Goal: Information Seeking & Learning: Learn about a topic

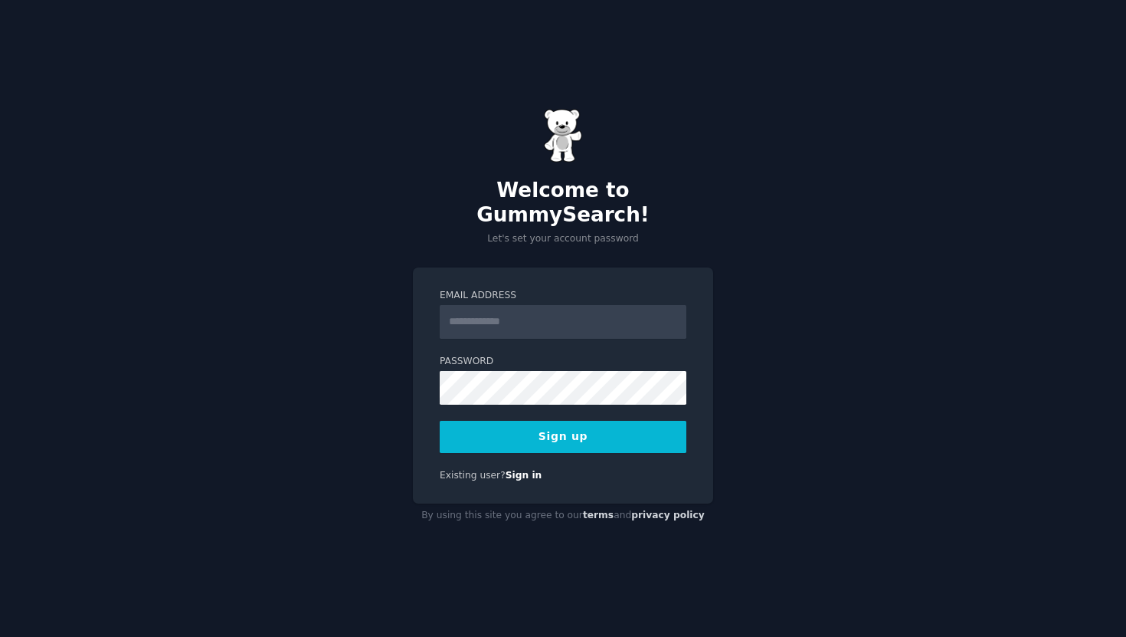
click at [476, 322] on input "Email Address" at bounding box center [563, 322] width 247 height 34
click at [482, 311] on input "Email Address" at bounding box center [563, 322] width 247 height 34
type input "**********"
click at [474, 421] on button "Sign up" at bounding box center [563, 437] width 247 height 32
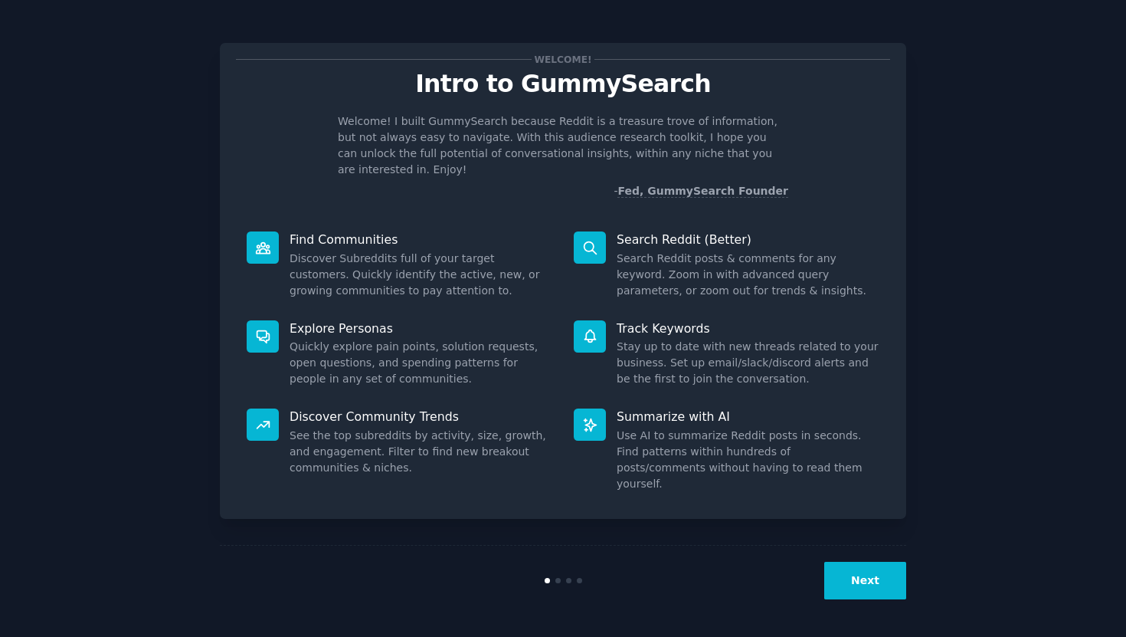
click at [604, 111] on div "Welcome! Intro to GummySearch Welcome! I built GummySearch because Reddit is a …" at bounding box center [563, 129] width 654 height 140
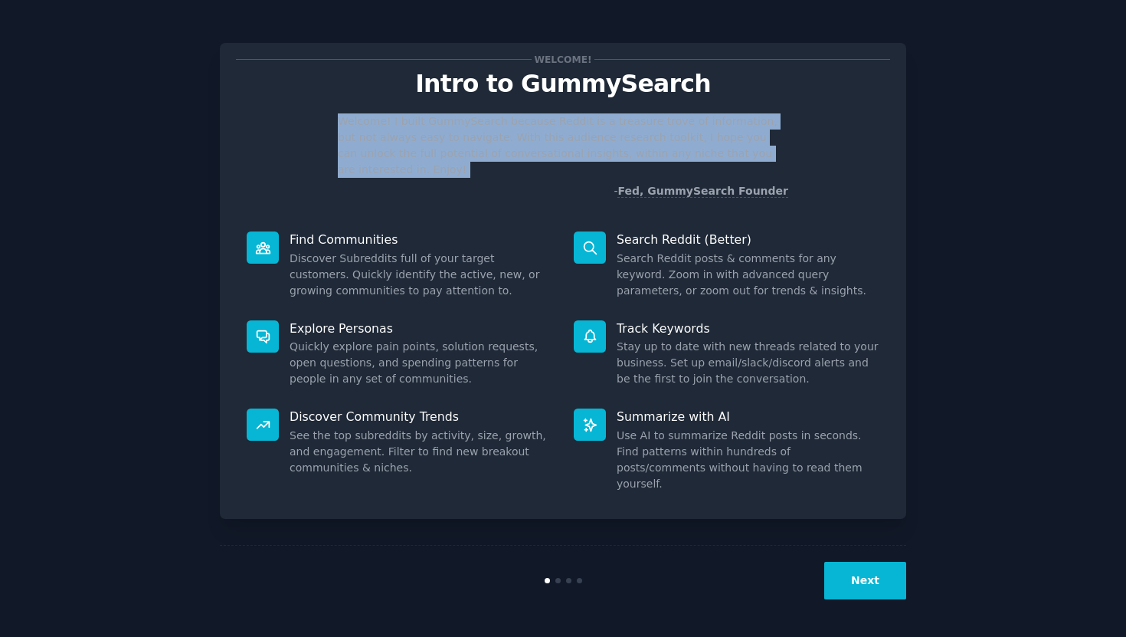
click at [604, 111] on div "Welcome! Intro to GummySearch Welcome! I built GummySearch because Reddit is a …" at bounding box center [563, 129] width 654 height 140
click at [680, 125] on p "Welcome! I built GummySearch because Reddit is a treasure trove of information,…" at bounding box center [563, 145] width 451 height 64
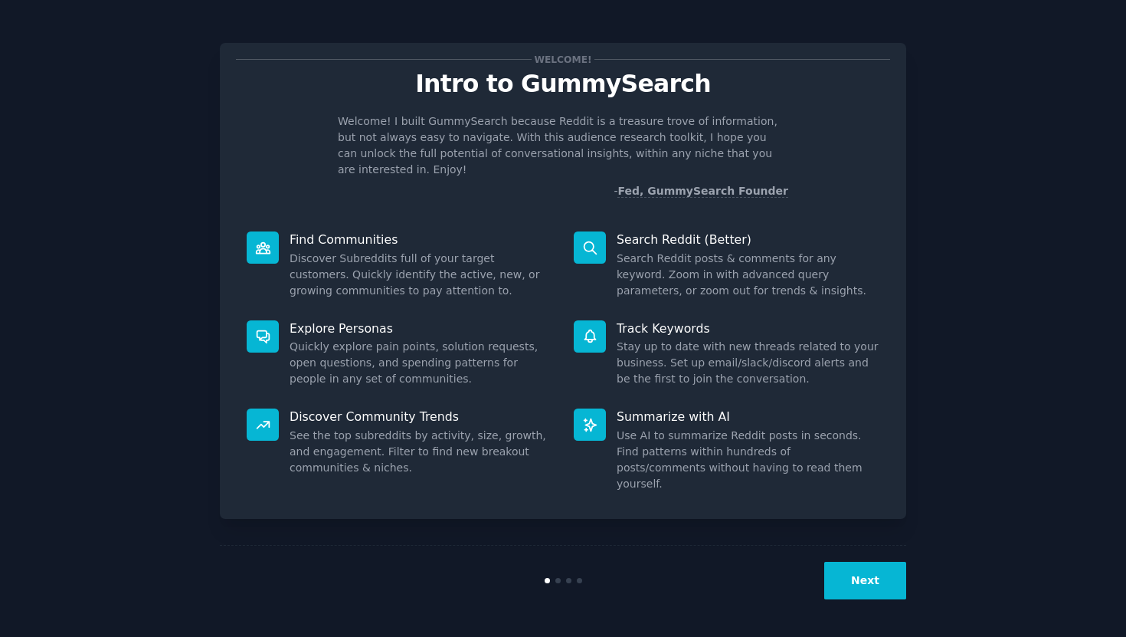
click at [851, 573] on button "Next" at bounding box center [866, 581] width 82 height 38
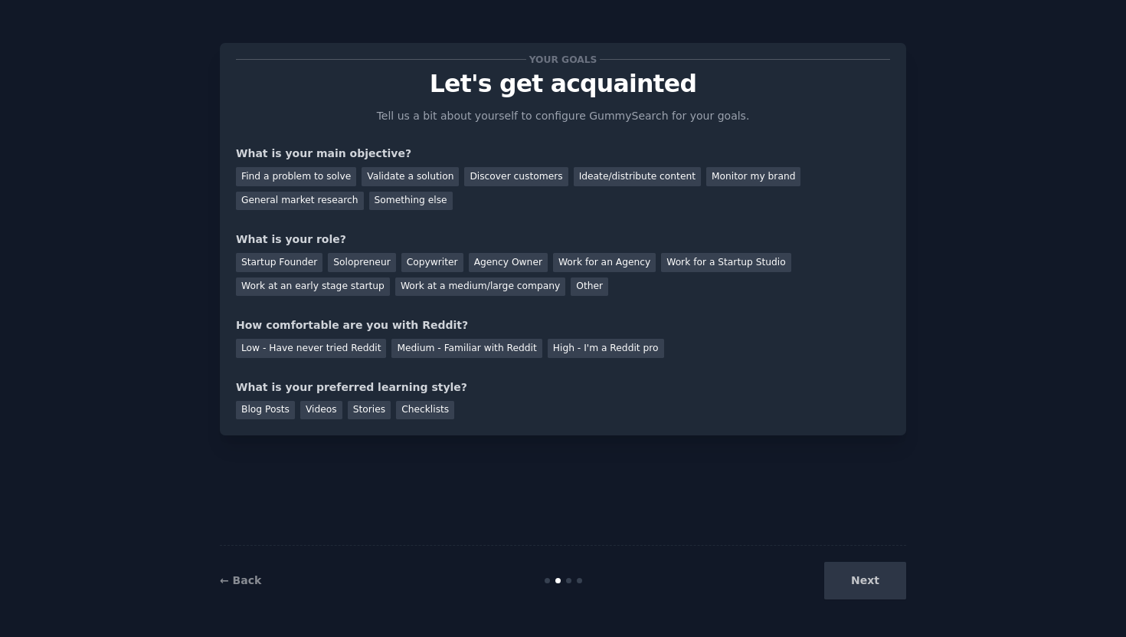
click at [480, 106] on div "Your goals Let's get acquainted Tell us a bit about yourself to configure Gummy…" at bounding box center [563, 239] width 654 height 360
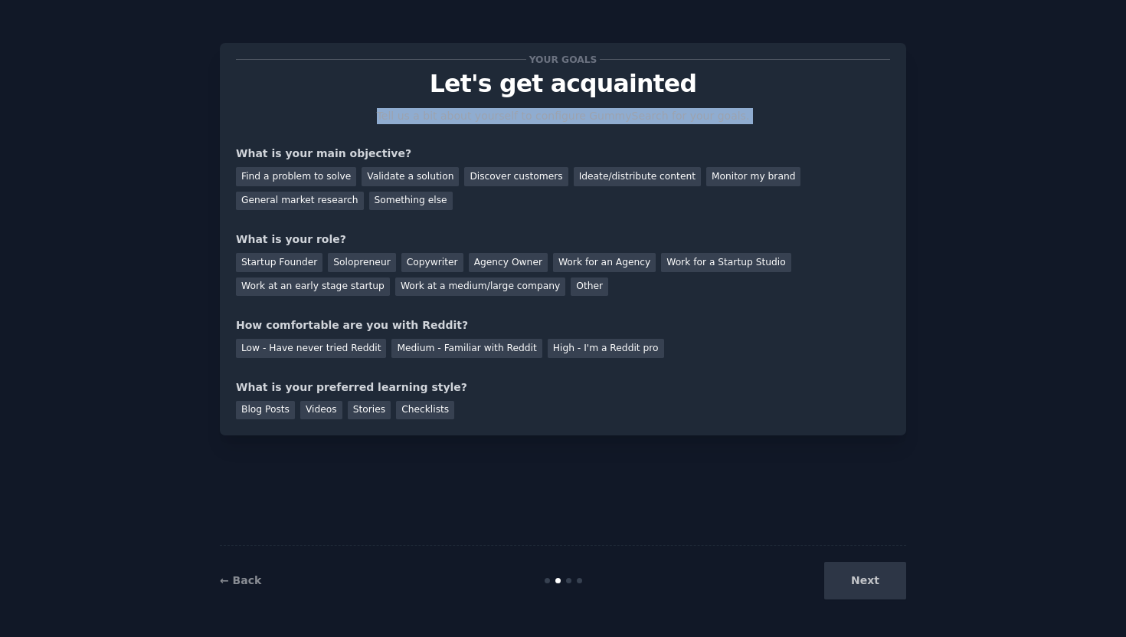
click at [480, 106] on div "Your goals Let's get acquainted Tell us a bit about yourself to configure Gummy…" at bounding box center [563, 239] width 654 height 360
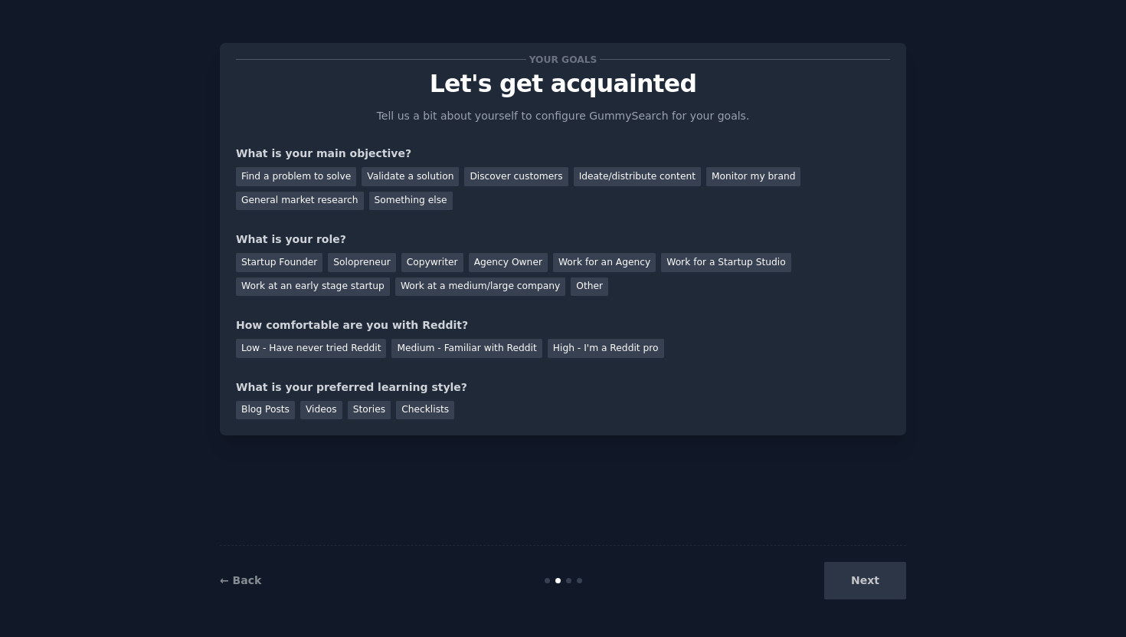
click at [536, 117] on p "Tell us a bit about yourself to configure GummySearch for your goals." at bounding box center [563, 116] width 386 height 16
click at [398, 202] on div "Something else" at bounding box center [411, 201] width 84 height 19
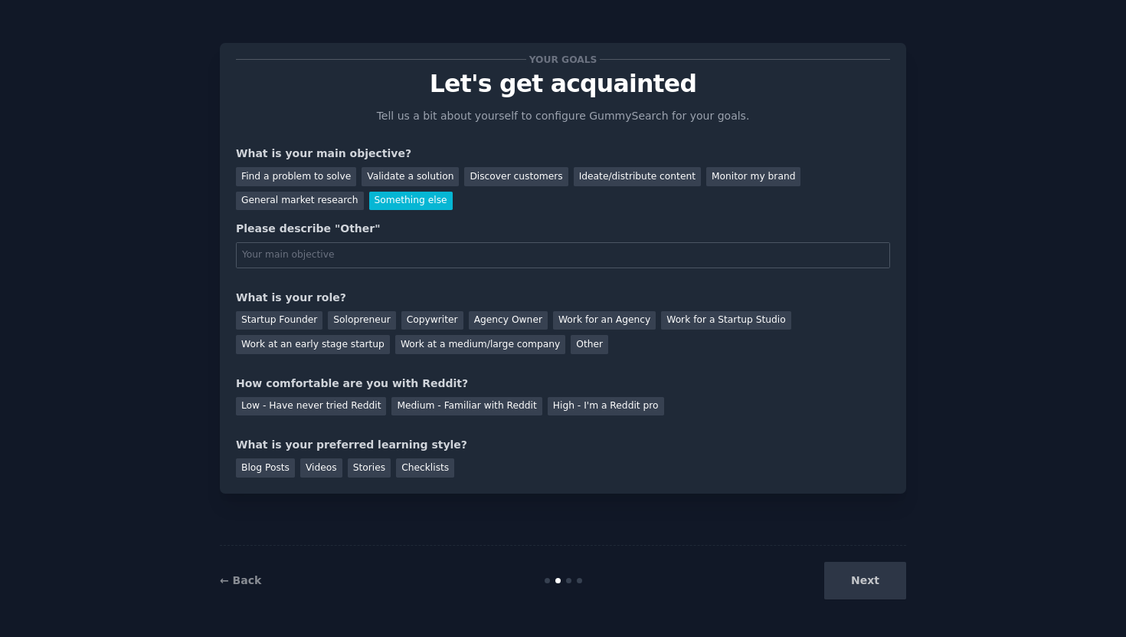
click at [308, 256] on input "text" at bounding box center [563, 255] width 654 height 26
type input "not sure"
click at [328, 326] on div "Solopreneur" at bounding box center [361, 320] width 67 height 19
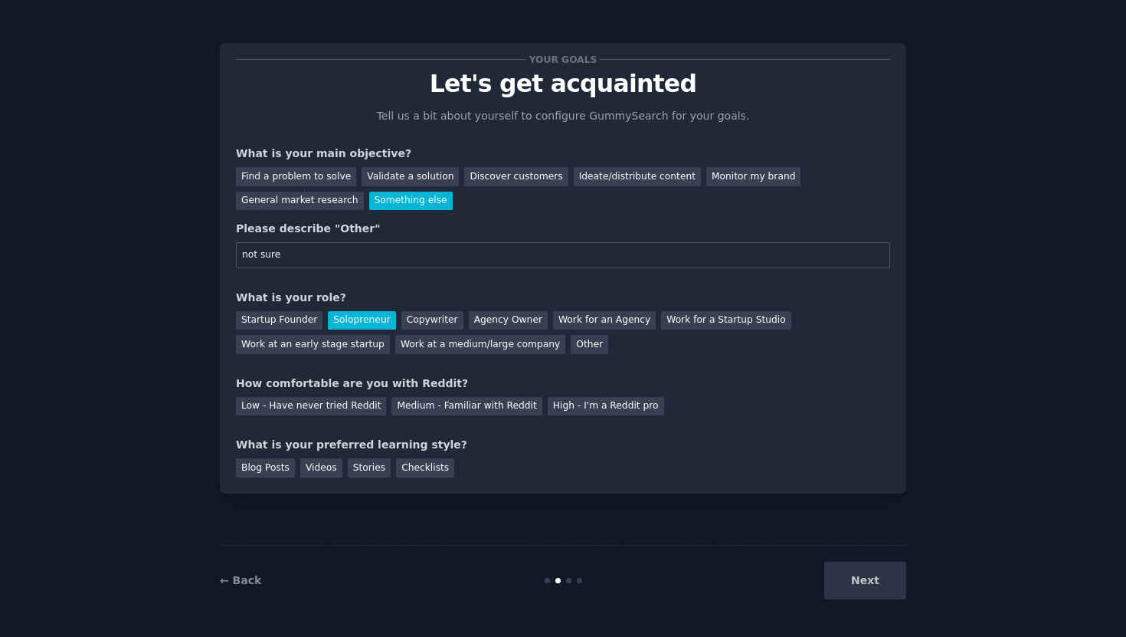
click at [355, 381] on div "How comfortable are you with Reddit?" at bounding box center [563, 383] width 654 height 16
click at [409, 381] on div "How comfortable are you with Reddit?" at bounding box center [563, 383] width 654 height 16
click at [484, 409] on div "Medium - Familiar with Reddit" at bounding box center [467, 406] width 150 height 19
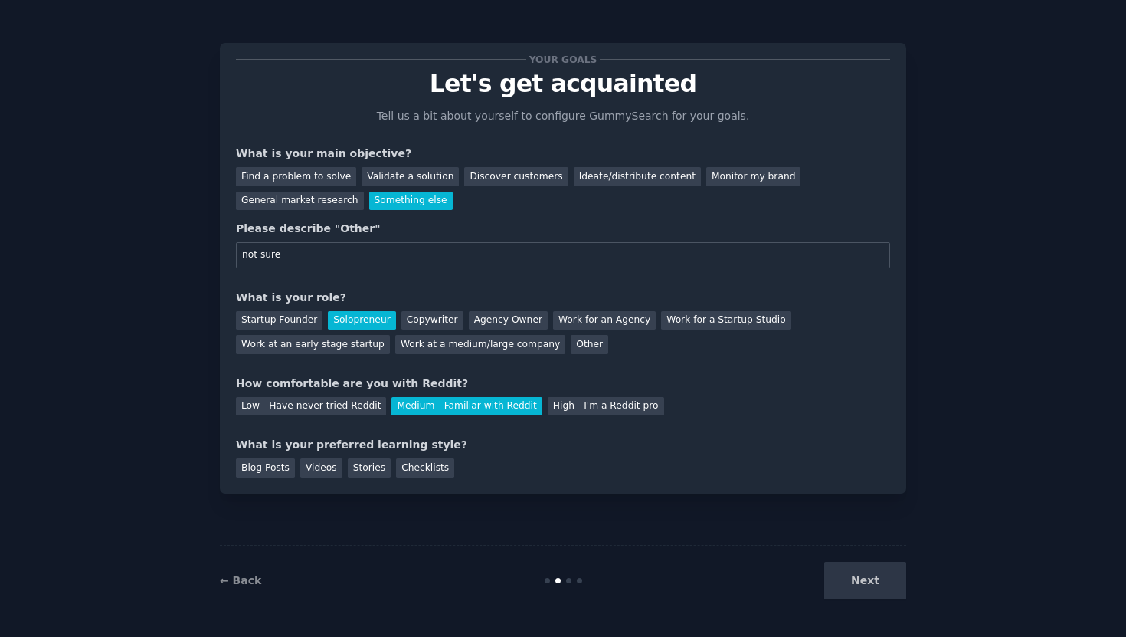
click at [304, 448] on div "What is your preferred learning style?" at bounding box center [563, 445] width 654 height 16
click at [337, 445] on div "What is your preferred learning style?" at bounding box center [563, 445] width 654 height 16
click at [265, 470] on div "Blog Posts" at bounding box center [265, 467] width 59 height 19
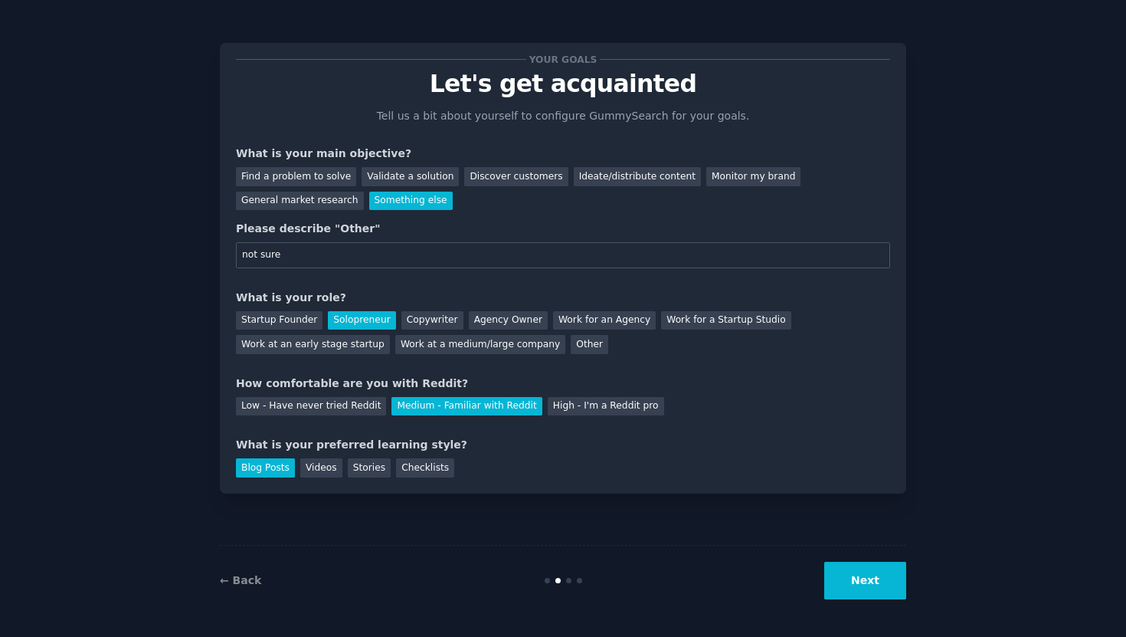
click at [879, 569] on button "Next" at bounding box center [866, 581] width 82 height 38
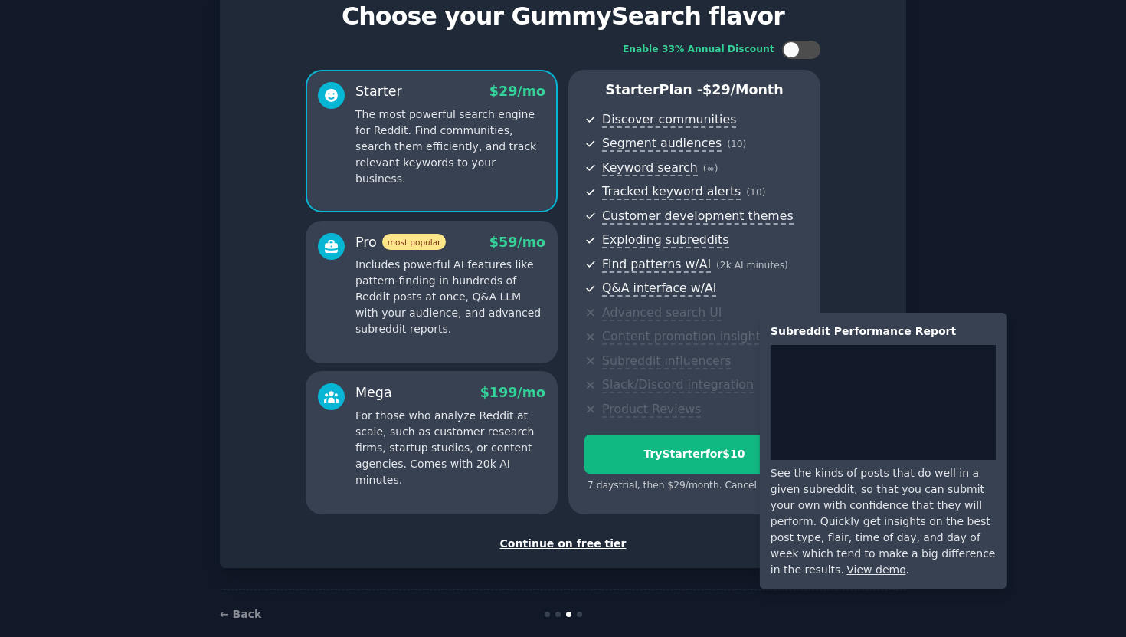
scroll to position [84, 0]
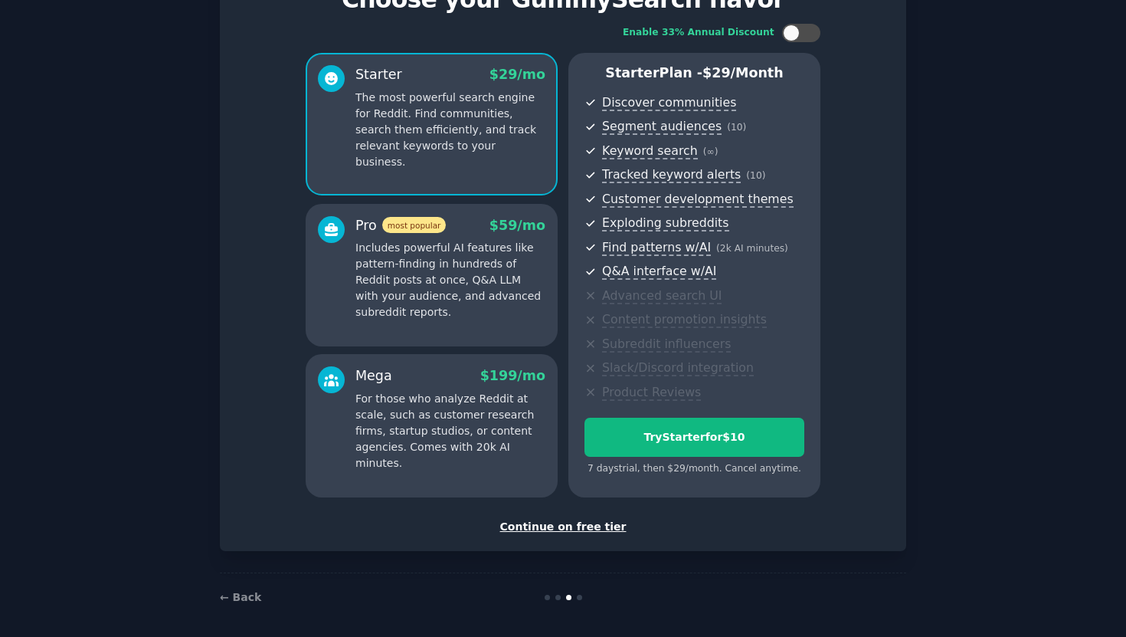
click at [551, 524] on div "Continue on free tier" at bounding box center [563, 527] width 654 height 16
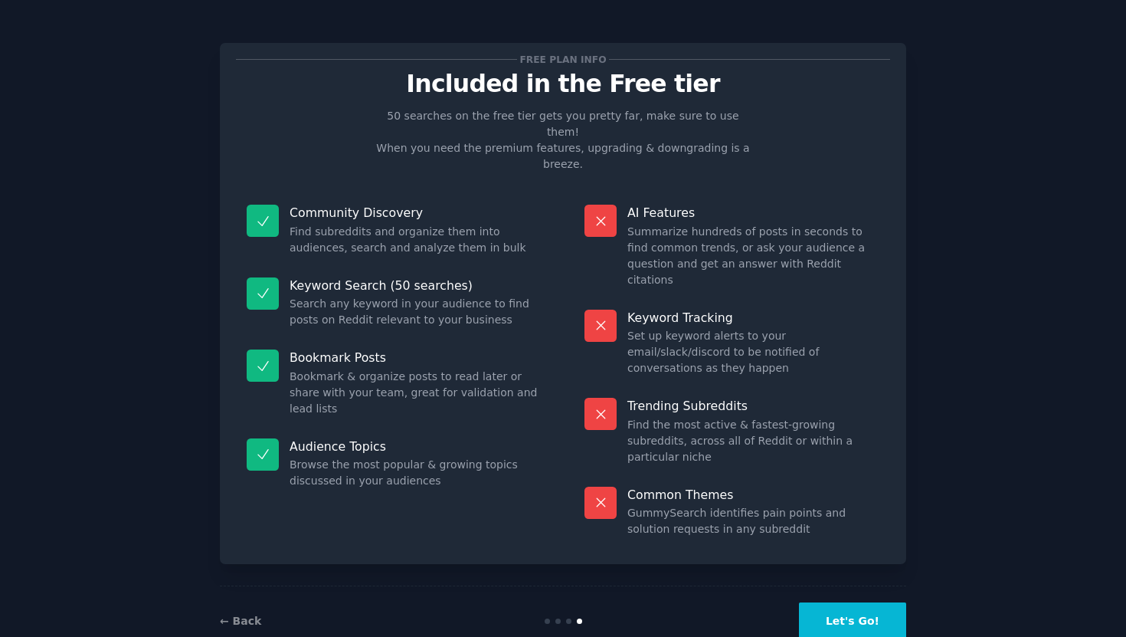
click at [523, 87] on p "Included in the Free tier" at bounding box center [563, 84] width 654 height 27
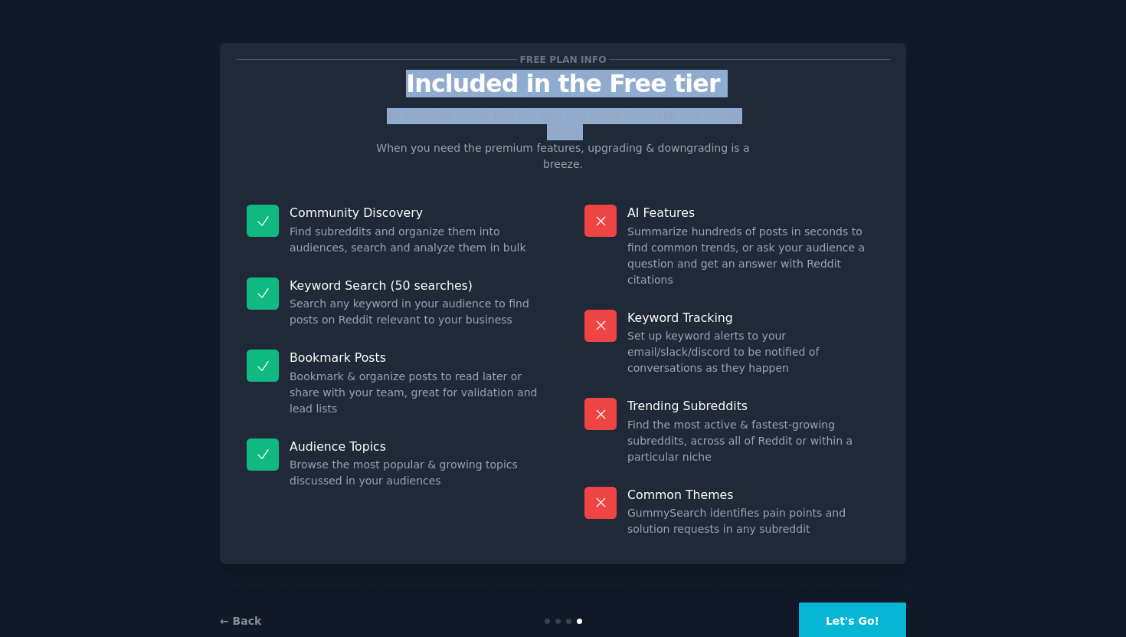
drag, startPoint x: 523, startPoint y: 87, endPoint x: 533, endPoint y: 123, distance: 37.6
click at [533, 123] on div "Free plan info Included in the Free tier 50 searches on the free tier gets you …" at bounding box center [563, 303] width 654 height 489
click at [533, 123] on p "50 searches on the free tier gets you pretty far, make sure to use them! When y…" at bounding box center [563, 140] width 386 height 64
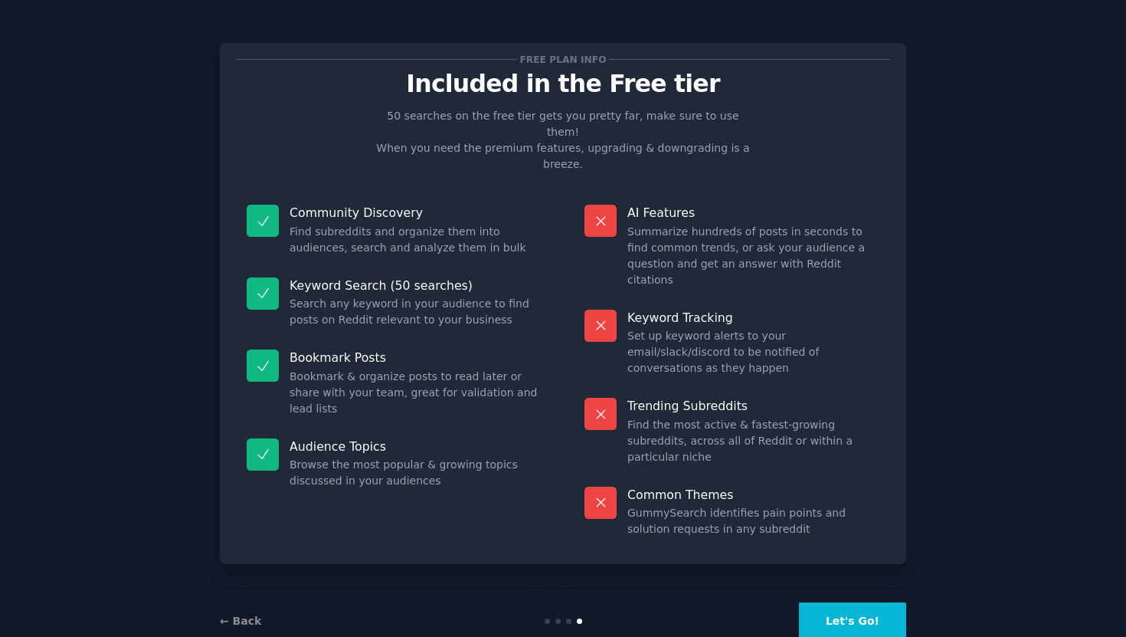
click at [533, 132] on p "50 searches on the free tier gets you pretty far, make sure to use them! When y…" at bounding box center [563, 140] width 386 height 64
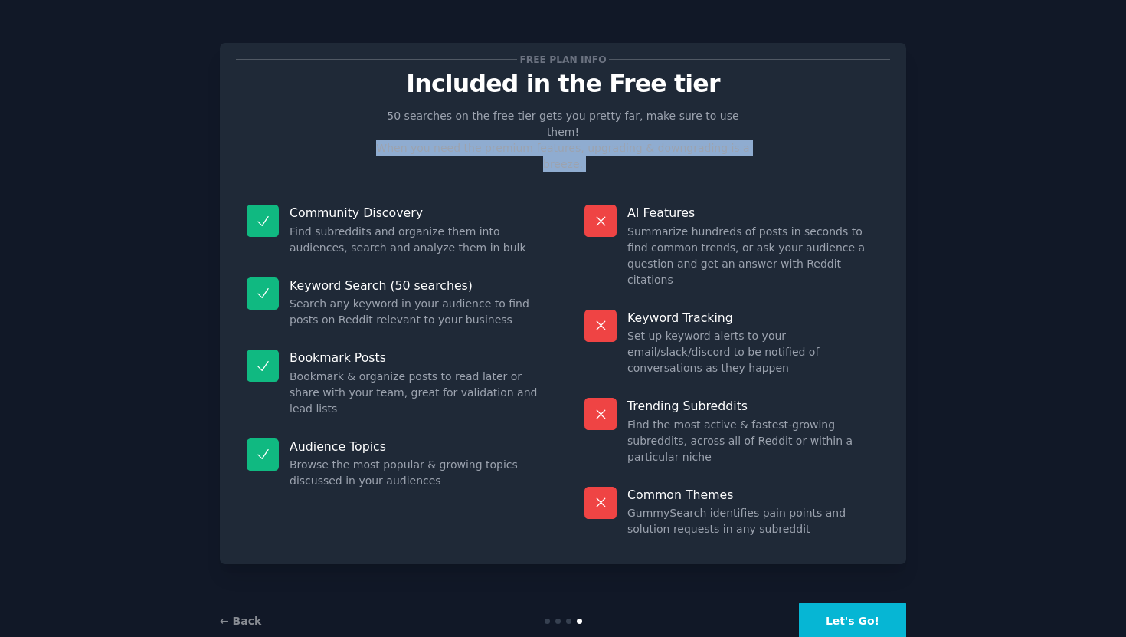
click at [533, 132] on p "50 searches on the free tier gets you pretty far, make sure to use them! When y…" at bounding box center [563, 140] width 386 height 64
click at [556, 157] on div "Free plan info Included in the Free tier 50 searches on the free tier gets you …" at bounding box center [563, 303] width 654 height 489
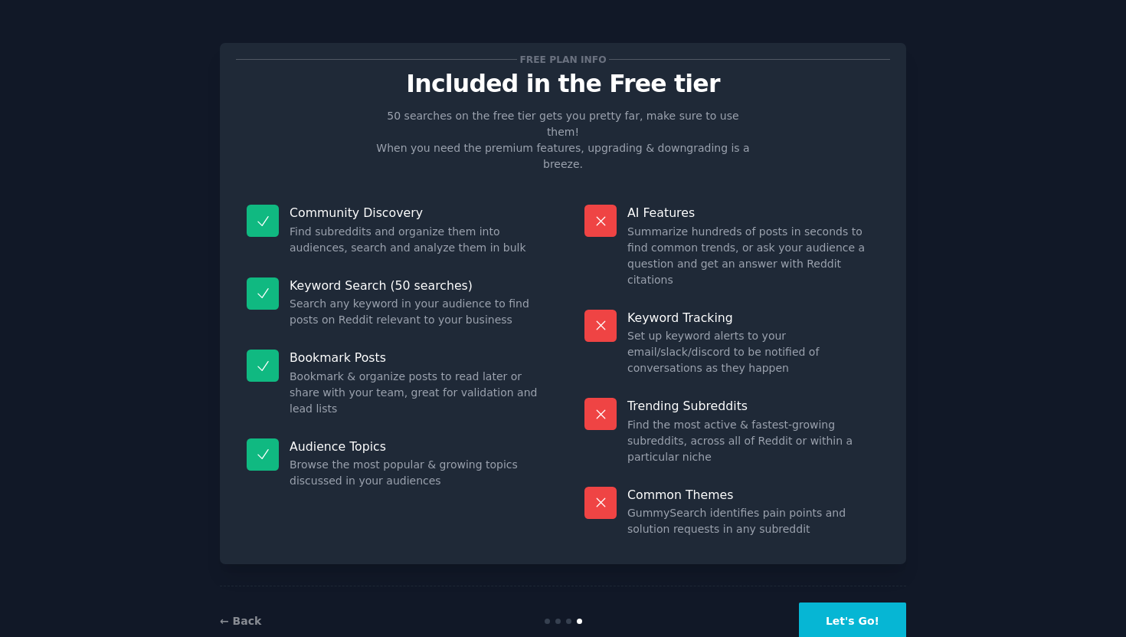
click at [342, 369] on dd "Bookmark & organize posts to read later or share with your team, great for vali…" at bounding box center [416, 393] width 252 height 48
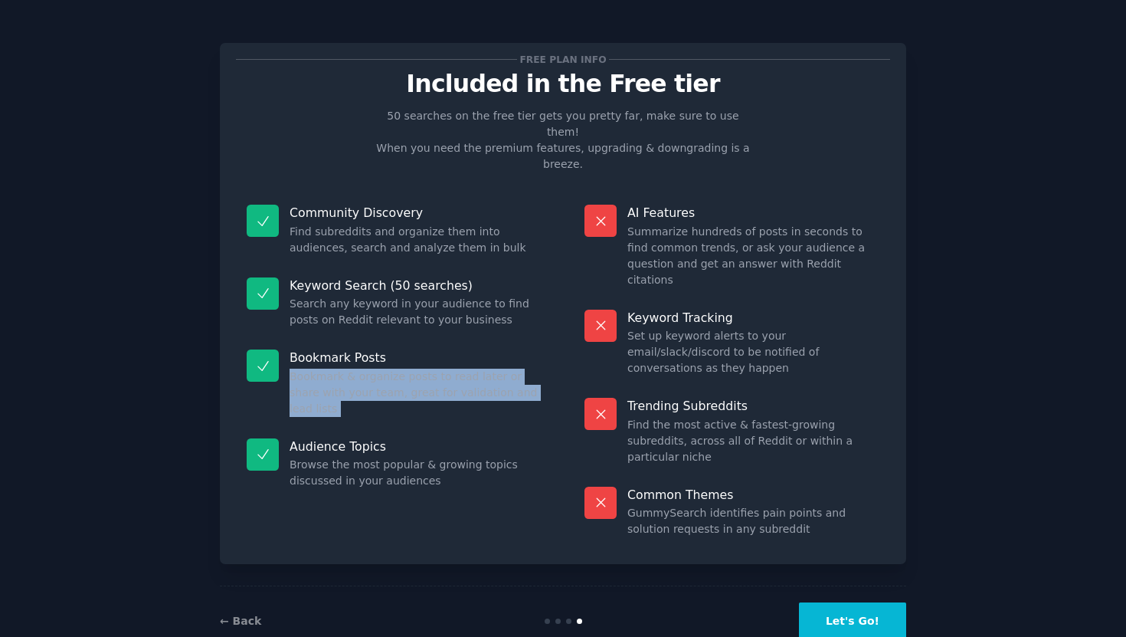
click at [342, 369] on dd "Bookmark & organize posts to read later or share with your team, great for vali…" at bounding box center [416, 393] width 252 height 48
drag, startPoint x: 342, startPoint y: 361, endPoint x: 348, endPoint y: 400, distance: 39.6
click at [348, 400] on dl "Community Discovery Find subreddits and organize them into audiences, search an…" at bounding box center [394, 371] width 316 height 354
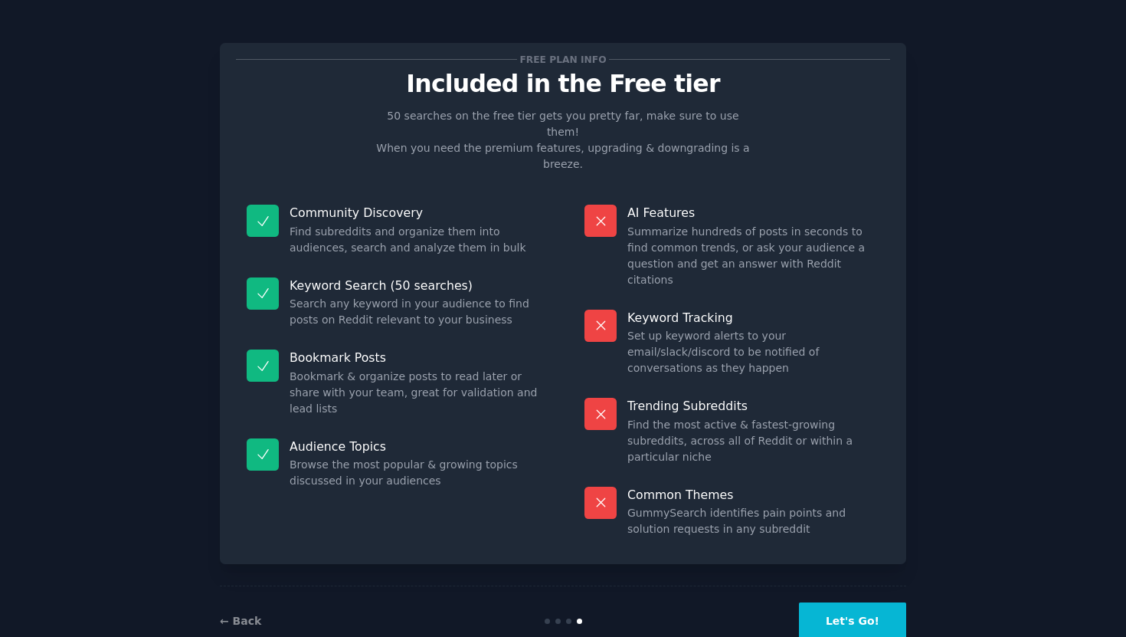
click at [348, 438] on p "Audience Topics" at bounding box center [416, 446] width 252 height 16
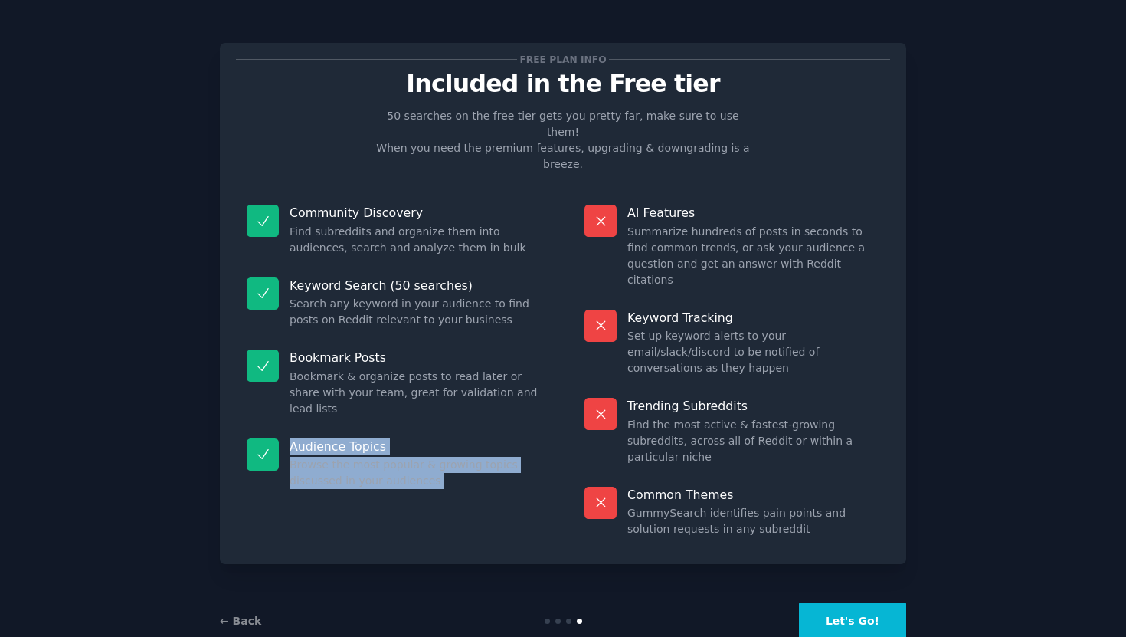
drag, startPoint x: 348, startPoint y: 400, endPoint x: 347, endPoint y: 413, distance: 13.0
click at [348, 428] on div "Audience Topics Browse the most popular & growing topics discussed in your audi…" at bounding box center [394, 464] width 316 height 73
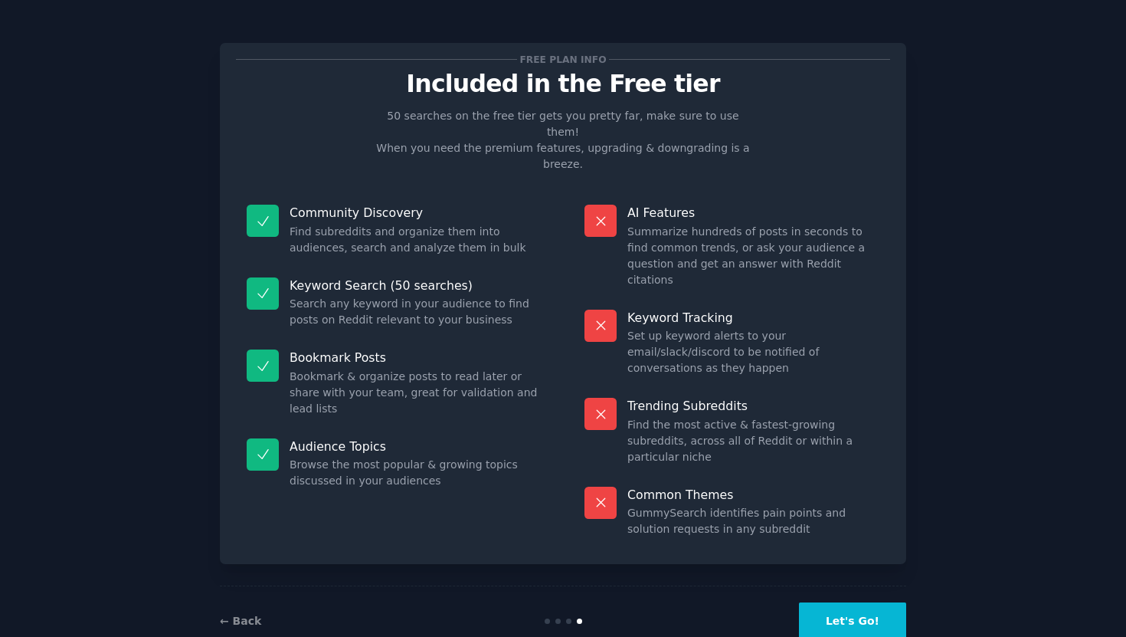
click at [348, 457] on dd "Browse the most popular & growing topics discussed in your audiences" at bounding box center [416, 473] width 252 height 32
click at [362, 296] on dd "Search any keyword in your audience to find posts on Reddit relevant to your bu…" at bounding box center [416, 312] width 252 height 32
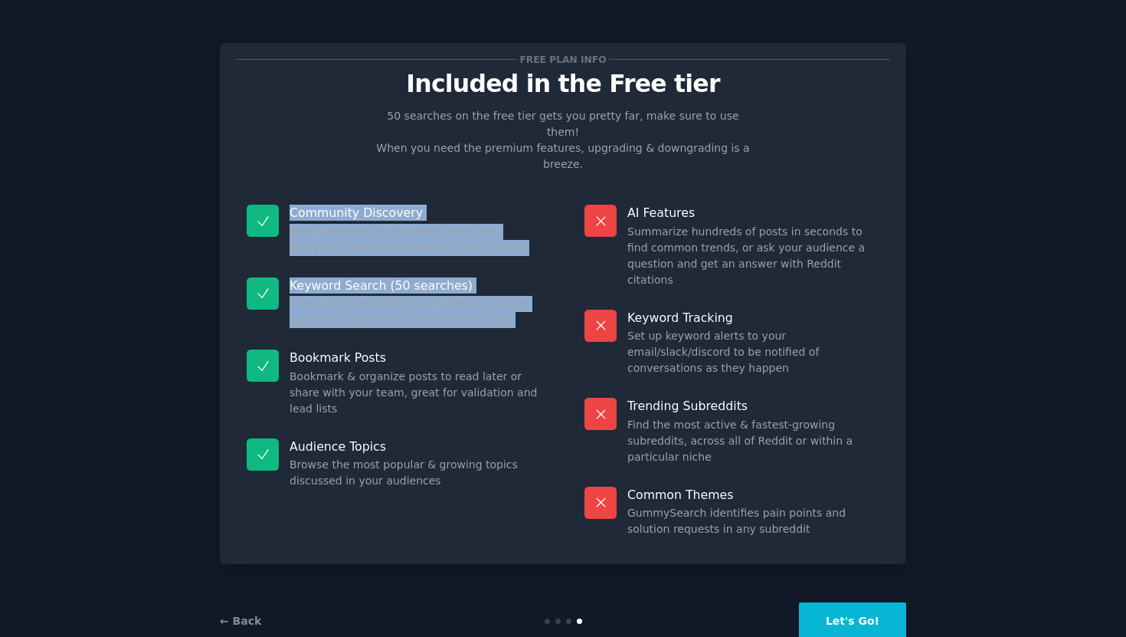
drag, startPoint x: 362, startPoint y: 282, endPoint x: 319, endPoint y: 181, distance: 109.9
click at [319, 194] on dl "Community Discovery Find subreddits and organize them into audiences, search an…" at bounding box center [394, 371] width 316 height 354
click at [319, 205] on p "Community Discovery" at bounding box center [416, 213] width 252 height 16
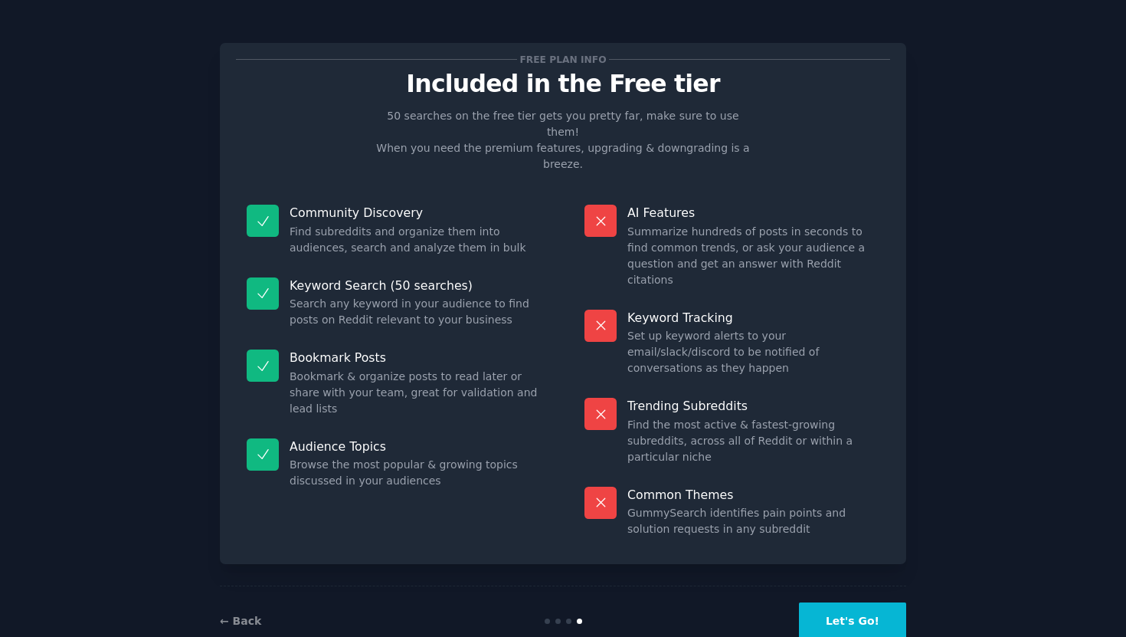
click at [344, 296] on dd "Search any keyword in your audience to find posts on Reddit relevant to your bu…" at bounding box center [416, 312] width 252 height 32
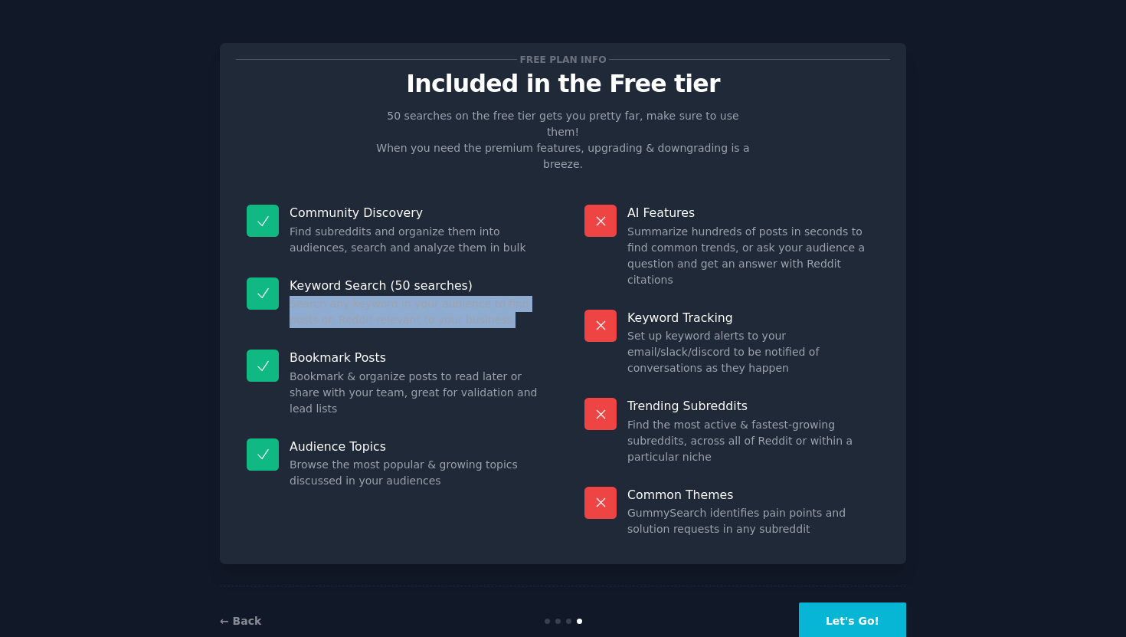
click at [344, 296] on dd "Search any keyword in your audience to find posts on Reddit relevant to your bu…" at bounding box center [416, 312] width 252 height 32
click at [401, 296] on dd "Search any keyword in your audience to find posts on Reddit relevant to your bu…" at bounding box center [416, 312] width 252 height 32
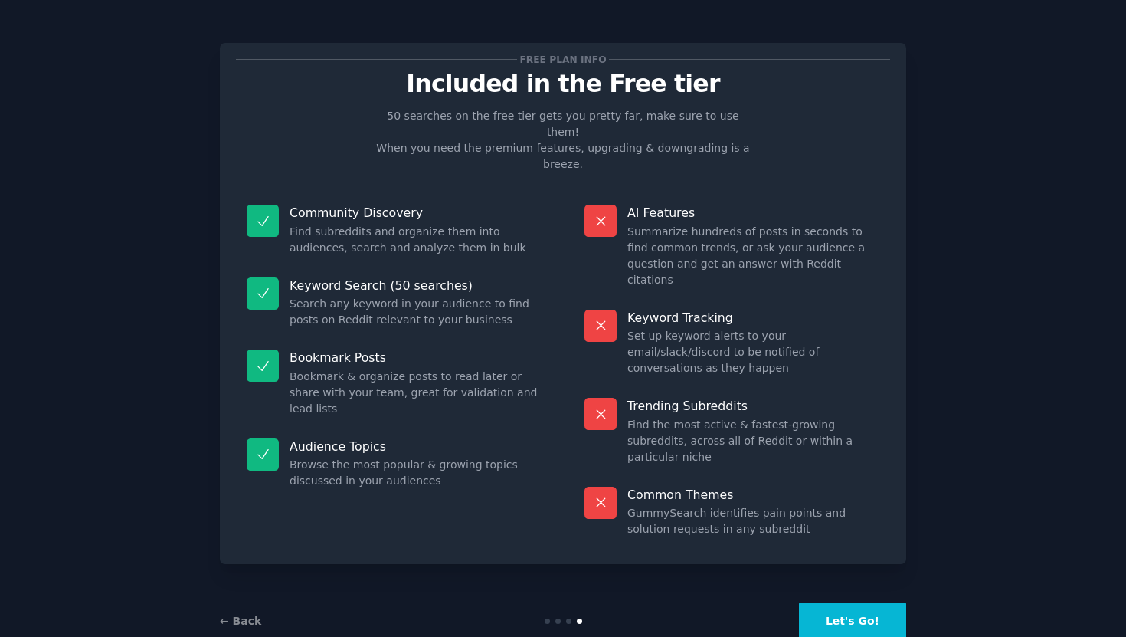
click at [431, 277] on p "Keyword Search (50 searches)" at bounding box center [416, 285] width 252 height 16
click at [444, 226] on div "Community Discovery Find subreddits and organize them into audiences, search an…" at bounding box center [394, 230] width 316 height 73
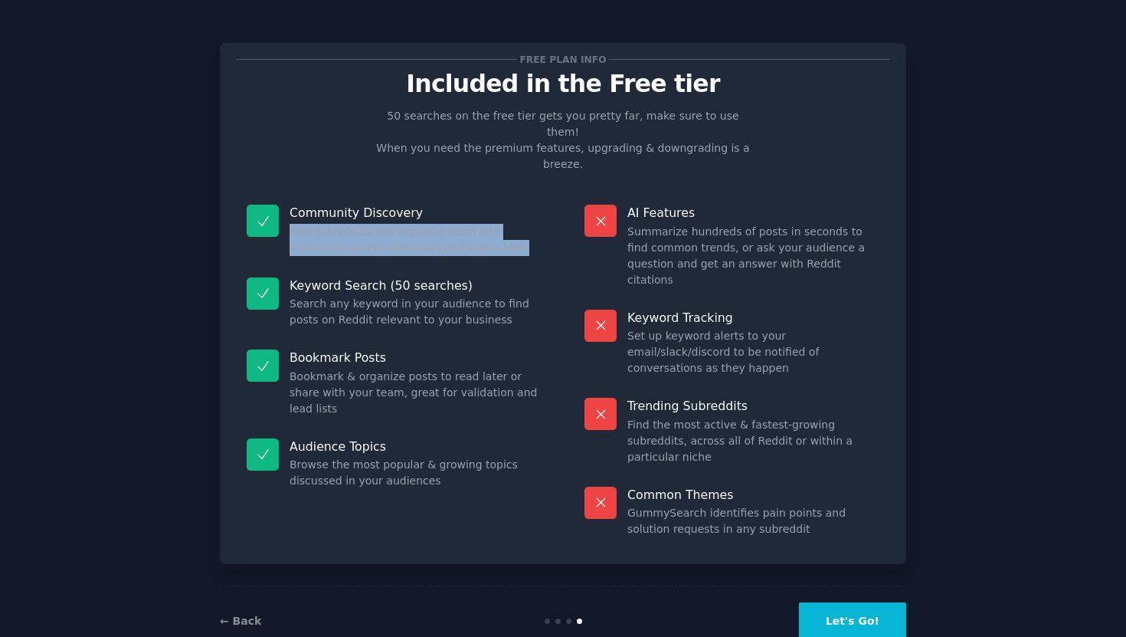
click at [444, 226] on div "Community Discovery Find subreddits and organize them into audiences, search an…" at bounding box center [394, 230] width 316 height 73
click at [470, 224] on dd "Find subreddits and organize them into audiences, search and analyze them in bu…" at bounding box center [416, 240] width 252 height 32
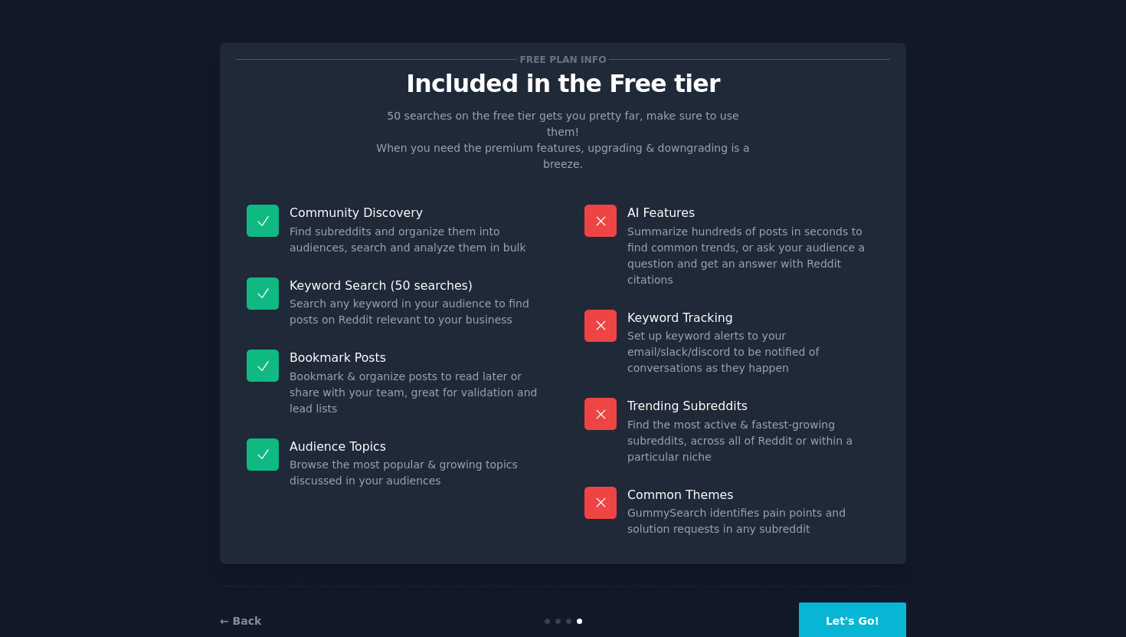
click at [842, 585] on div "← Back Let's Go!" at bounding box center [563, 620] width 687 height 71
click at [842, 602] on button "Let's Go!" at bounding box center [852, 621] width 107 height 38
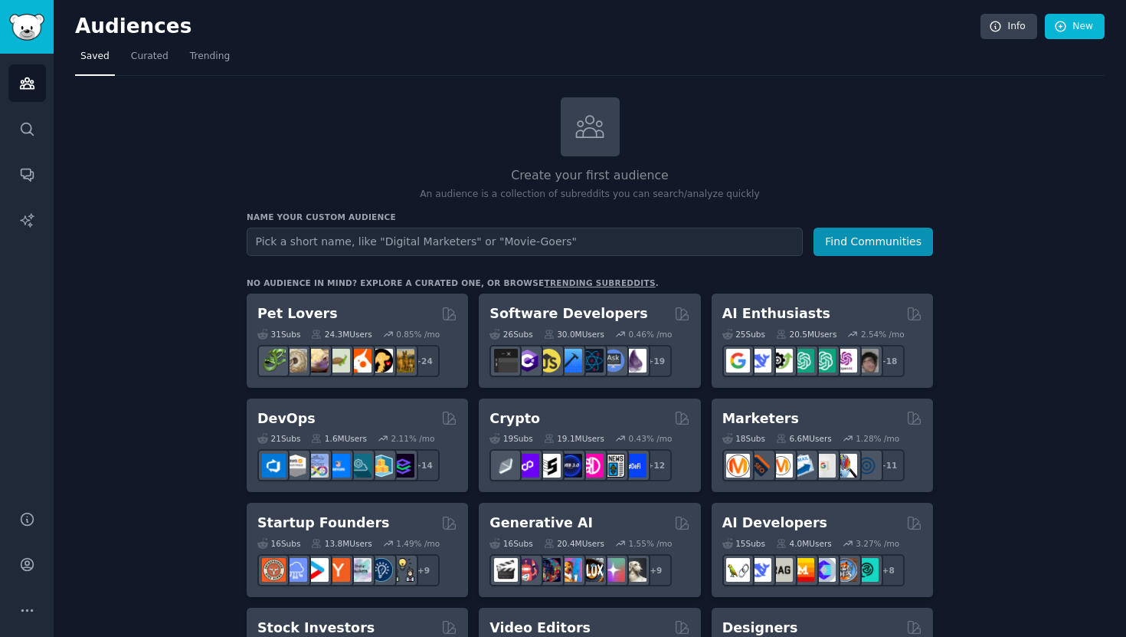
click at [441, 283] on div "No audience in mind? Explore a curated one, or browse trending subreddits ." at bounding box center [453, 282] width 412 height 11
click at [468, 283] on div "No audience in mind? Explore a curated one, or browse trending subreddits ." at bounding box center [453, 282] width 412 height 11
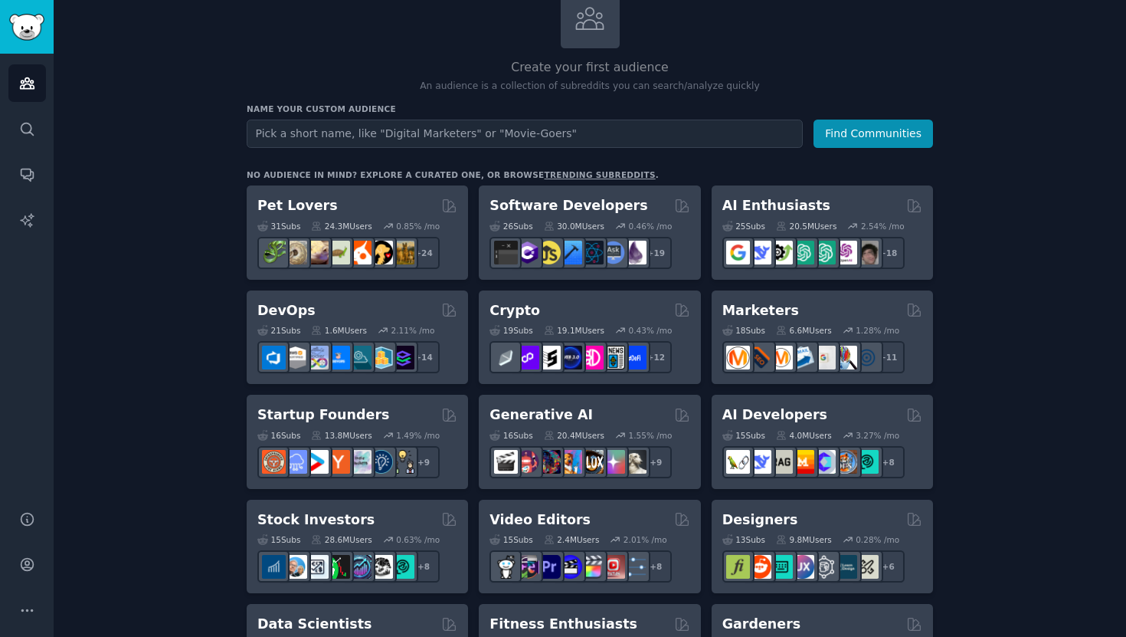
scroll to position [110, 0]
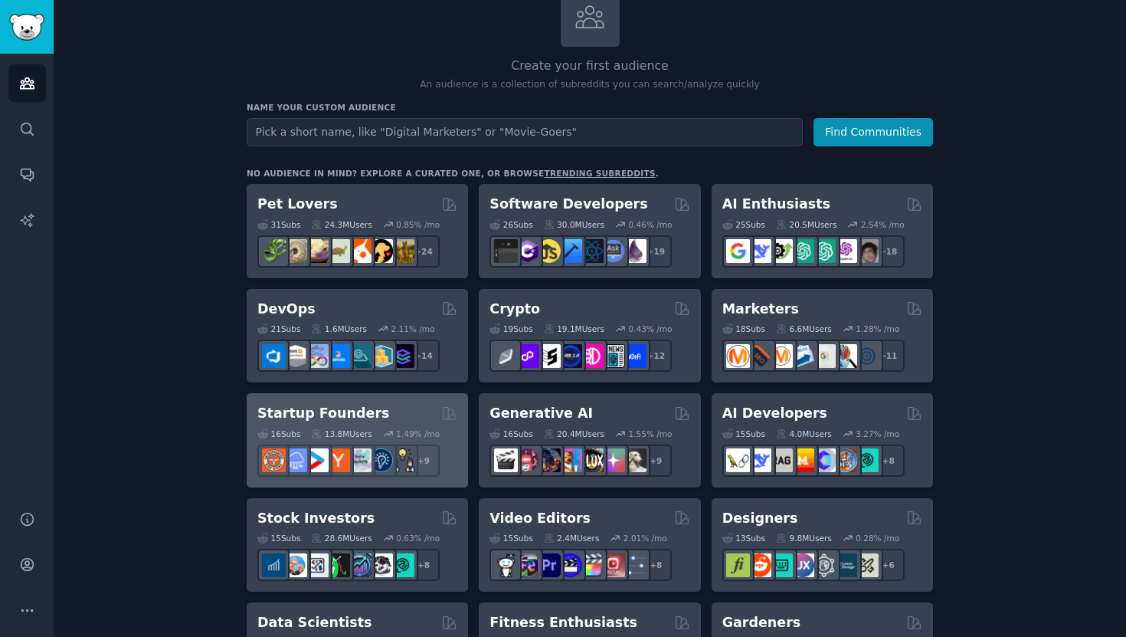
click at [333, 408] on h2 "Startup Founders" at bounding box center [323, 413] width 132 height 19
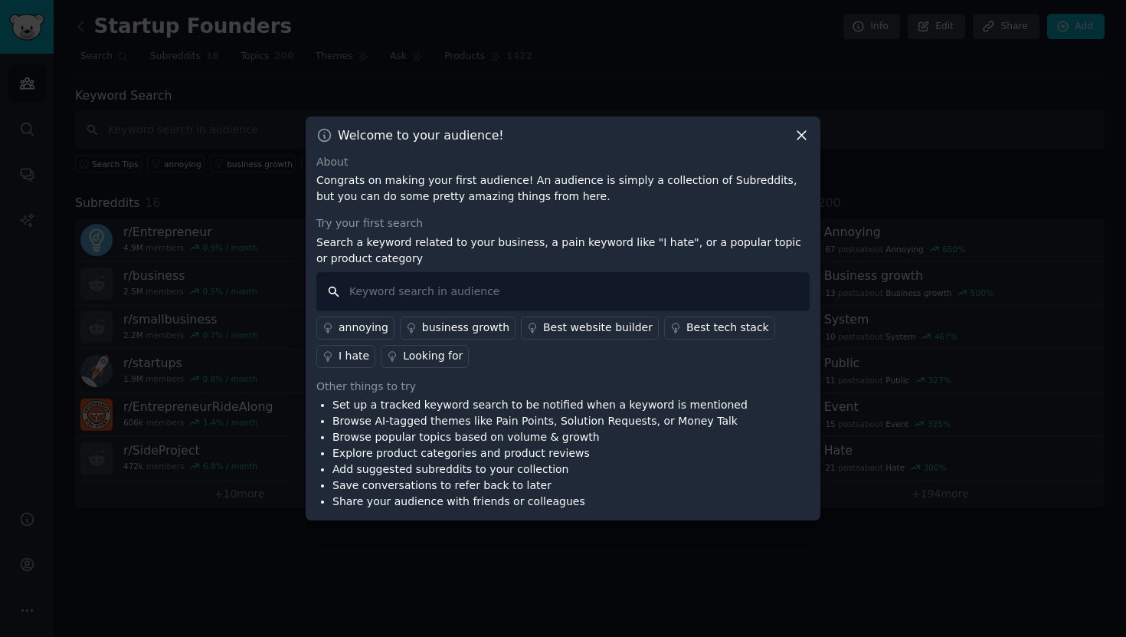
click at [402, 294] on input "text" at bounding box center [563, 291] width 494 height 39
type input "migration"
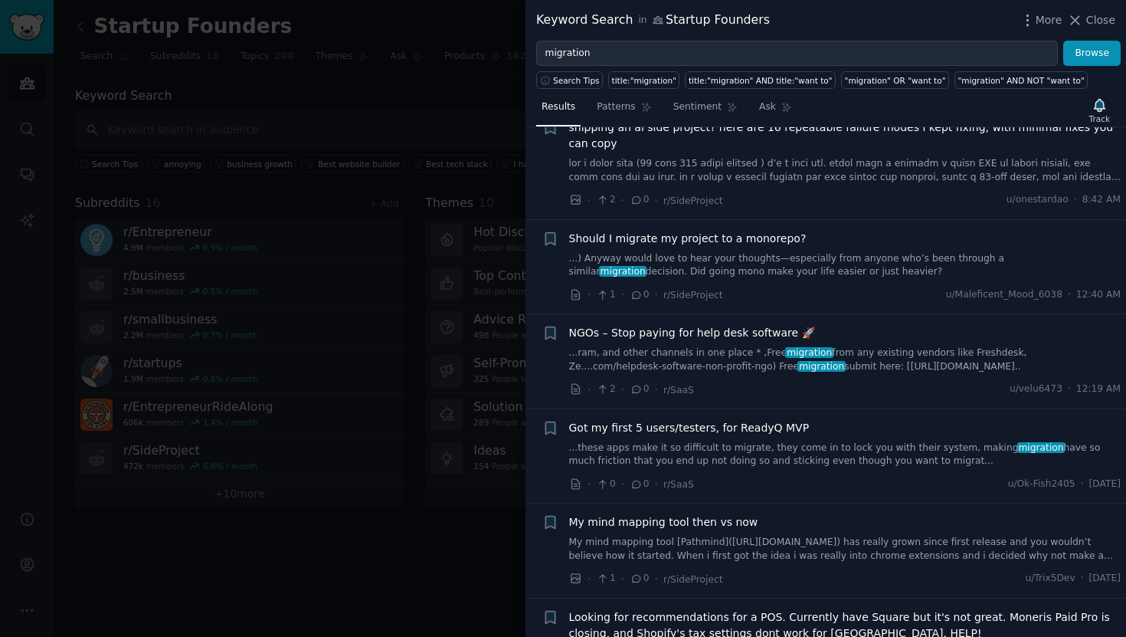
scroll to position [143, 0]
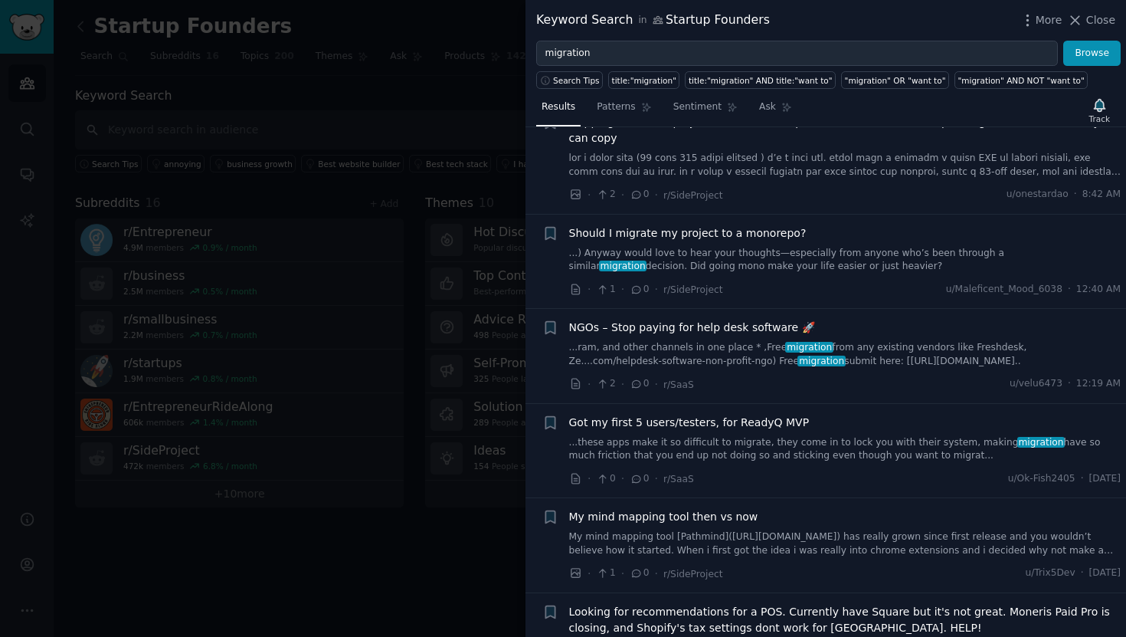
click at [656, 333] on span "NGOs – Stop paying for help desk software 🚀" at bounding box center [692, 328] width 246 height 16
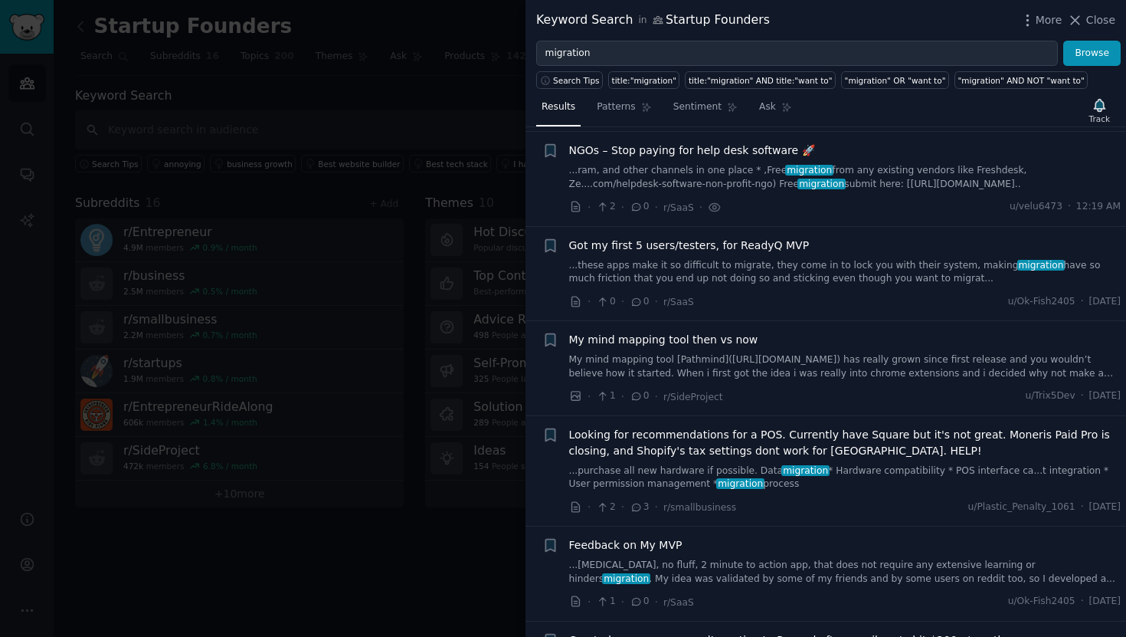
scroll to position [326, 0]
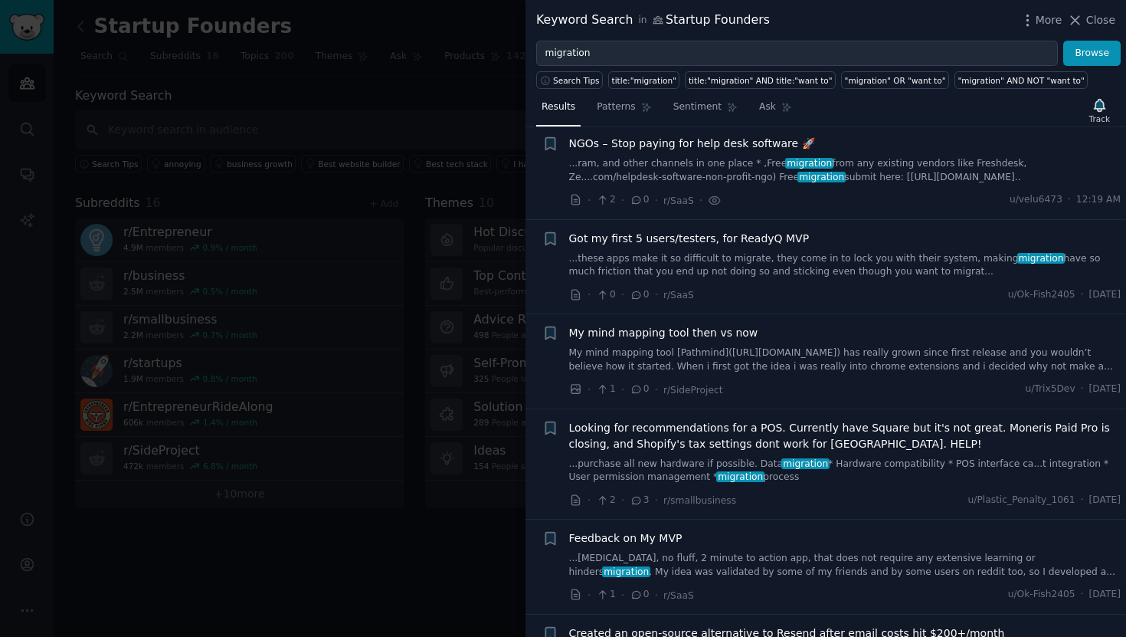
click at [746, 430] on span "Looking for recommendations for a POS. Currently have Square but it's not great…" at bounding box center [845, 436] width 553 height 32
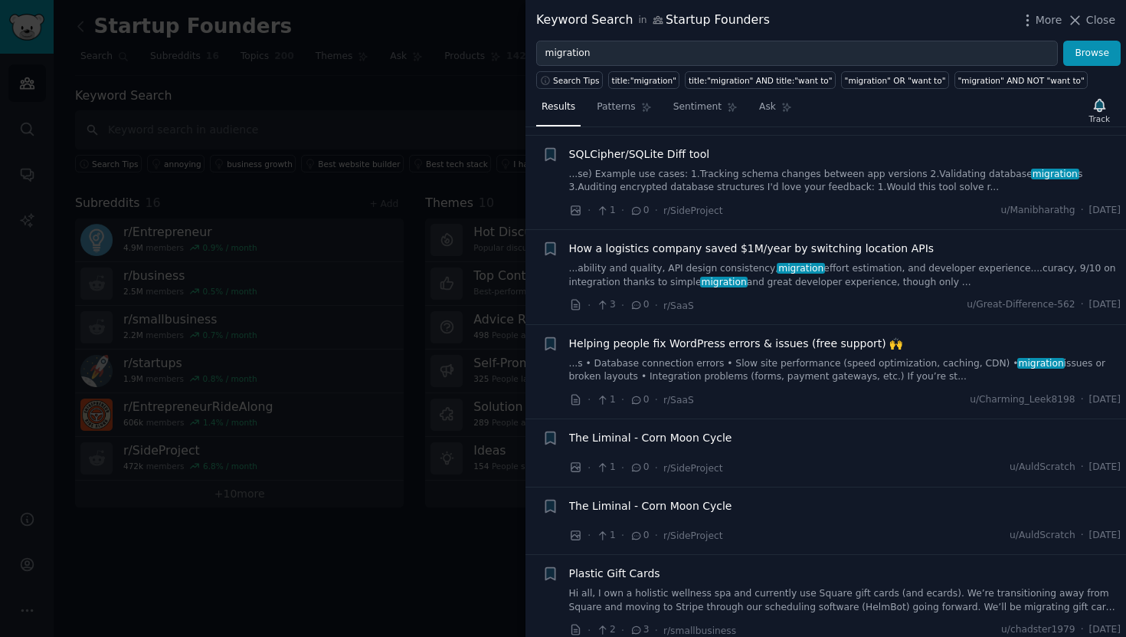
scroll to position [1195, 0]
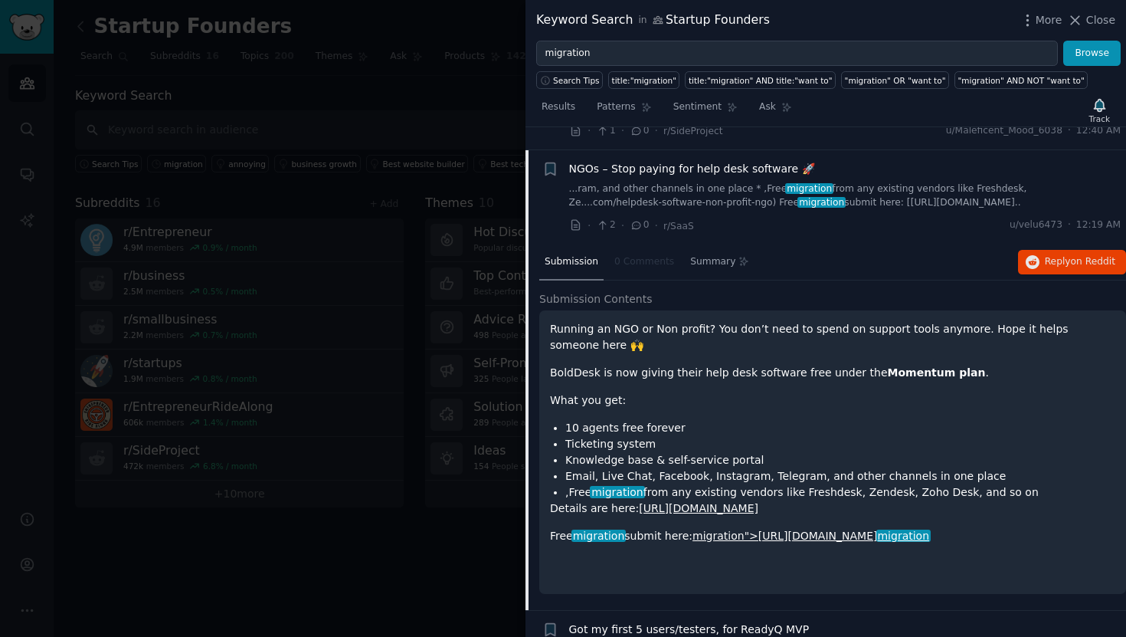
scroll to position [358, 0]
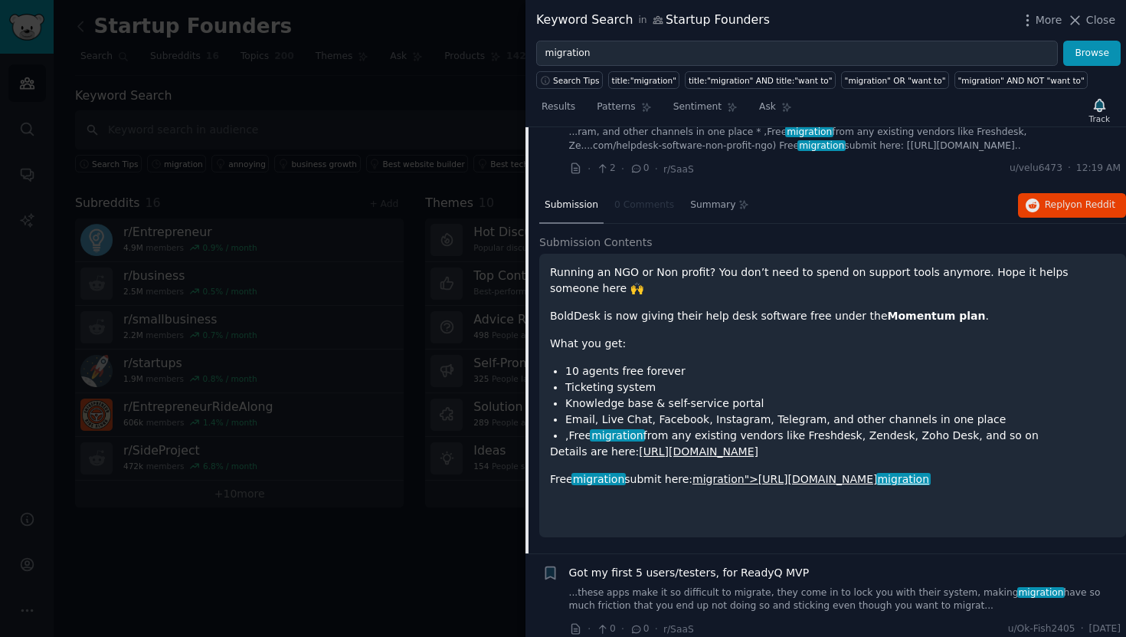
click at [638, 273] on p "Running an NGO or Non profit? You don’t need to spend on support tools anymore.…" at bounding box center [833, 280] width 566 height 32
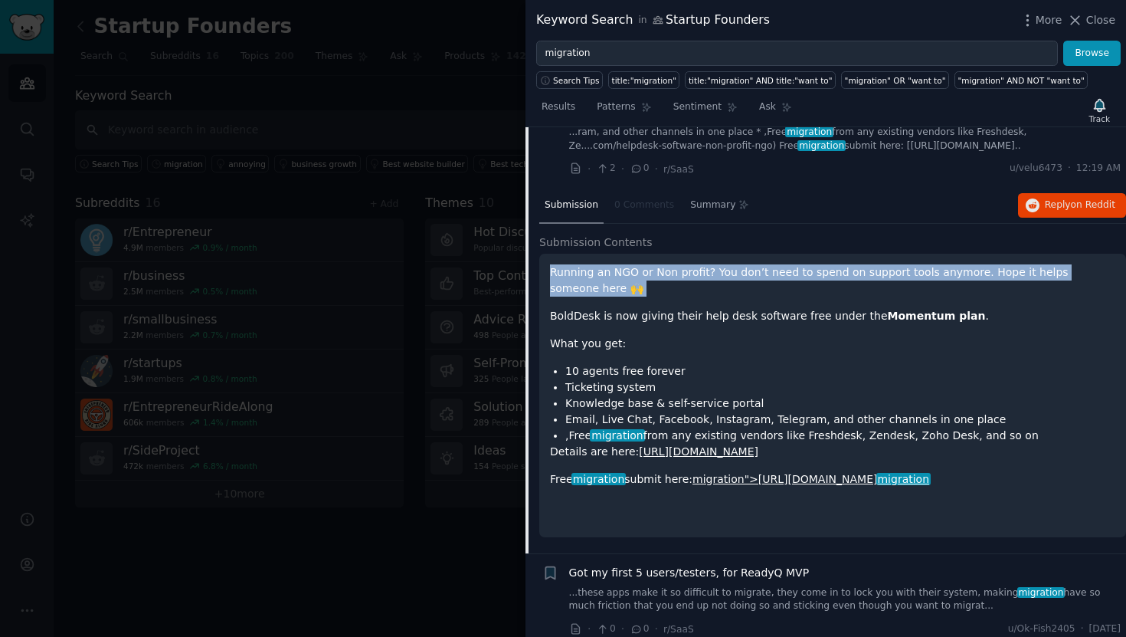
click at [638, 273] on p "Running an NGO or Non profit? You don’t need to spend on support tools anymore.…" at bounding box center [833, 280] width 566 height 32
click at [740, 273] on p "Running an NGO or Non profit? You don’t need to spend on support tools anymore.…" at bounding box center [833, 280] width 566 height 32
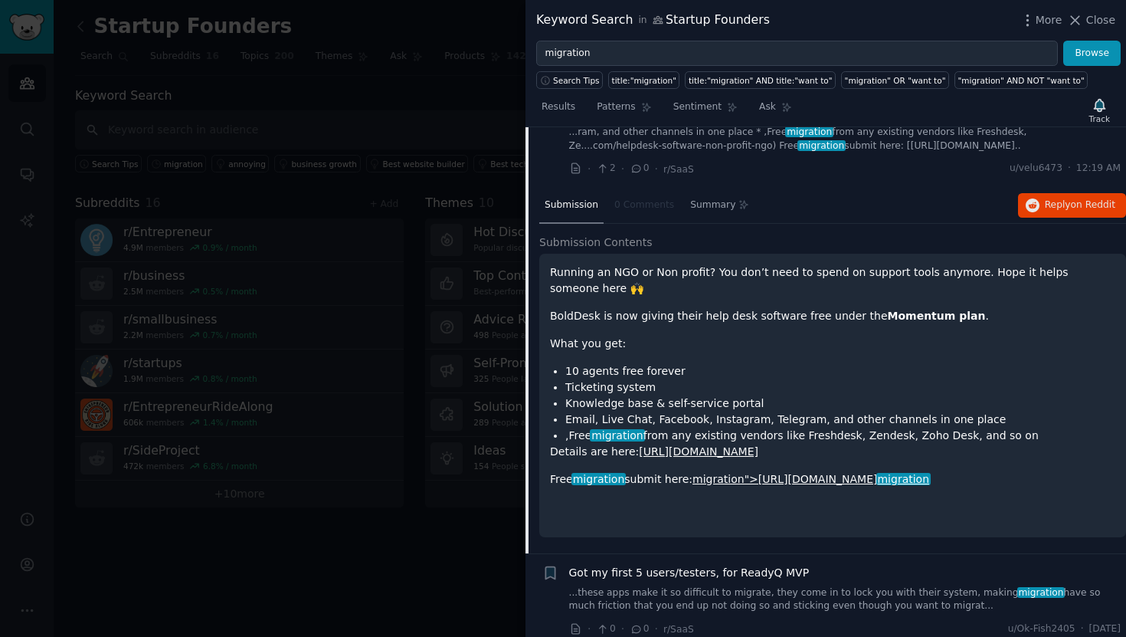
click at [623, 303] on div "Running an NGO or Non profit? You don’t need to spend on support tools anymore.…" at bounding box center [833, 389] width 566 height 251
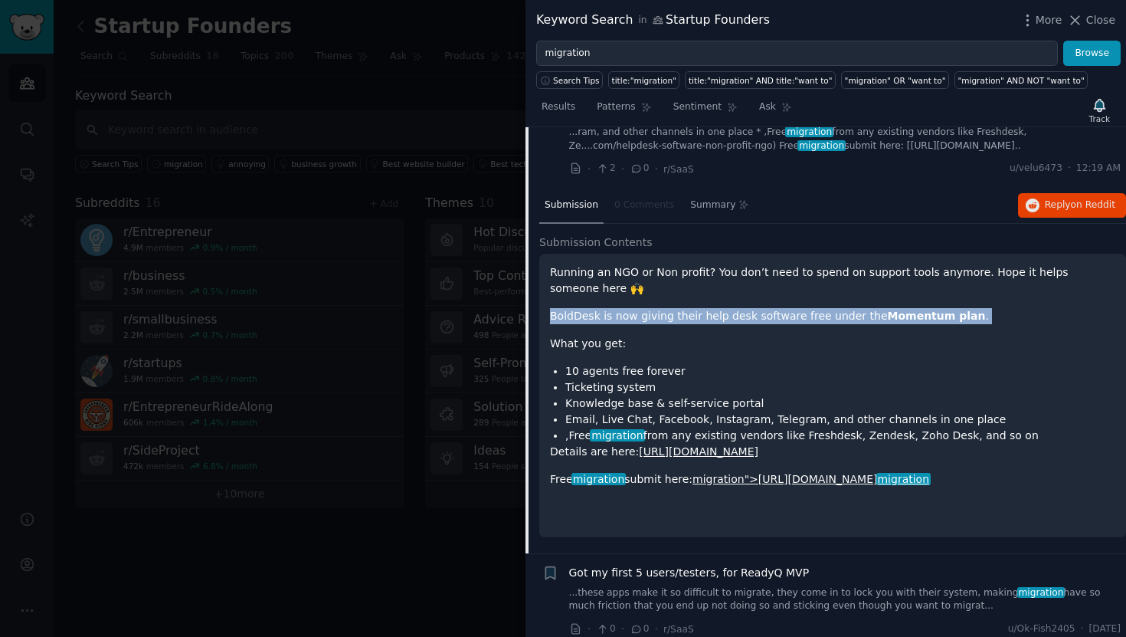
click at [623, 303] on div "Running an NGO or Non profit? You don’t need to spend on support tools anymore.…" at bounding box center [833, 389] width 566 height 251
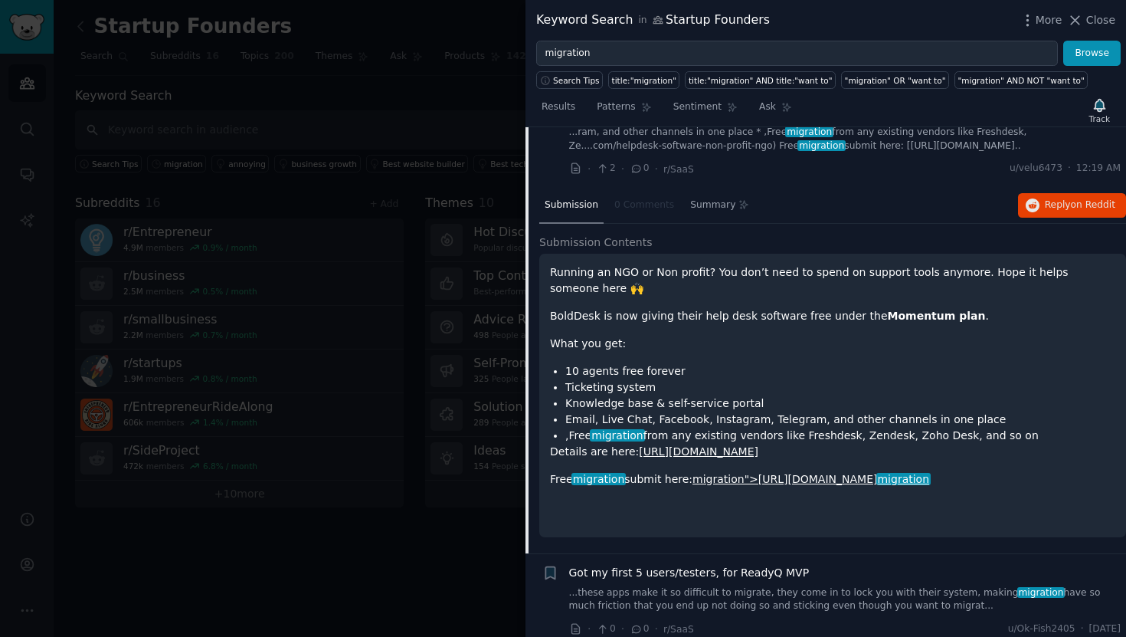
click at [684, 320] on p "BoldDesk is now giving their help desk software free under the Momentum plan ." at bounding box center [833, 316] width 566 height 16
click at [599, 408] on li "Knowledge base & self-service portal" at bounding box center [841, 403] width 550 height 16
click at [706, 401] on li "Knowledge base & self-service portal" at bounding box center [841, 403] width 550 height 16
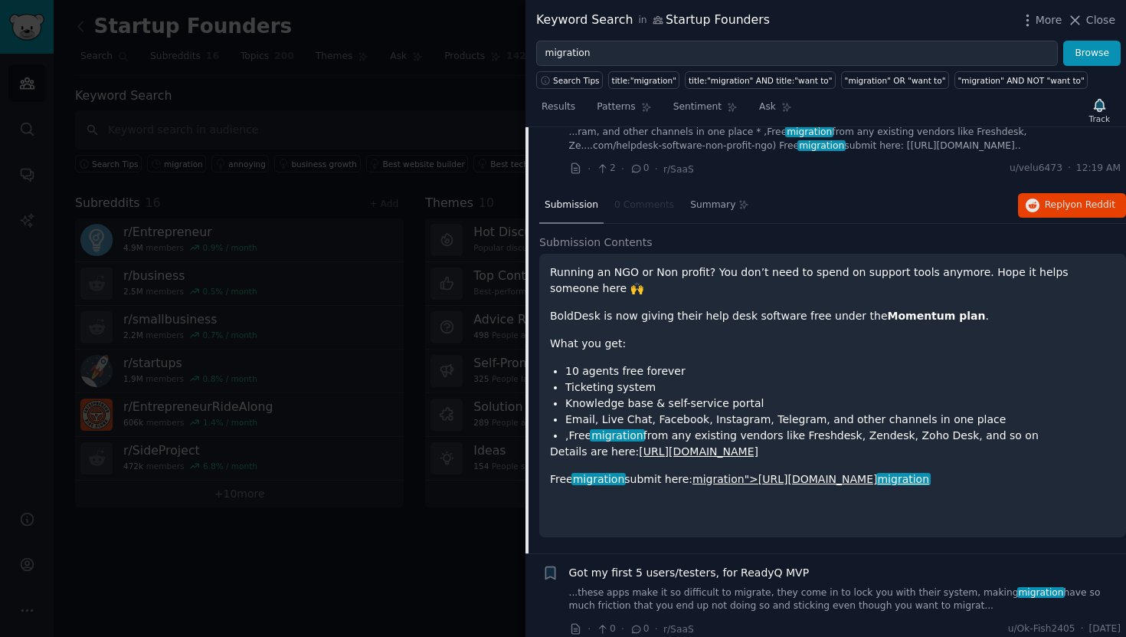
click at [648, 436] on li ",Free migration from any existing vendors like Freshdesk, Zendesk, Zoho Desk, a…" at bounding box center [841, 436] width 550 height 16
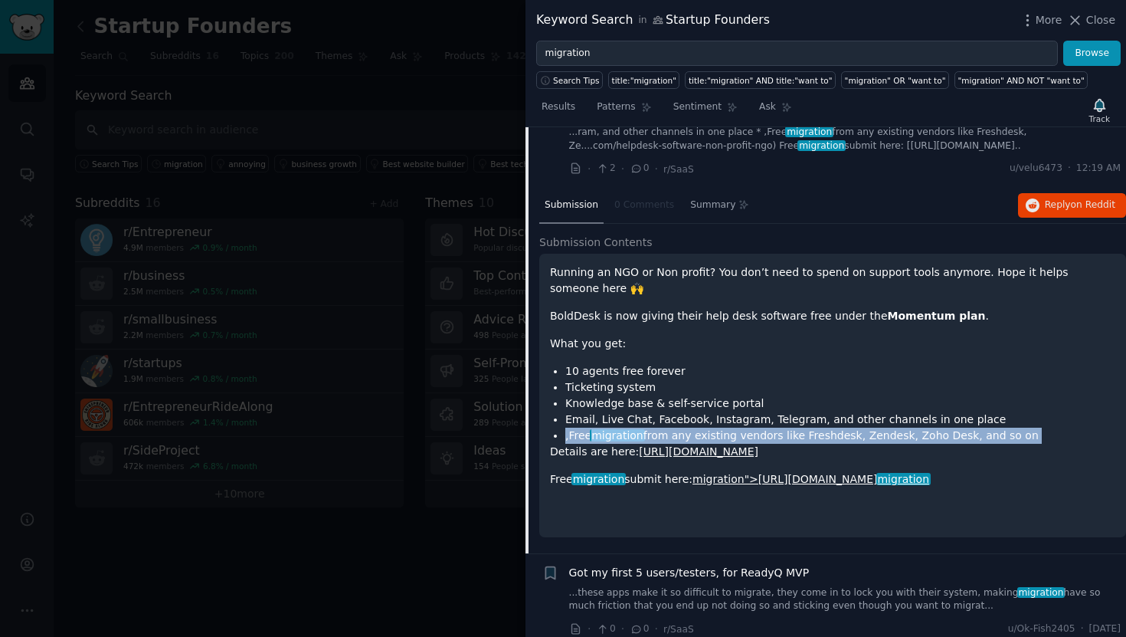
click at [648, 436] on li ",Free migration from any existing vendors like Freshdesk, Zendesk, Zoho Desk, a…" at bounding box center [841, 436] width 550 height 16
click at [690, 436] on li ",Free migration from any existing vendors like Freshdesk, Zendesk, Zoho Desk, a…" at bounding box center [841, 436] width 550 height 16
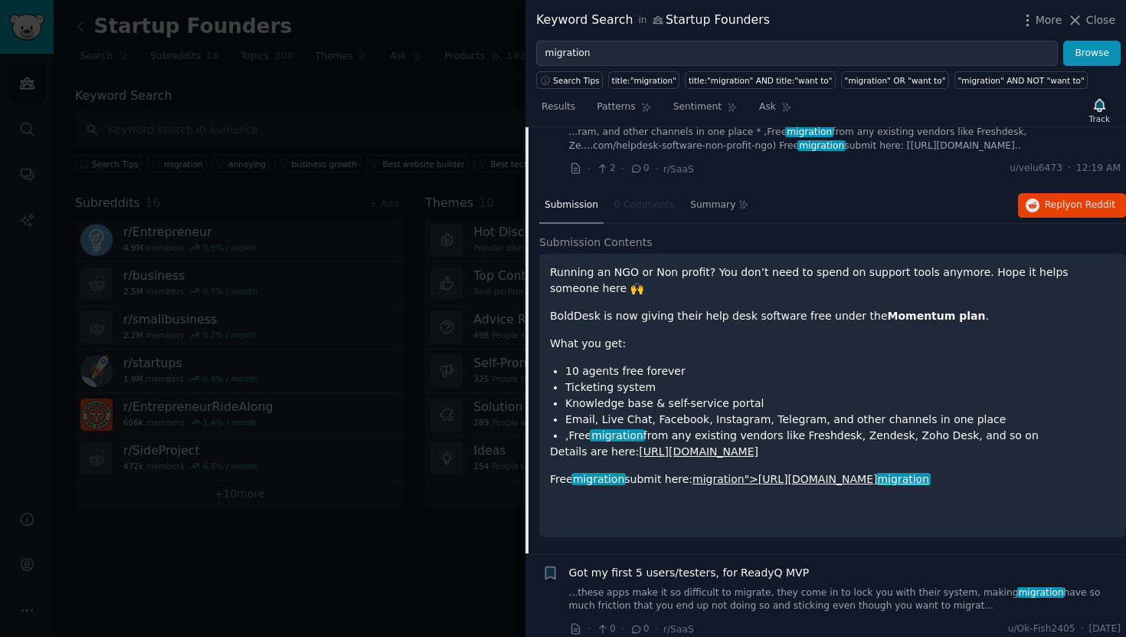
click at [711, 425] on li "Email, Live Chat, Facebook, Instagram, Telegram, and other channels in one place" at bounding box center [841, 420] width 550 height 16
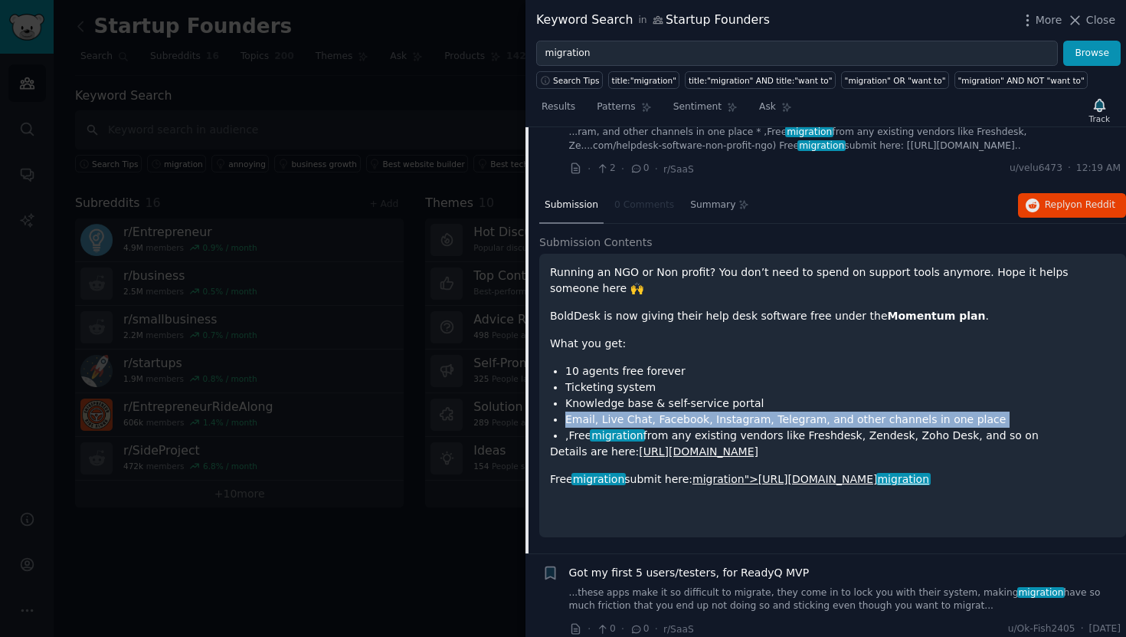
click at [711, 425] on li "Email, Live Chat, Facebook, Instagram, Telegram, and other channels in one place" at bounding box center [841, 420] width 550 height 16
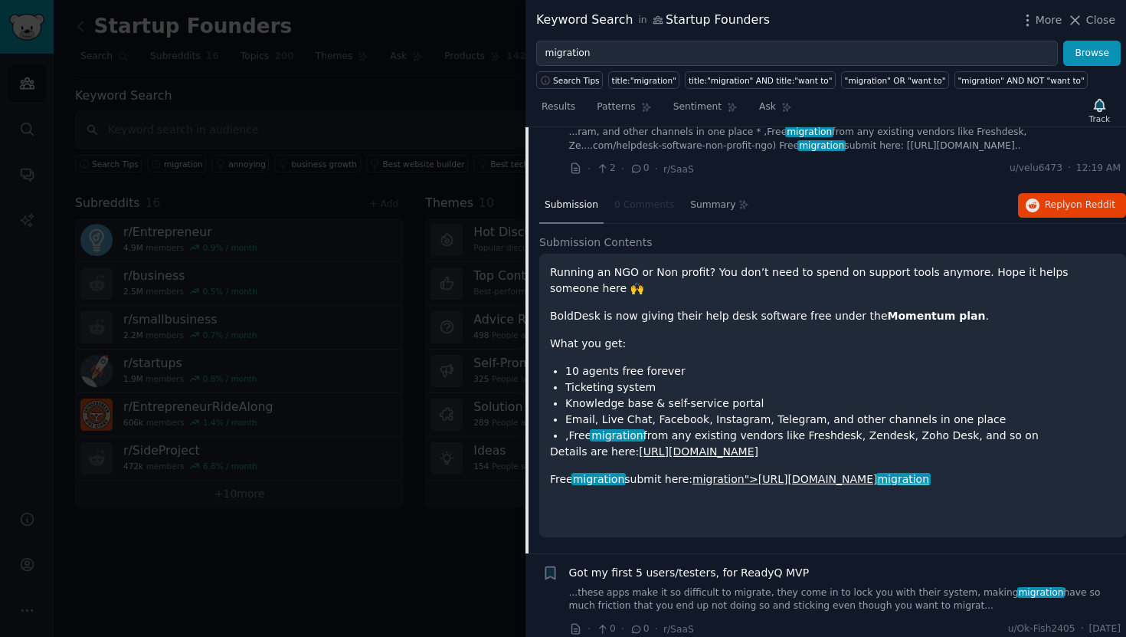
click at [762, 434] on li ",Free migration from any existing vendors like Freshdesk, Zendesk, Zoho Desk, a…" at bounding box center [841, 436] width 550 height 16
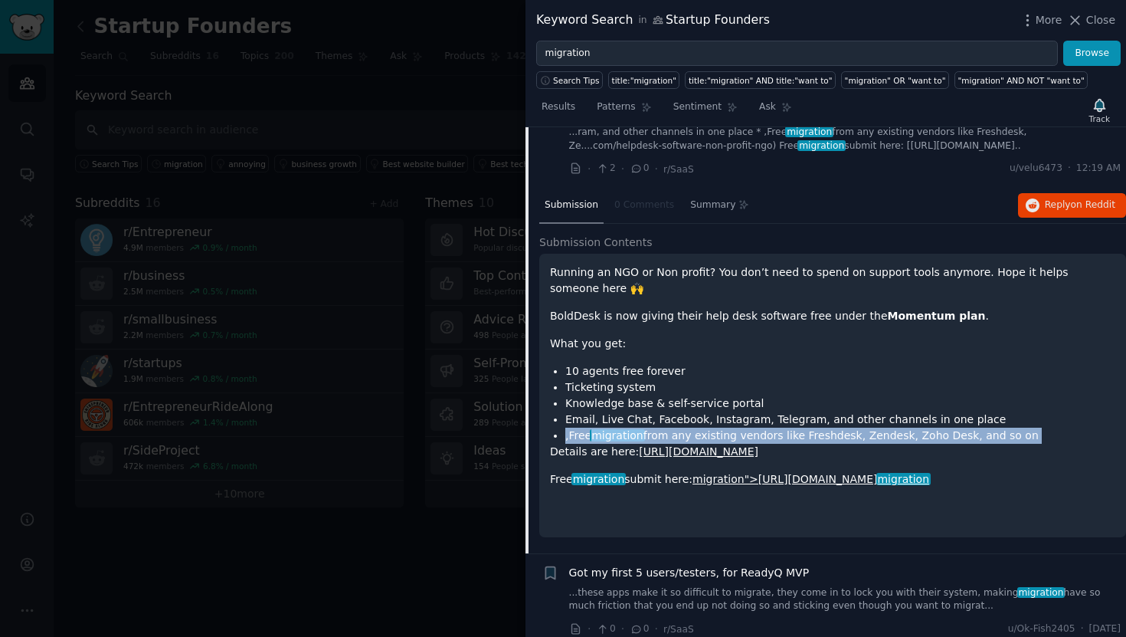
click at [762, 434] on li ",Free migration from any existing vendors like Freshdesk, Zendesk, Zoho Desk, a…" at bounding box center [841, 436] width 550 height 16
click at [862, 434] on li ",Free migration from any existing vendors like Freshdesk, Zendesk, Zoho Desk, a…" at bounding box center [841, 436] width 550 height 16
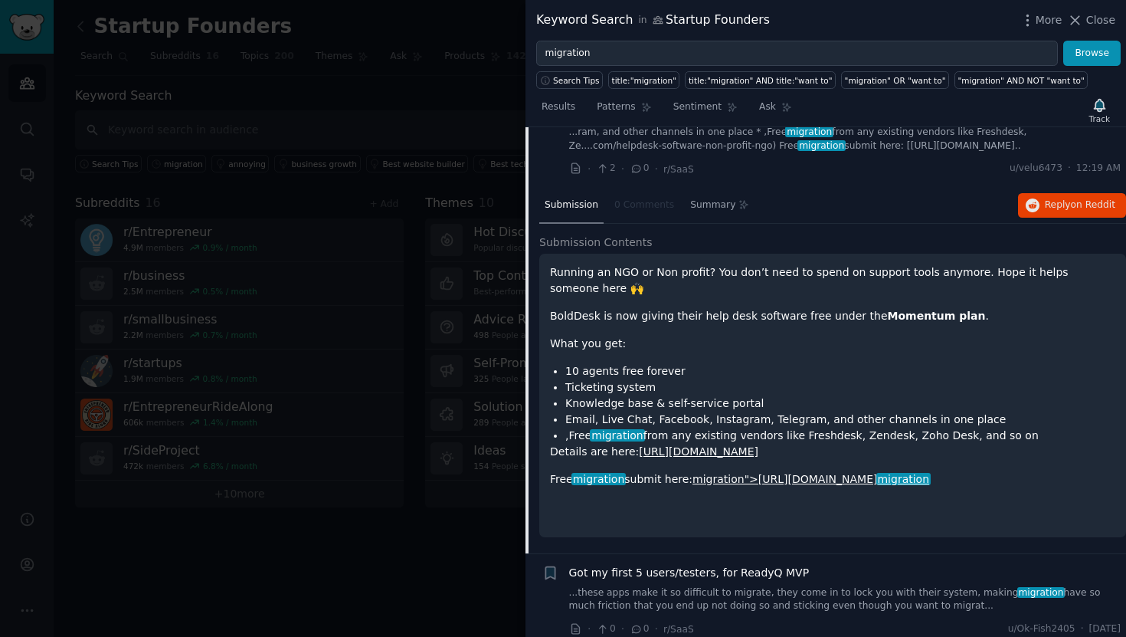
click at [759, 447] on link "https://www.bolddesk.com/helpdesk-software-non-profit-ngo" at bounding box center [699, 451] width 120 height 12
click at [618, 487] on div "Running an NGO or Non profit? You don’t need to spend on support tools anymore.…" at bounding box center [833, 389] width 566 height 251
click at [618, 480] on span "migration" at bounding box center [599, 479] width 54 height 12
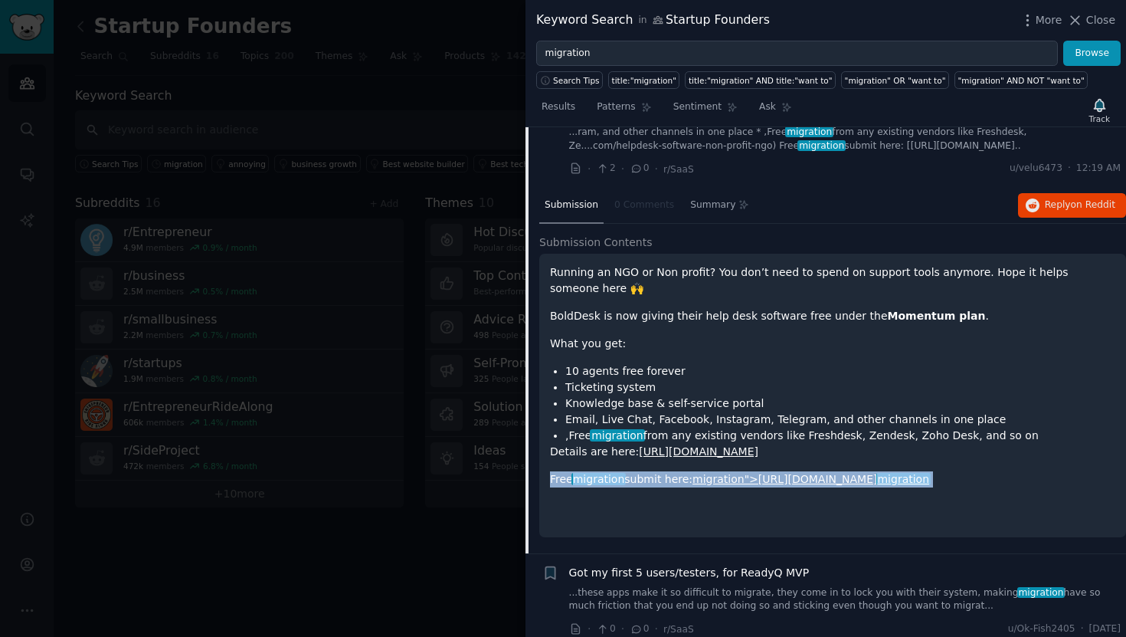
click at [618, 480] on span "migration" at bounding box center [599, 479] width 54 height 12
click at [640, 480] on p "Free migration submit here: migration">https://www.bolddesk.com/ migration" at bounding box center [833, 479] width 566 height 16
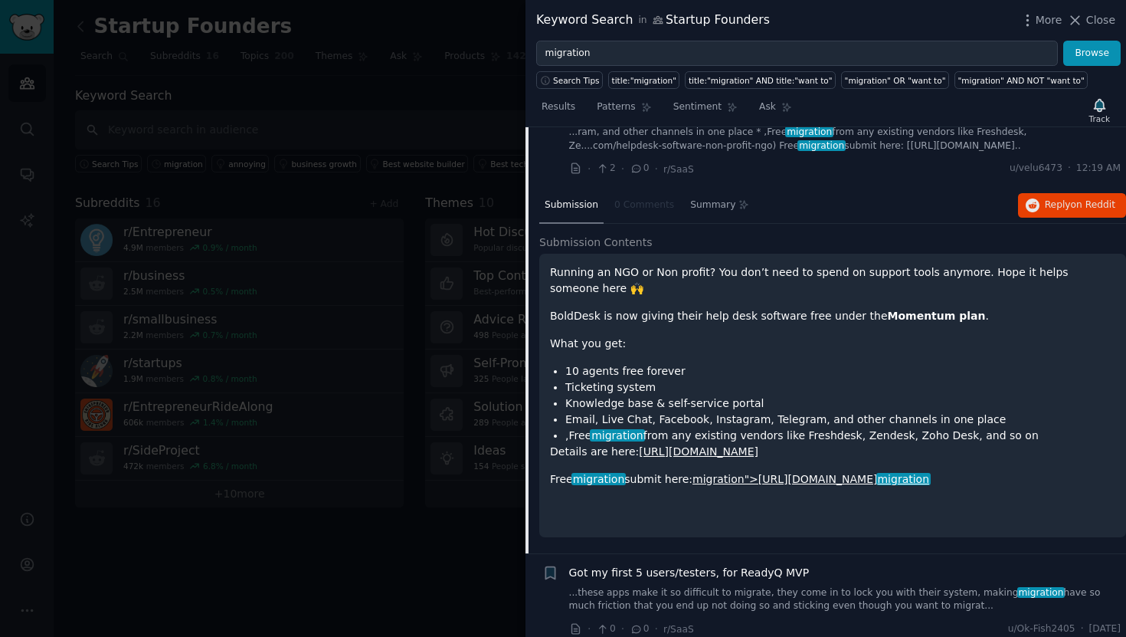
click at [613, 420] on li "Email, Live Chat, Facebook, Instagram, Telegram, and other channels in one place" at bounding box center [841, 420] width 550 height 16
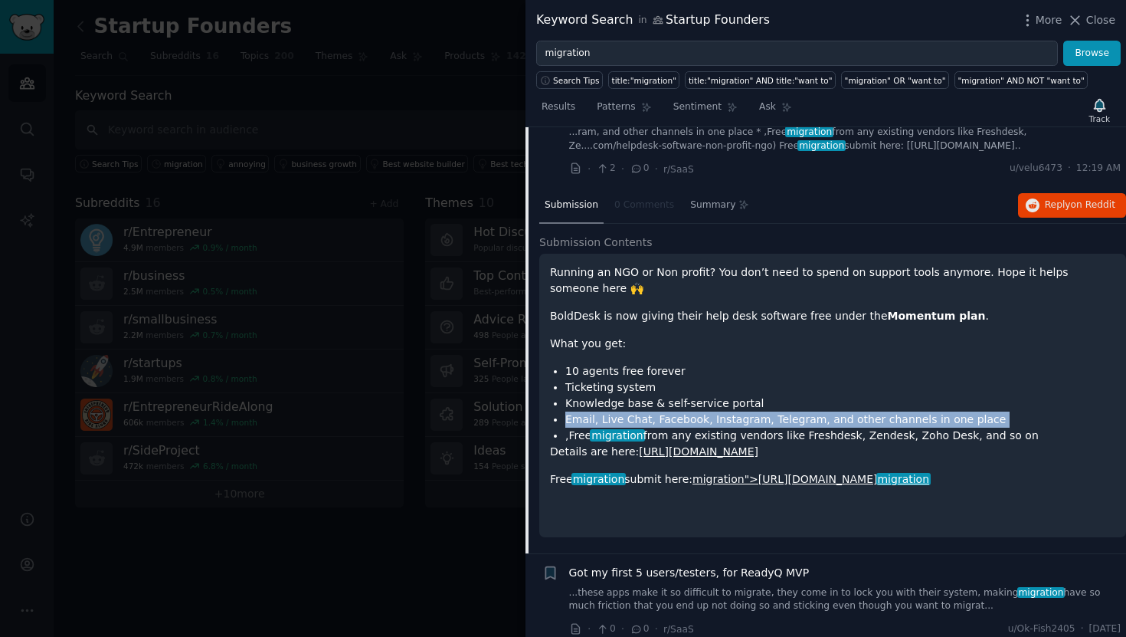
click at [613, 420] on li "Email, Live Chat, Facebook, Instagram, Telegram, and other channels in one place" at bounding box center [841, 420] width 550 height 16
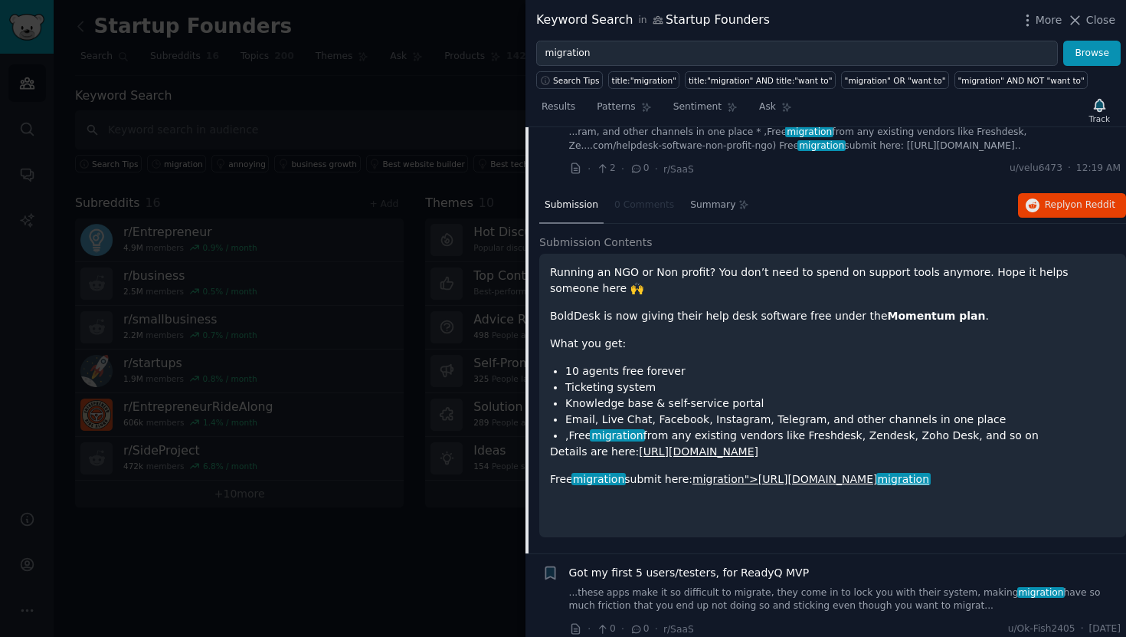
click at [638, 439] on span "migration" at bounding box center [617, 435] width 54 height 12
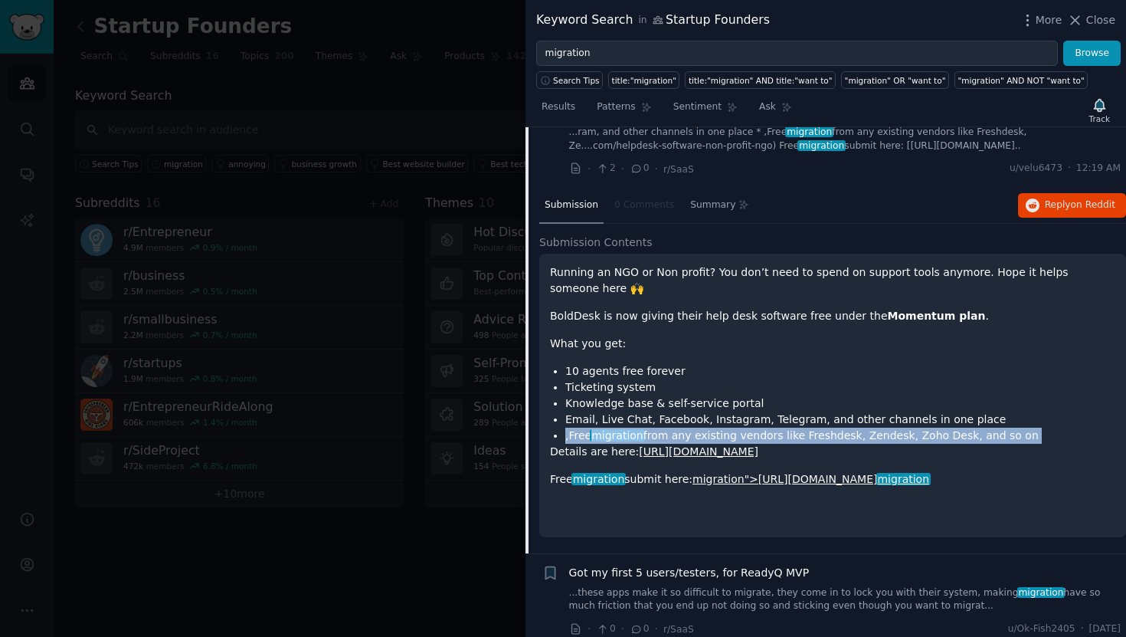
click at [638, 439] on span "migration" at bounding box center [617, 435] width 54 height 12
click at [748, 438] on li ",Free migration from any existing vendors like Freshdesk, Zendesk, Zoho Desk, a…" at bounding box center [841, 436] width 550 height 16
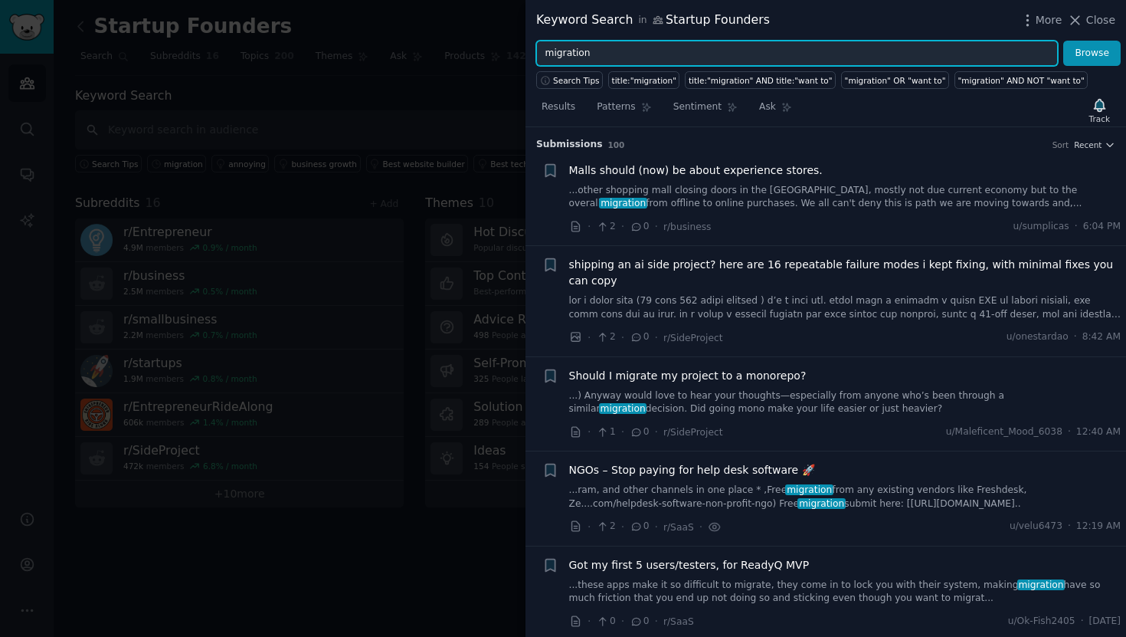
click at [631, 60] on input "migration" at bounding box center [797, 54] width 522 height 26
type input ""migration" AND "crm""
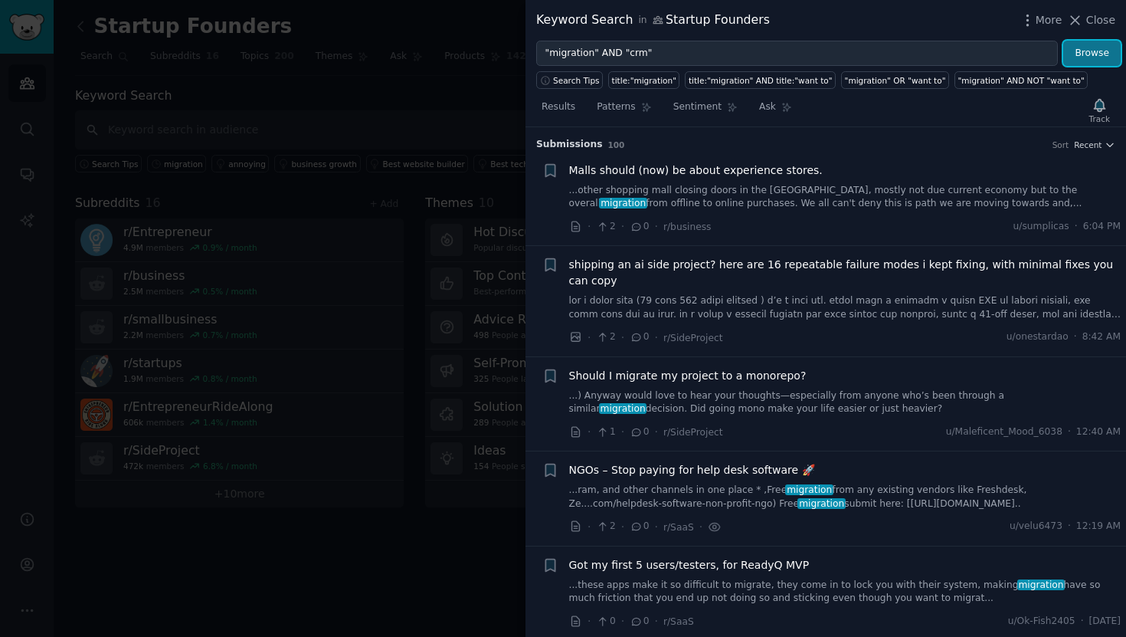
click at [1103, 52] on button "Browse" at bounding box center [1092, 54] width 57 height 26
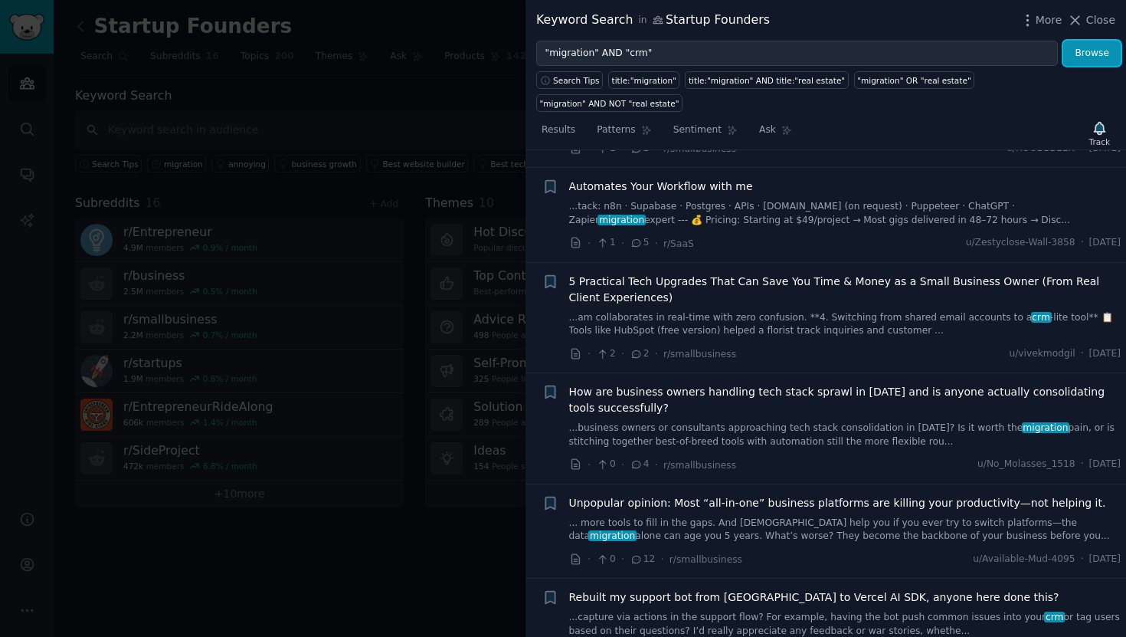
scroll to position [103, 0]
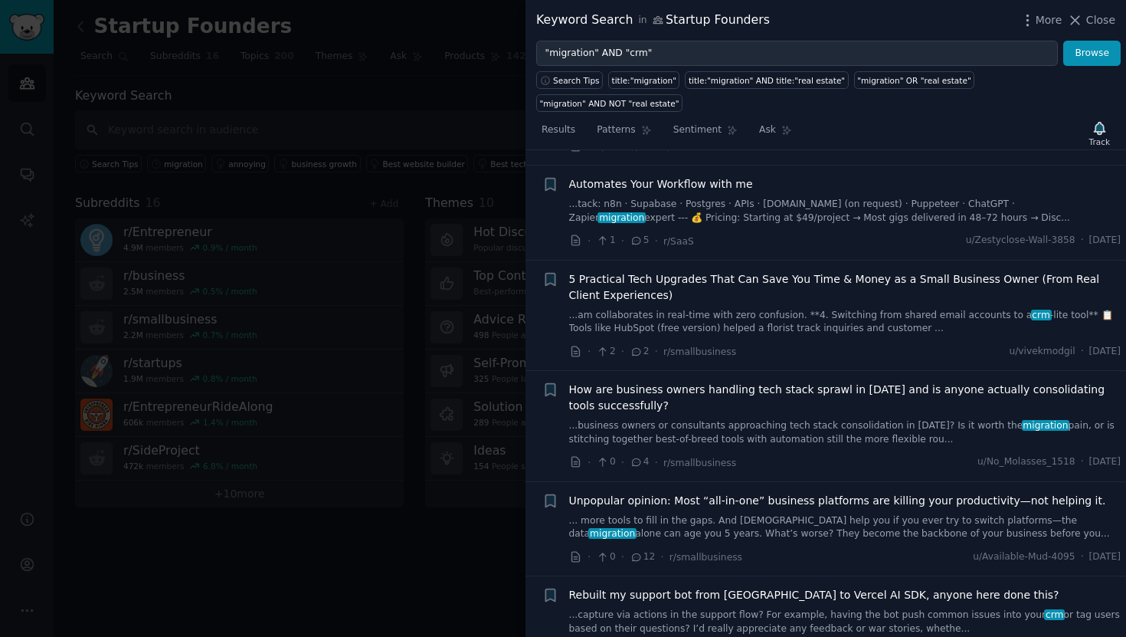
click at [711, 382] on span "How are business owners handling tech stack sprawl in 2025 and is anyone actual…" at bounding box center [845, 398] width 553 height 32
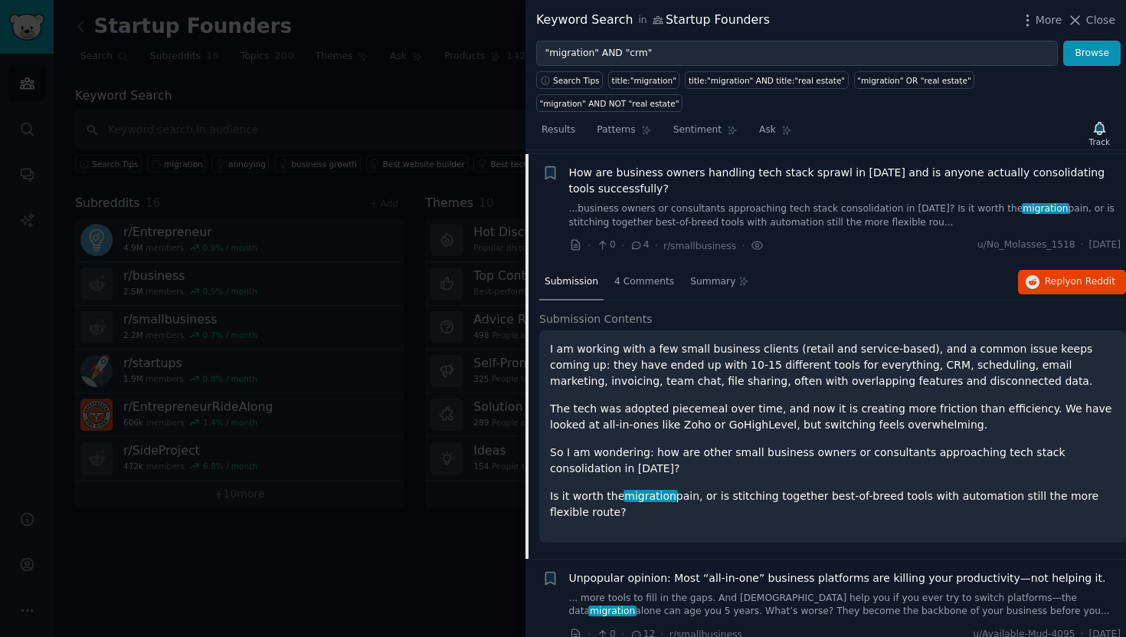
scroll to position [324, 0]
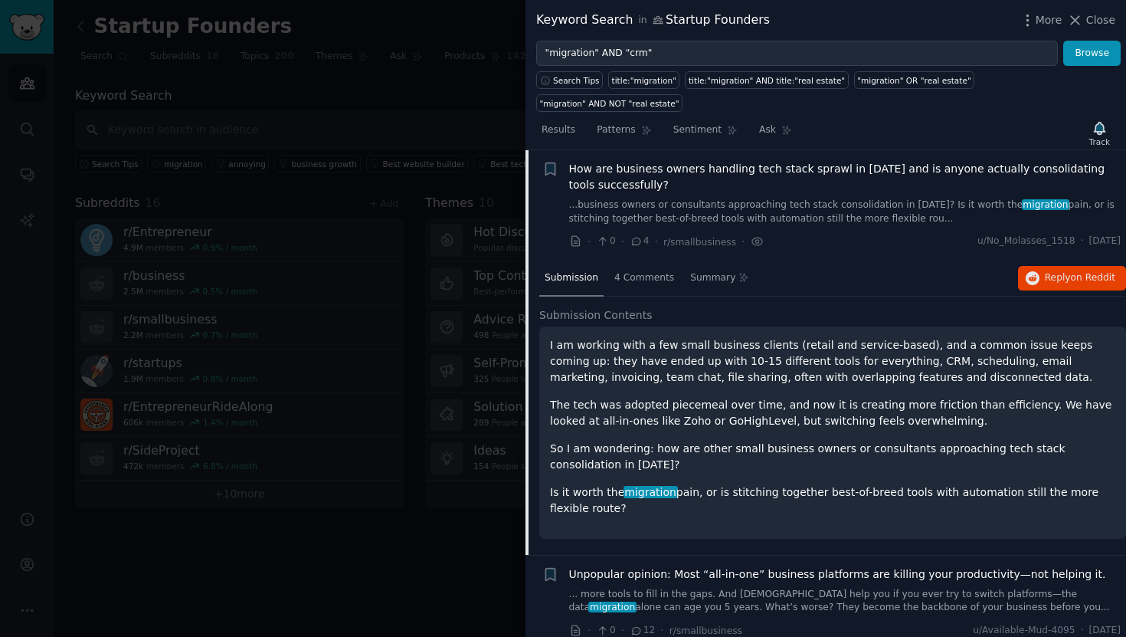
click at [602, 337] on p "I am working with a few small business clients (retail and service-based), and …" at bounding box center [833, 361] width 566 height 48
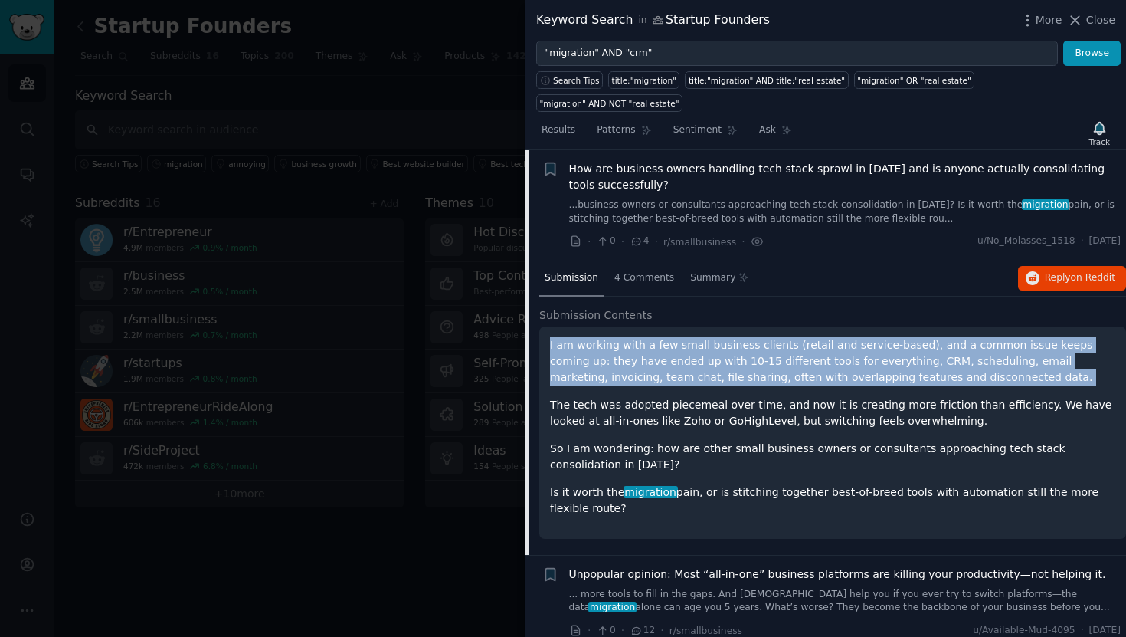
click at [602, 337] on p "I am working with a few small business clients (retail and service-based), and …" at bounding box center [833, 361] width 566 height 48
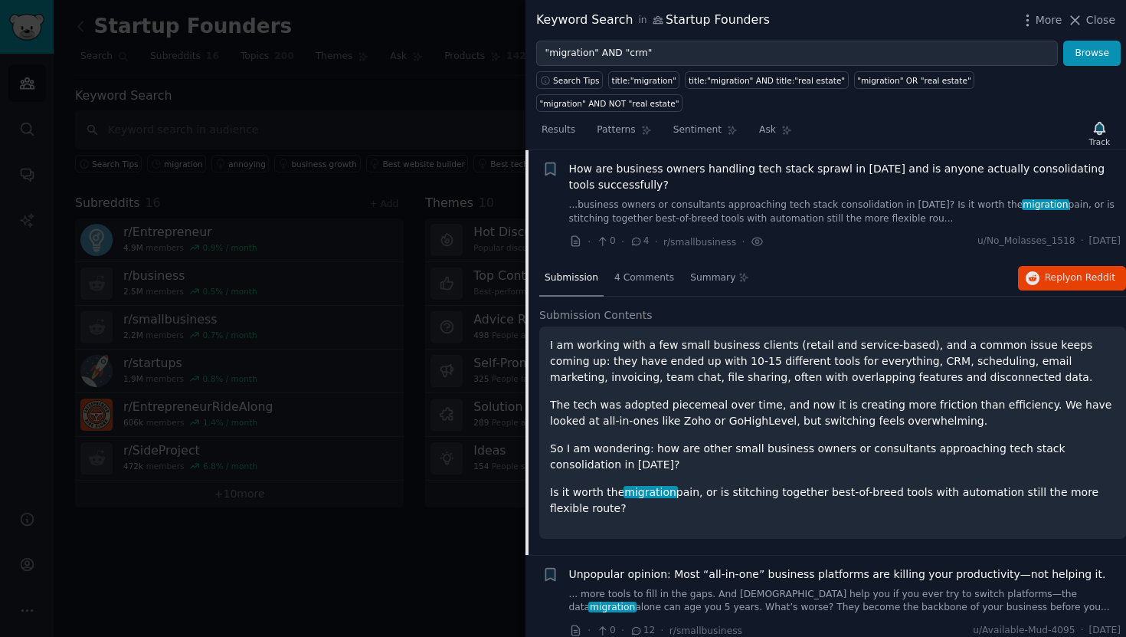
click at [785, 337] on p "I am working with a few small business clients (retail and service-based), and …" at bounding box center [833, 361] width 566 height 48
click at [804, 337] on p "I am working with a few small business clients (retail and service-based), and …" at bounding box center [833, 361] width 566 height 48
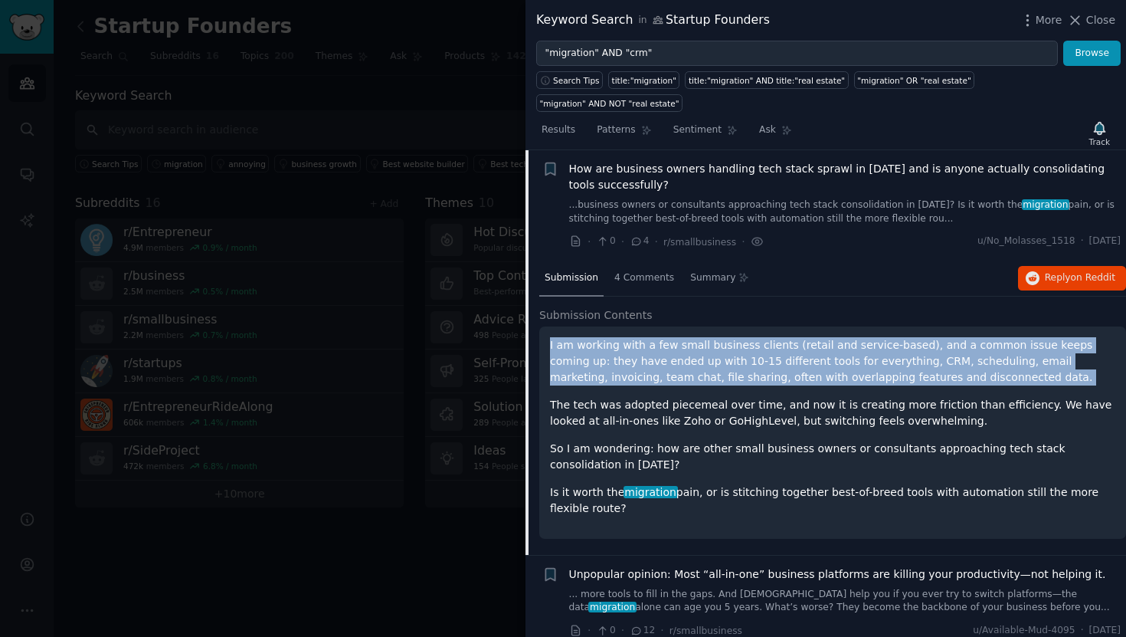
click at [804, 337] on p "I am working with a few small business clients (retail and service-based), and …" at bounding box center [833, 361] width 566 height 48
click at [894, 337] on p "I am working with a few small business clients (retail and service-based), and …" at bounding box center [833, 361] width 566 height 48
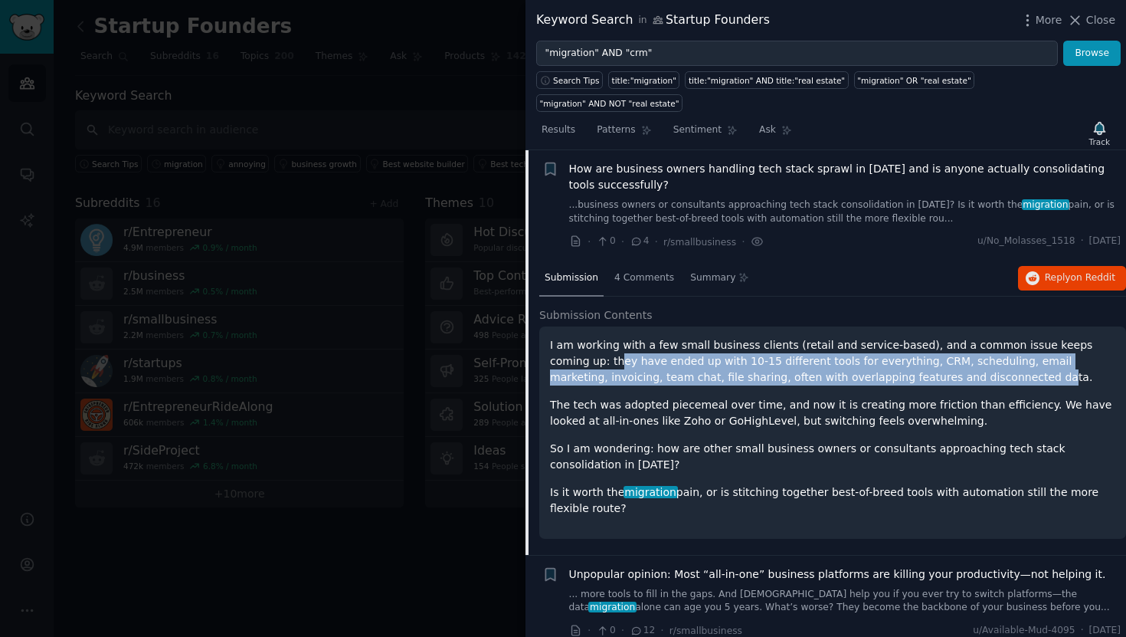
drag, startPoint x: 558, startPoint y: 335, endPoint x: 898, endPoint y: 349, distance: 340.5
click at [898, 349] on p "I am working with a few small business clients (retail and service-based), and …" at bounding box center [833, 361] width 566 height 48
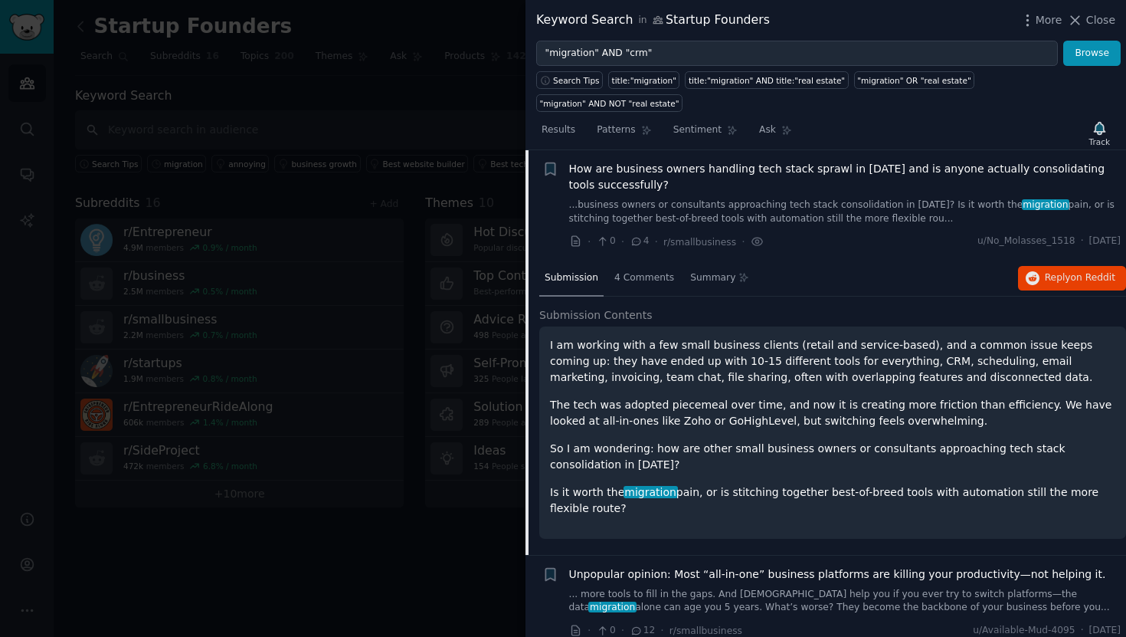
click at [799, 341] on p "I am working with a few small business clients (retail and service-based), and …" at bounding box center [833, 361] width 566 height 48
click at [815, 353] on p "I am working with a few small business clients (retail and service-based), and …" at bounding box center [833, 361] width 566 height 48
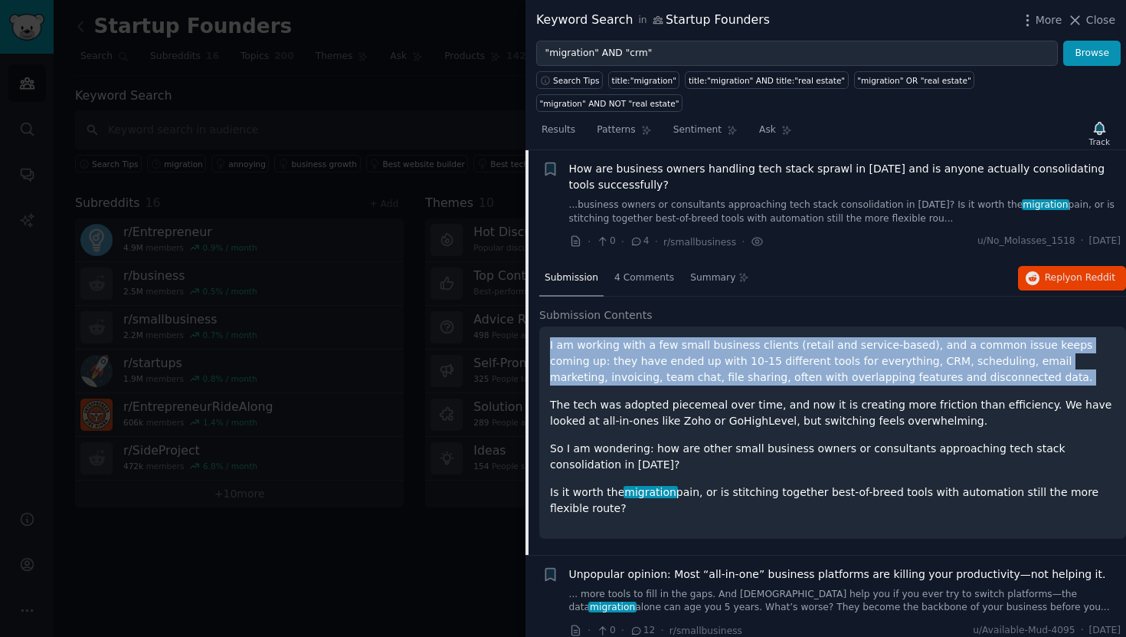
click at [815, 353] on p "I am working with a few small business clients (retail and service-based), and …" at bounding box center [833, 361] width 566 height 48
click at [868, 354] on p "I am working with a few small business clients (retail and service-based), and …" at bounding box center [833, 361] width 566 height 48
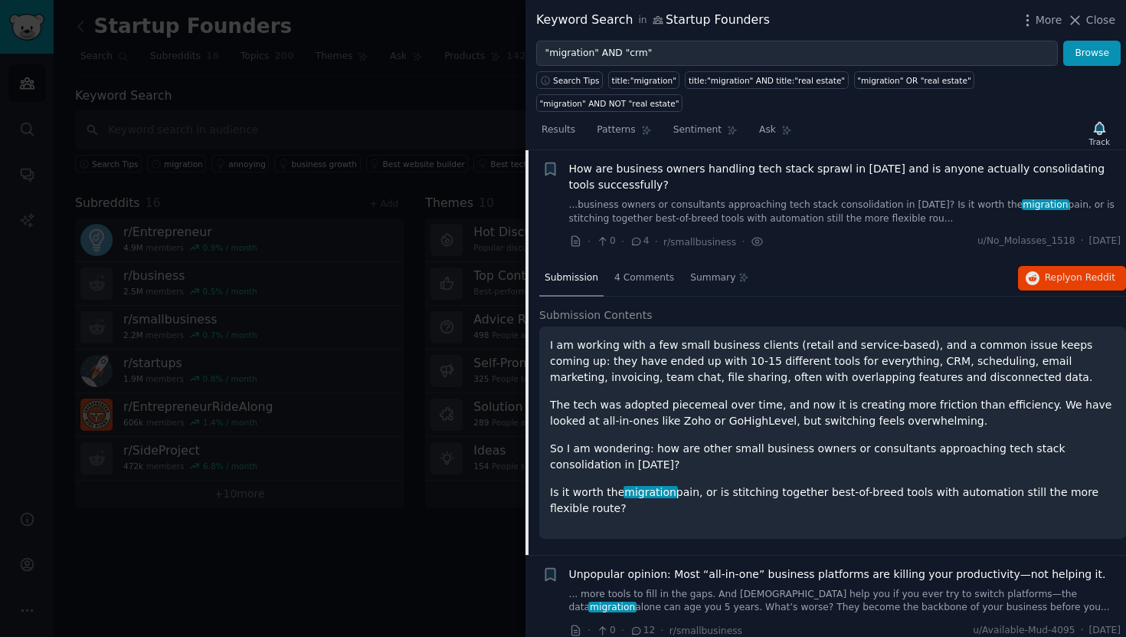
click at [629, 397] on p "The tech was adopted piecemeal over time, and now it is creating more friction …" at bounding box center [833, 413] width 566 height 32
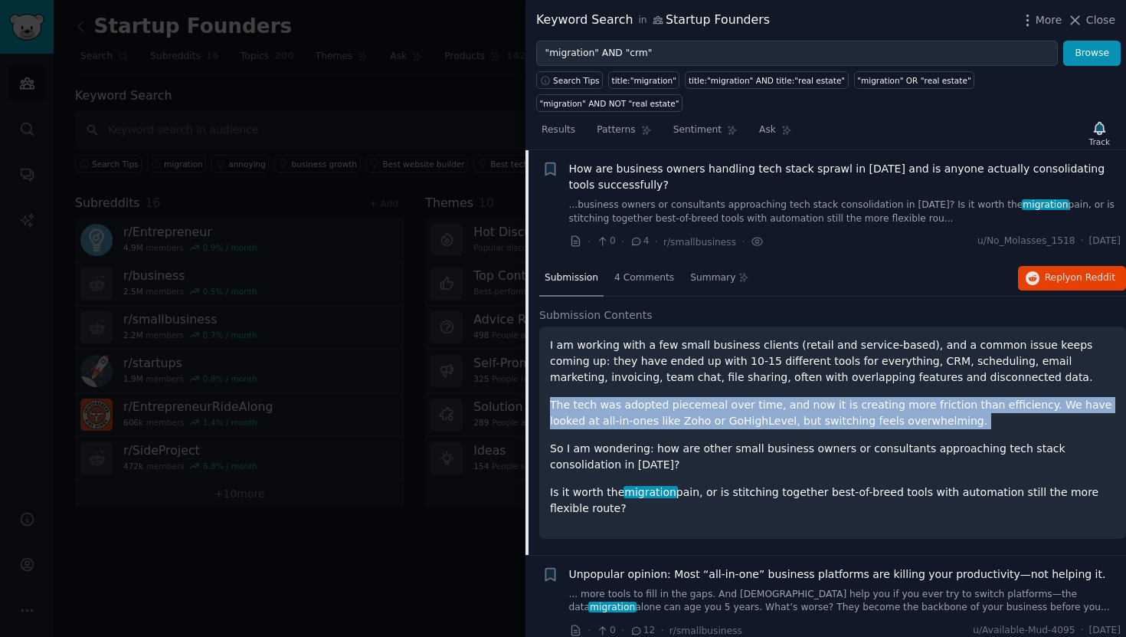
click at [629, 397] on p "The tech was adopted piecemeal over time, and now it is creating more friction …" at bounding box center [833, 413] width 566 height 32
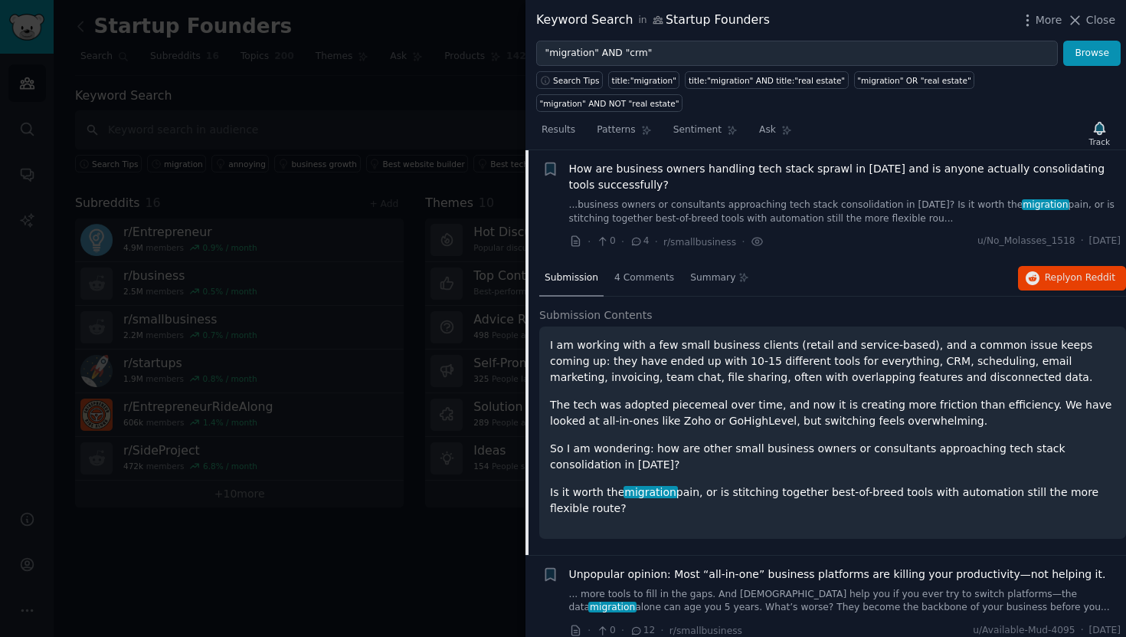
click at [775, 397] on p "The tech was adopted piecemeal over time, and now it is creating more friction …" at bounding box center [833, 413] width 566 height 32
click at [717, 397] on p "The tech was adopted piecemeal over time, and now it is creating more friction …" at bounding box center [833, 413] width 566 height 32
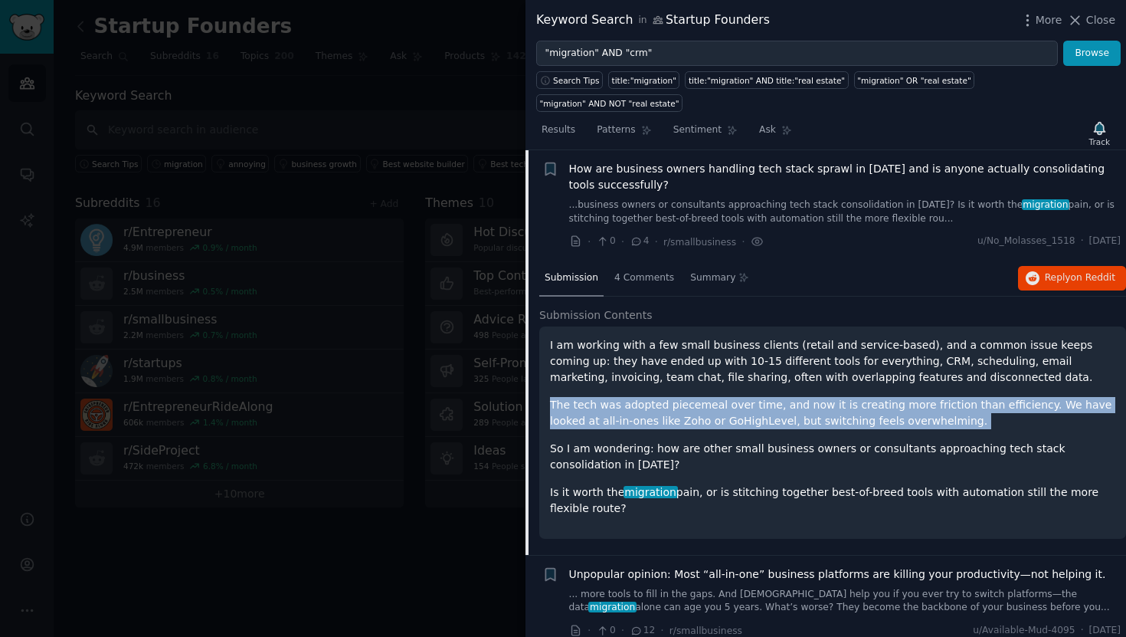
click at [717, 397] on p "The tech was adopted piecemeal over time, and now it is creating more friction …" at bounding box center [833, 413] width 566 height 32
click at [782, 399] on p "The tech was adopted piecemeal over time, and now it is creating more friction …" at bounding box center [833, 413] width 566 height 32
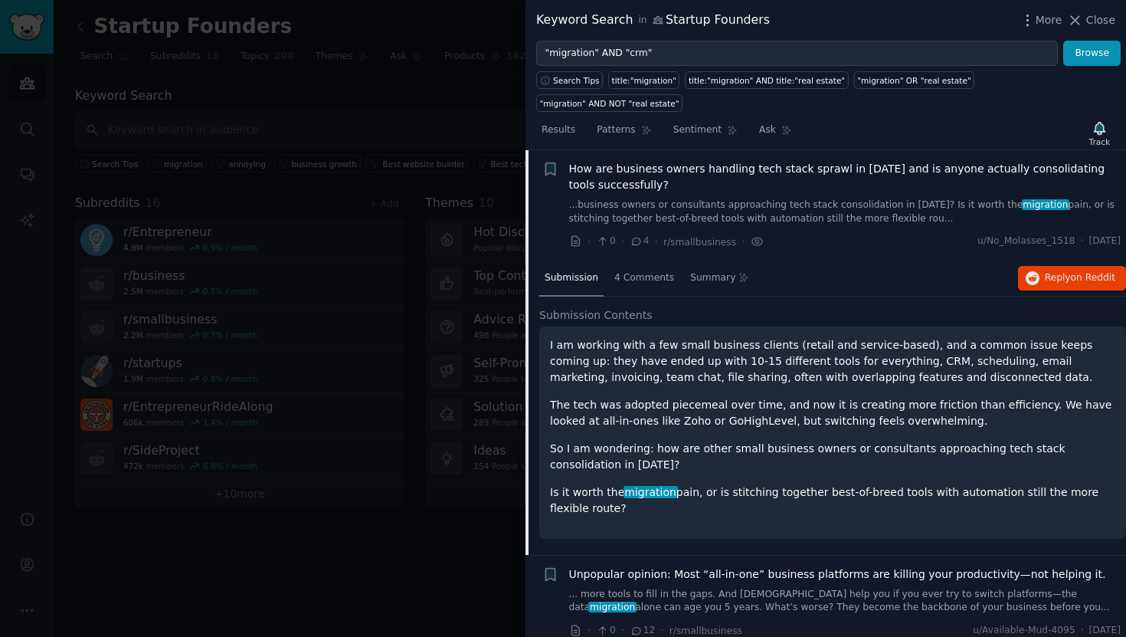
click at [660, 441] on p "So I am wondering: how are other small business owners or consultants approachi…" at bounding box center [833, 457] width 566 height 32
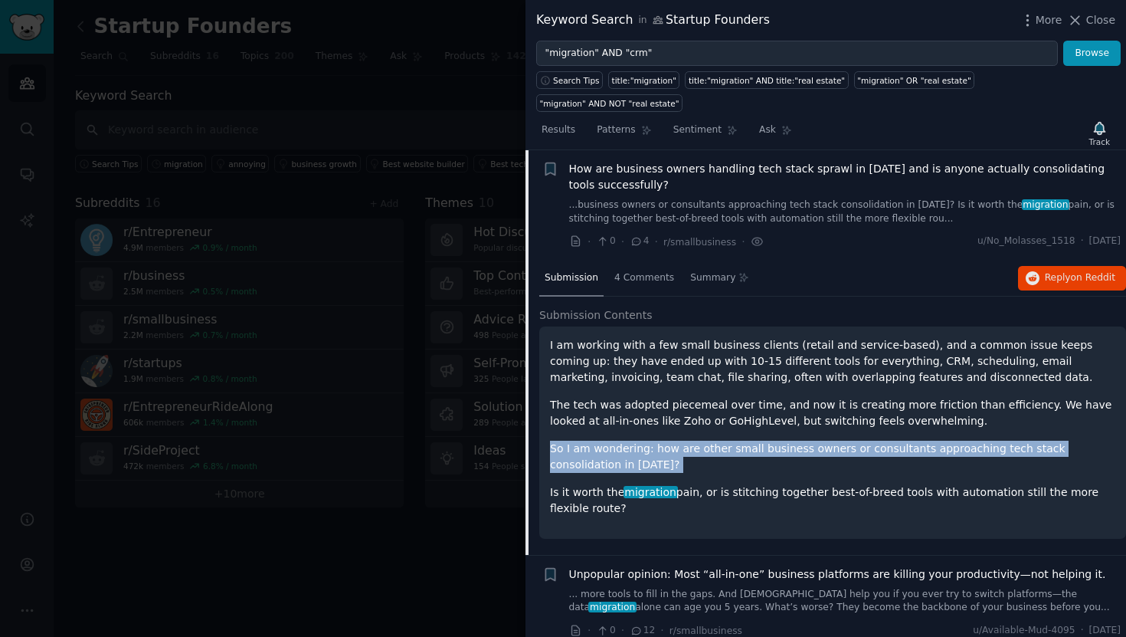
click at [660, 441] on p "So I am wondering: how are other small business owners or consultants approachi…" at bounding box center [833, 457] width 566 height 32
click at [715, 441] on p "So I am wondering: how are other small business owners or consultants approachi…" at bounding box center [833, 457] width 566 height 32
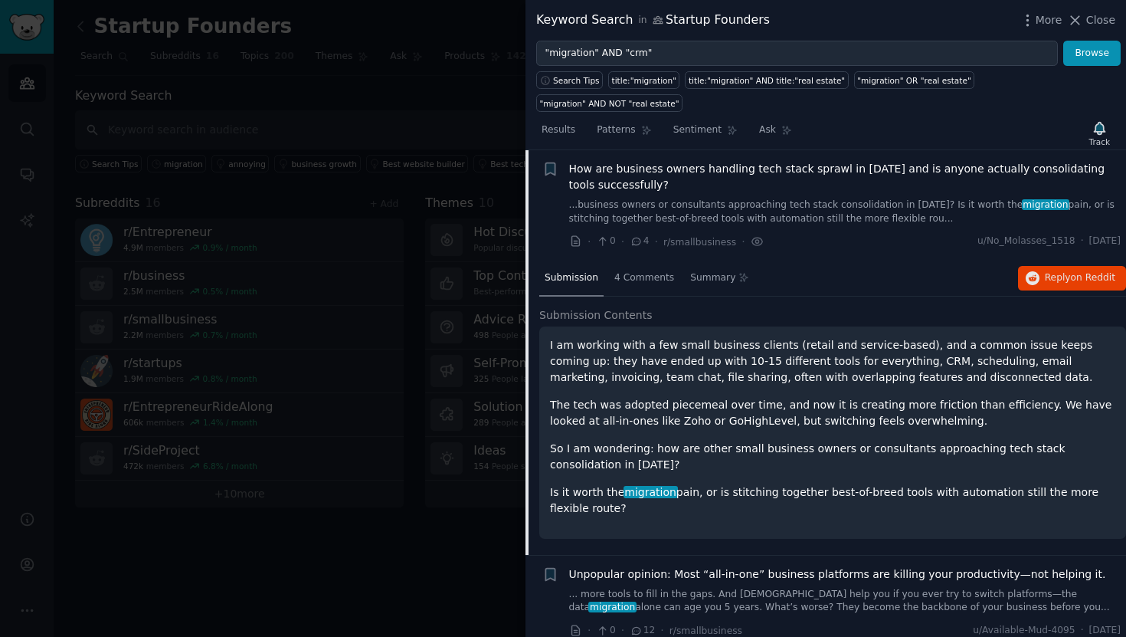
click at [715, 441] on p "So I am wondering: how are other small business owners or consultants approachi…" at bounding box center [833, 457] width 566 height 32
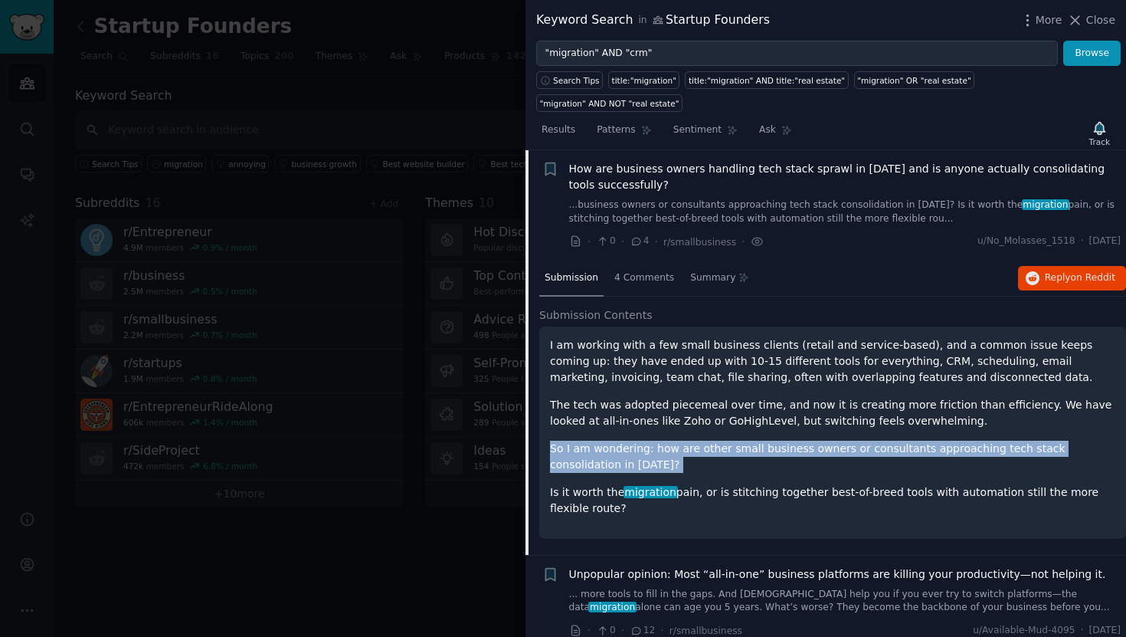
click at [715, 441] on p "So I am wondering: how are other small business owners or consultants approachi…" at bounding box center [833, 457] width 566 height 32
click at [795, 441] on p "So I am wondering: how are other small business owners or consultants approachi…" at bounding box center [833, 457] width 566 height 32
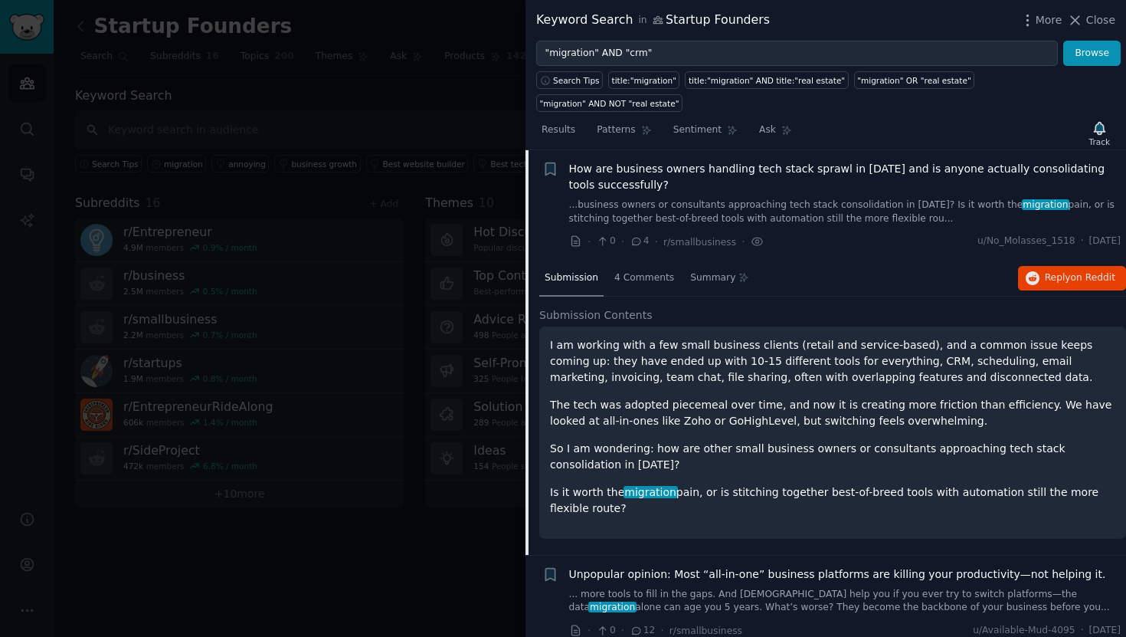
click at [631, 486] on span "migration" at bounding box center [651, 492] width 54 height 12
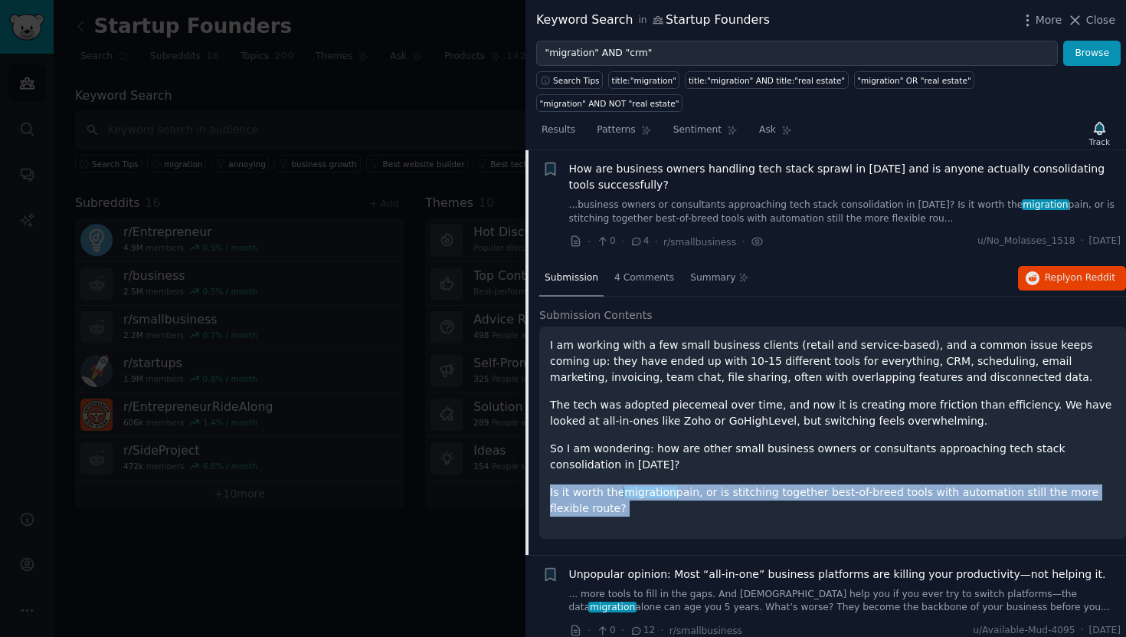
click at [631, 486] on span "migration" at bounding box center [651, 492] width 54 height 12
click at [677, 484] on p "Is it worth the migration pain, or is stitching together best-of-breed tools wi…" at bounding box center [833, 500] width 566 height 32
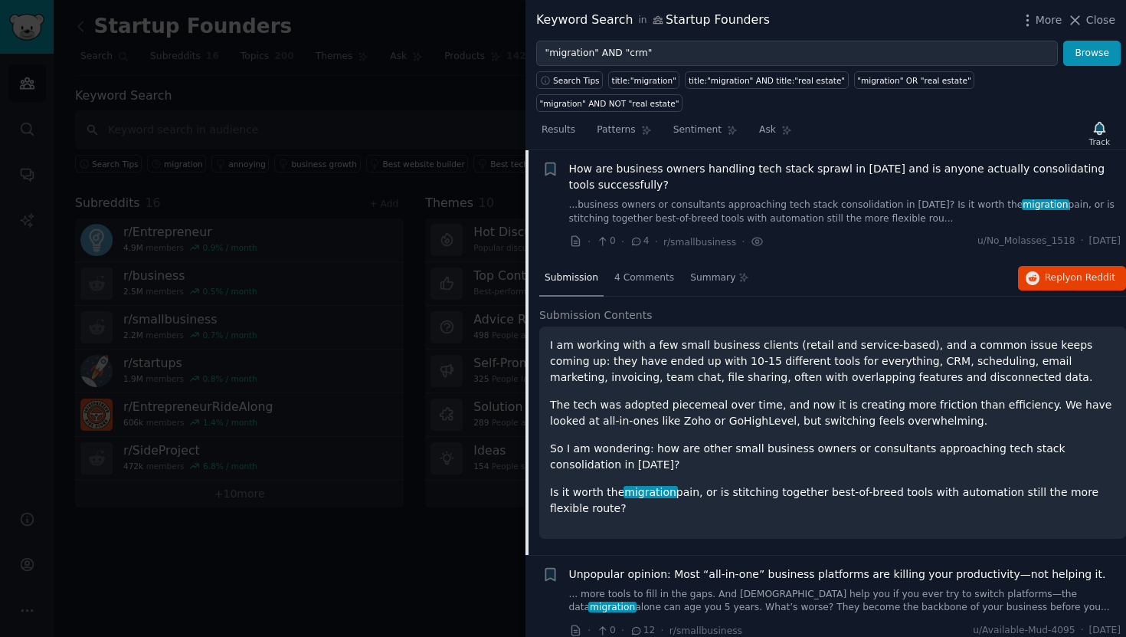
click at [677, 484] on p "Is it worth the migration pain, or is stitching together best-of-breed tools wi…" at bounding box center [833, 500] width 566 height 32
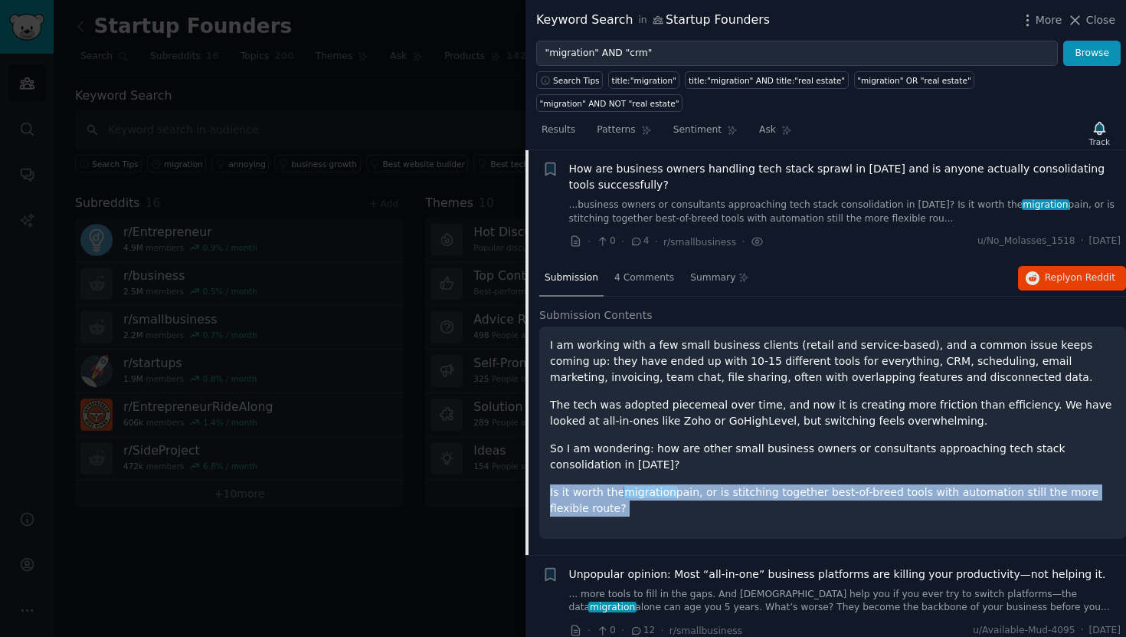
click at [677, 484] on p "Is it worth the migration pain, or is stitching together best-of-breed tools wi…" at bounding box center [833, 500] width 566 height 32
click at [725, 484] on p "Is it worth the migration pain, or is stitching together best-of-breed tools wi…" at bounding box center [833, 500] width 566 height 32
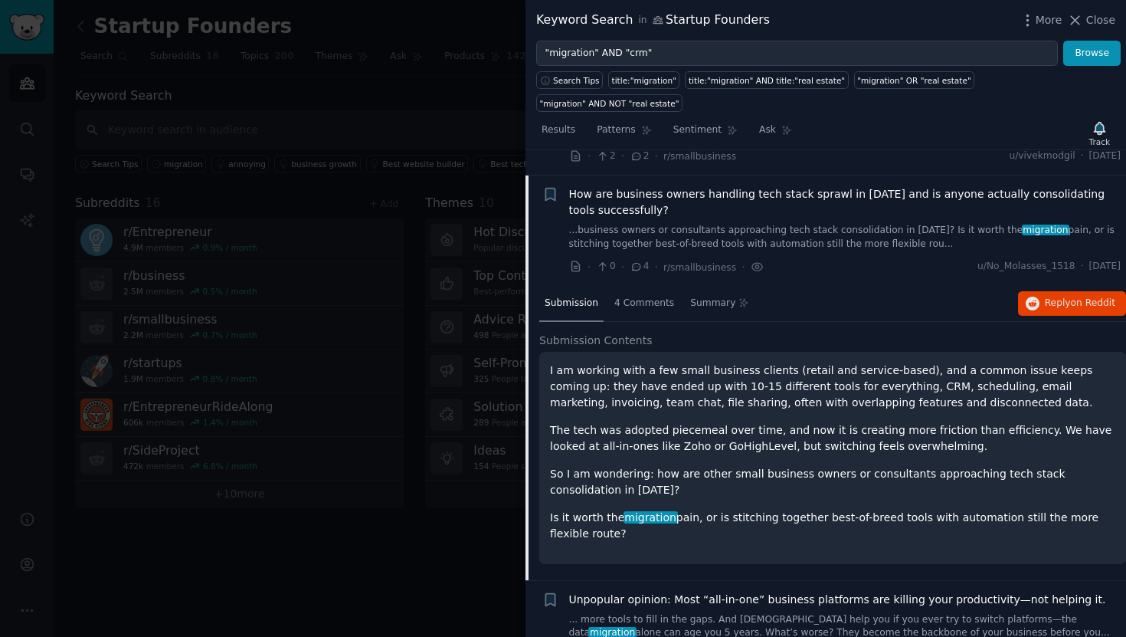
scroll to position [294, 0]
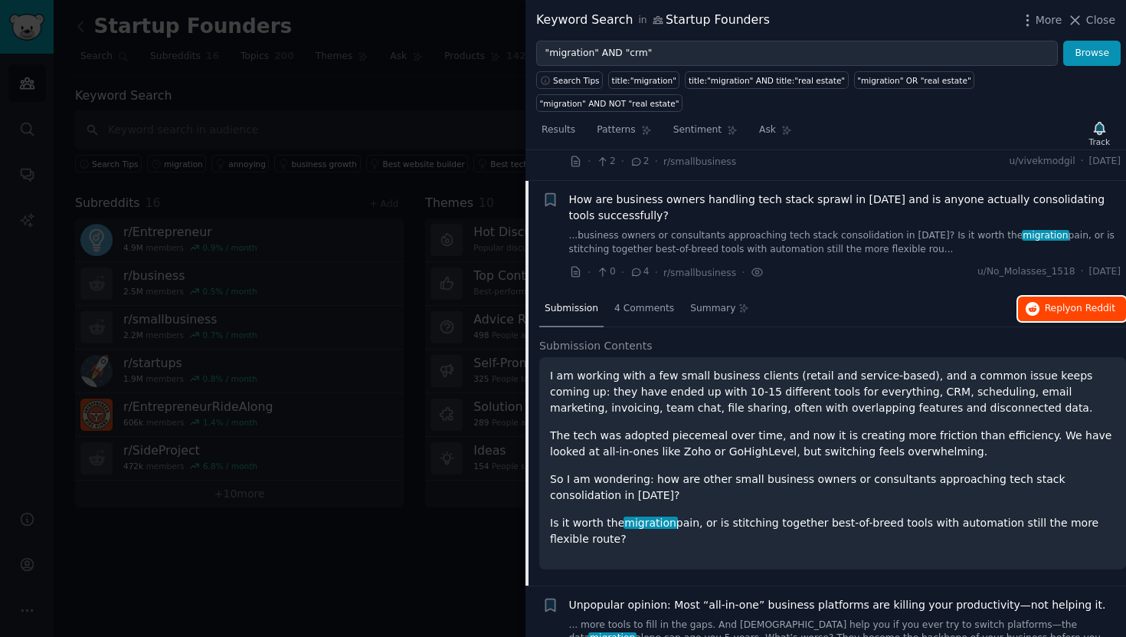
click at [1058, 302] on span "Reply on Reddit" at bounding box center [1080, 309] width 71 height 14
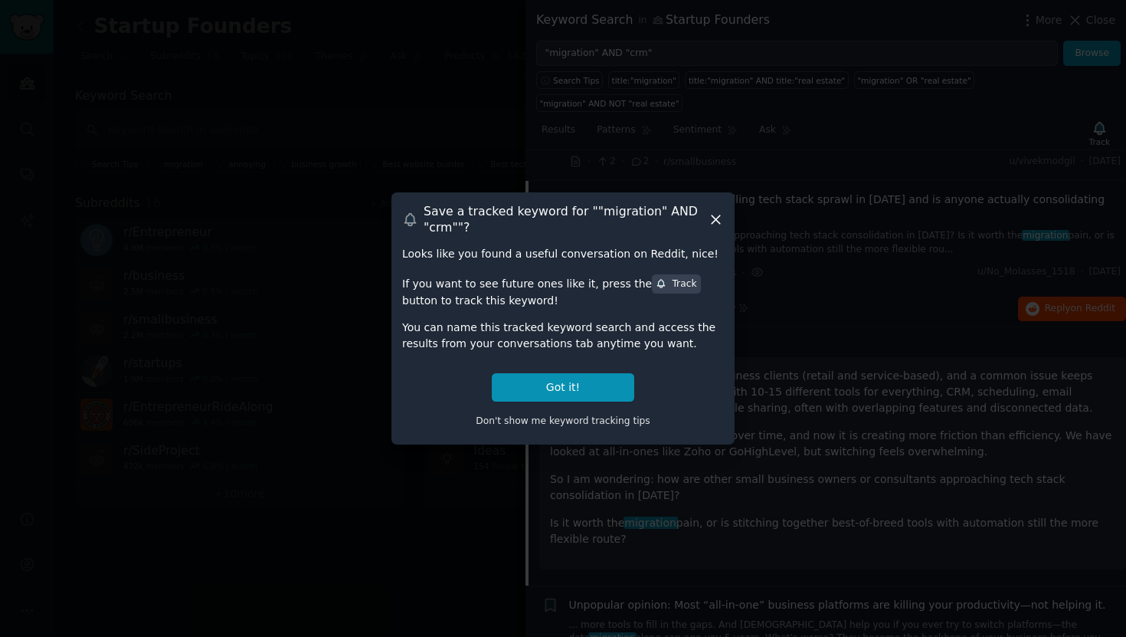
click at [712, 223] on icon at bounding box center [716, 219] width 8 height 8
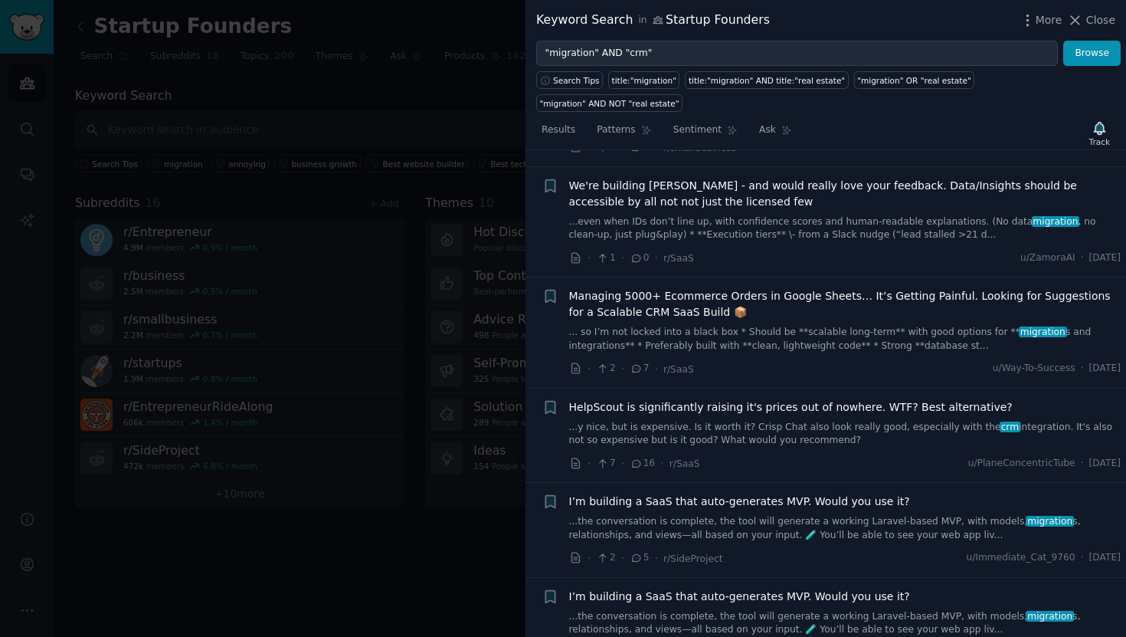
scroll to position [903, 0]
click at [749, 287] on span "Managing 5000+ Ecommerce Orders in Google Sheets… It’s Getting Painful. Looking…" at bounding box center [845, 303] width 553 height 32
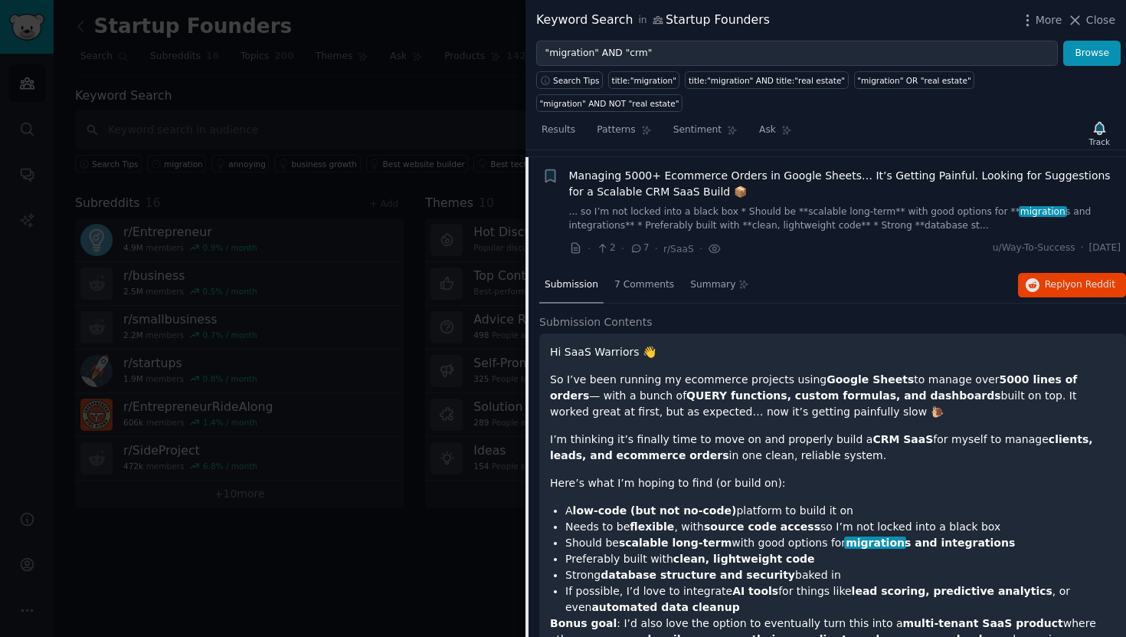
scroll to position [735, 0]
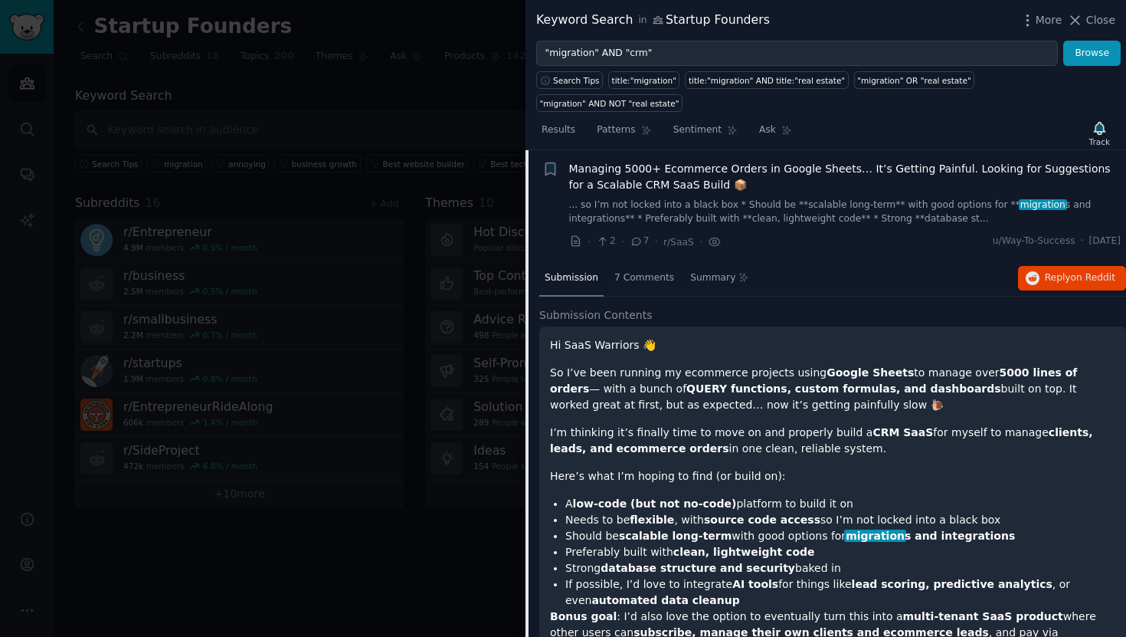
click at [646, 382] on p "So I’ve been running my ecommerce projects using Google Sheets to manage over 5…" at bounding box center [833, 389] width 566 height 48
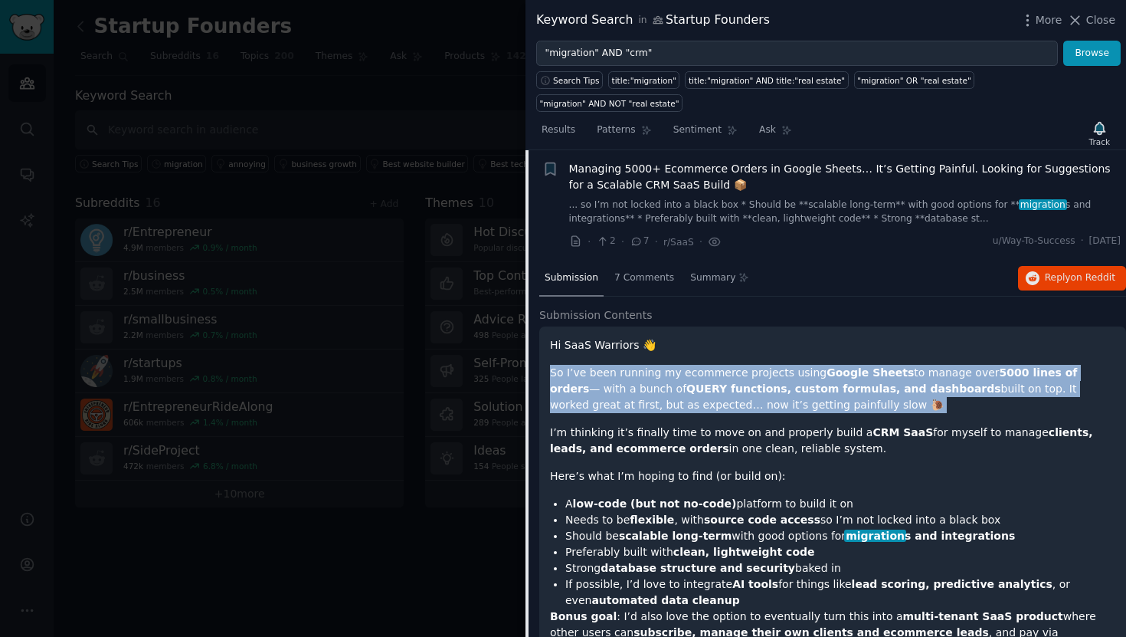
click at [646, 382] on p "So I’ve been running my ecommerce projects using Google Sheets to manage over 5…" at bounding box center [833, 389] width 566 height 48
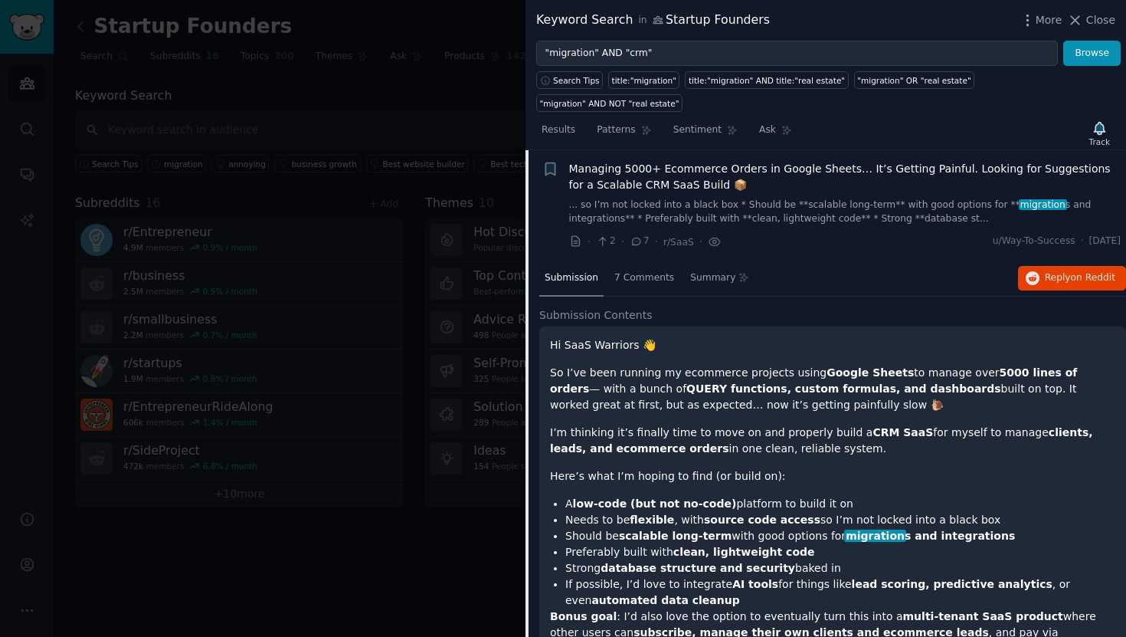
click at [706, 382] on p "So I’ve been running my ecommerce projects using Google Sheets to manage over 5…" at bounding box center [833, 389] width 566 height 48
click at [633, 425] on p "I’m thinking it’s finally time to move on and properly build a CRM SaaS for mys…" at bounding box center [833, 441] width 566 height 32
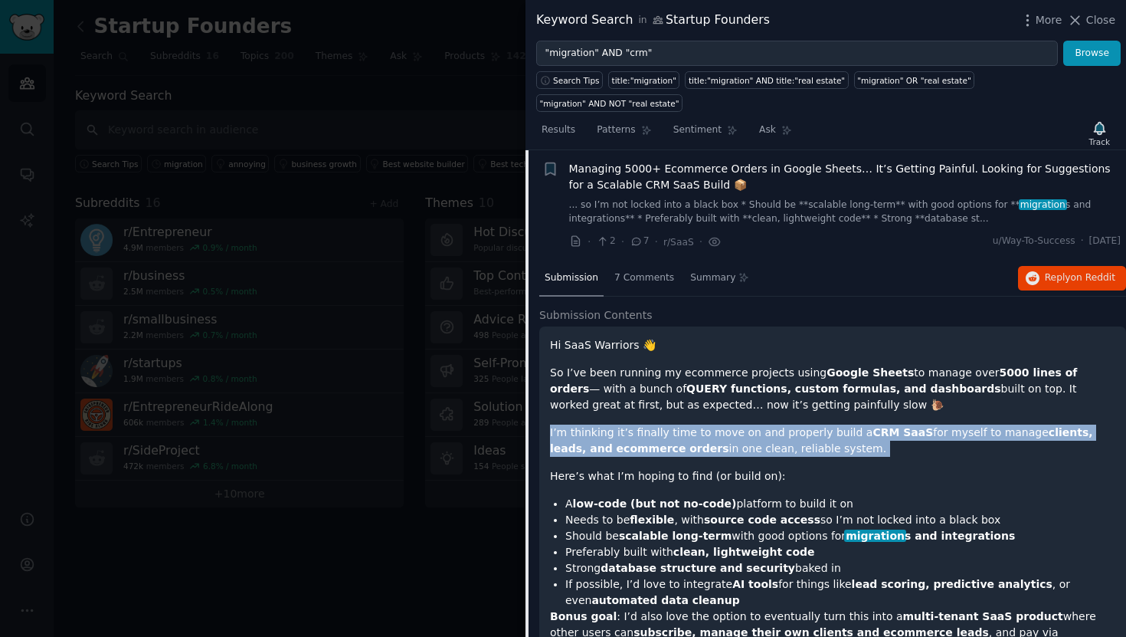
click at [633, 425] on p "I’m thinking it’s finally time to move on and properly build a CRM SaaS for mys…" at bounding box center [833, 441] width 566 height 32
click at [700, 425] on p "I’m thinking it’s finally time to move on and properly build a CRM SaaS for mys…" at bounding box center [833, 441] width 566 height 32
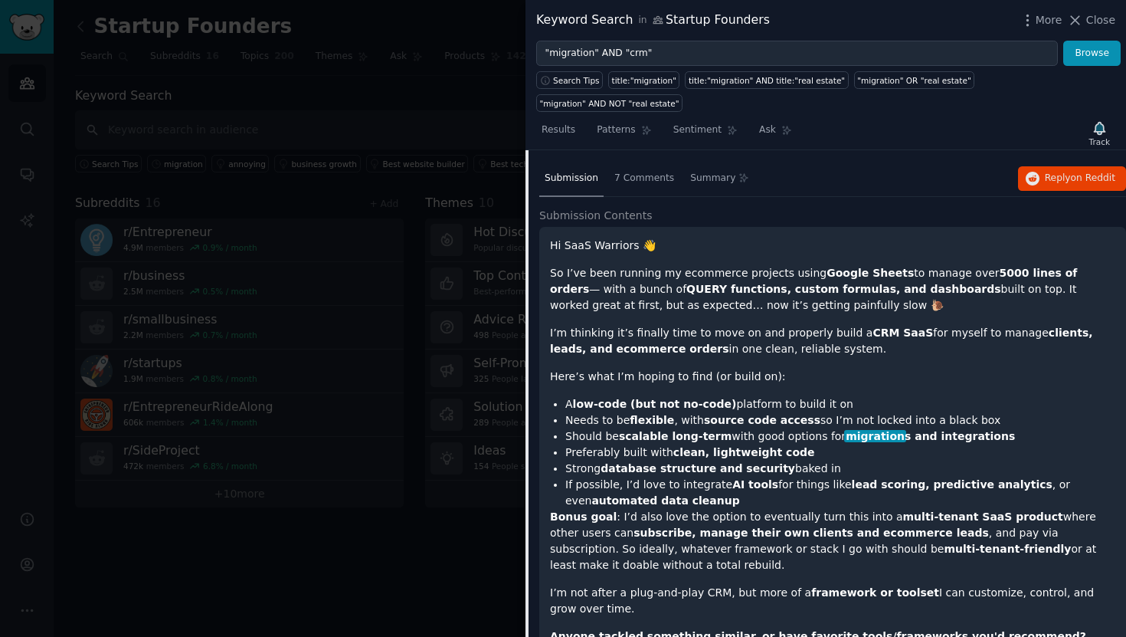
scroll to position [835, 0]
click at [631, 397] on strong "low-code (but not no-code)" at bounding box center [655, 403] width 164 height 12
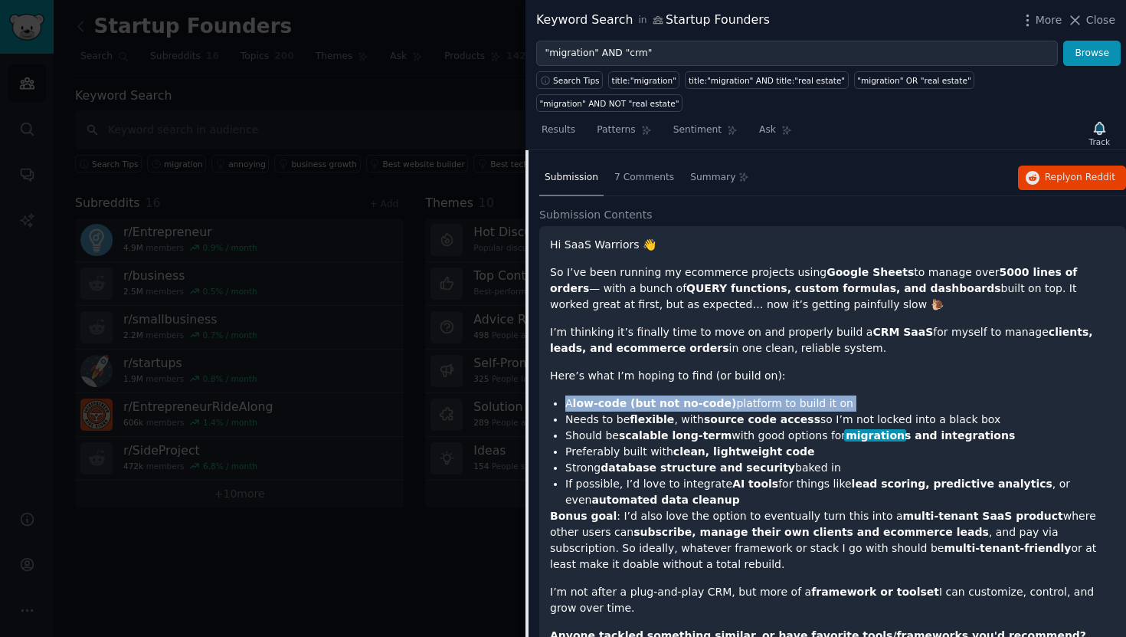
click at [631, 397] on strong "low-code (but not no-code)" at bounding box center [655, 403] width 164 height 12
click at [686, 395] on li "A low-code (but not no-code) platform to build it on" at bounding box center [841, 403] width 550 height 16
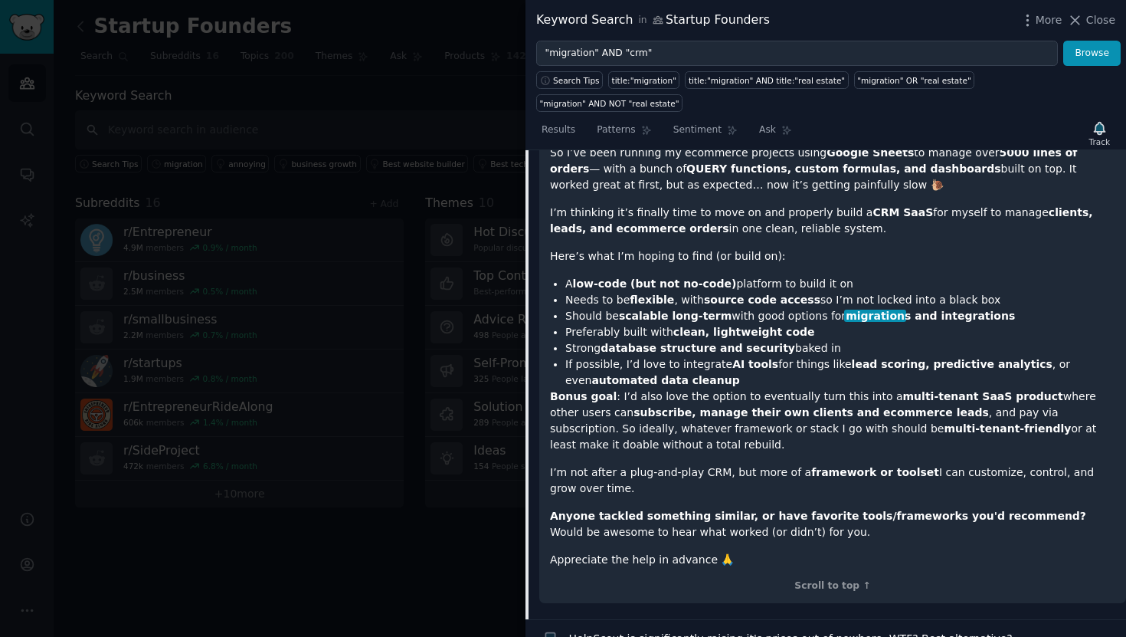
scroll to position [959, 0]
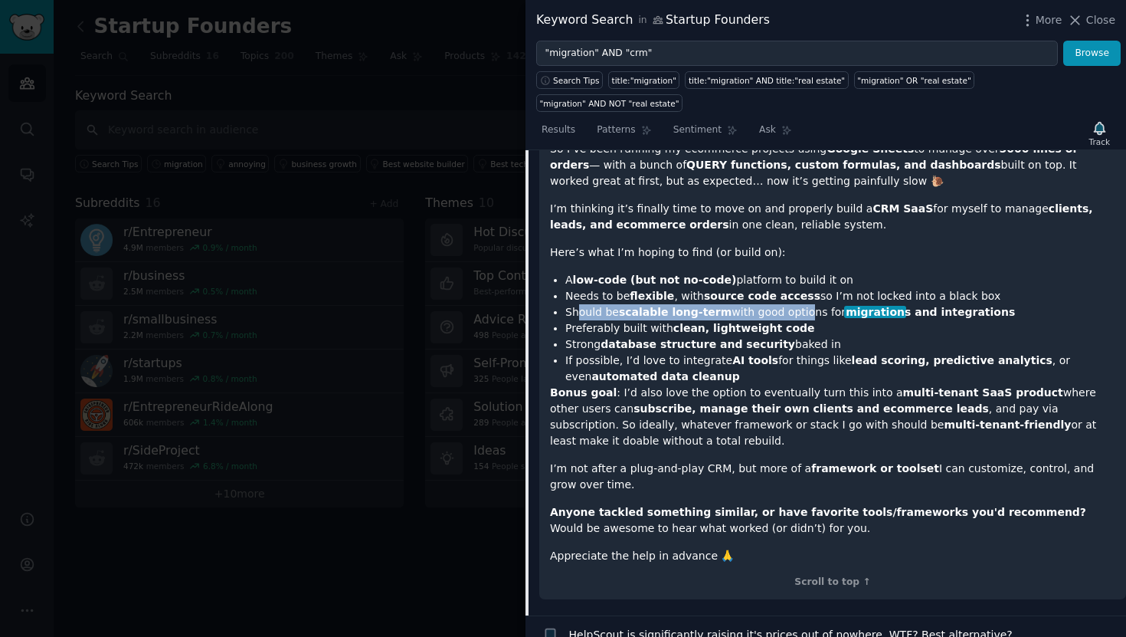
drag, startPoint x: 576, startPoint y: 290, endPoint x: 793, endPoint y: 290, distance: 216.9
click at [793, 304] on li "Should be scalable long-term with good options for migration s and integrations" at bounding box center [841, 312] width 550 height 16
click at [881, 306] on strong "migration s and integrations" at bounding box center [930, 312] width 169 height 12
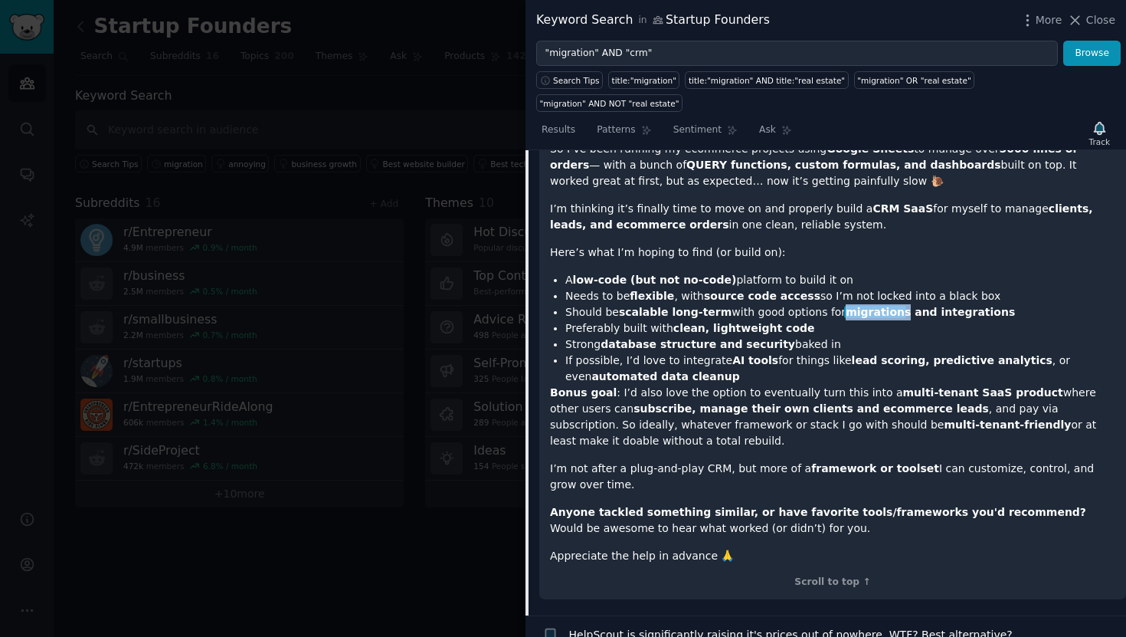
click at [881, 306] on strong "migration s and integrations" at bounding box center [930, 312] width 169 height 12
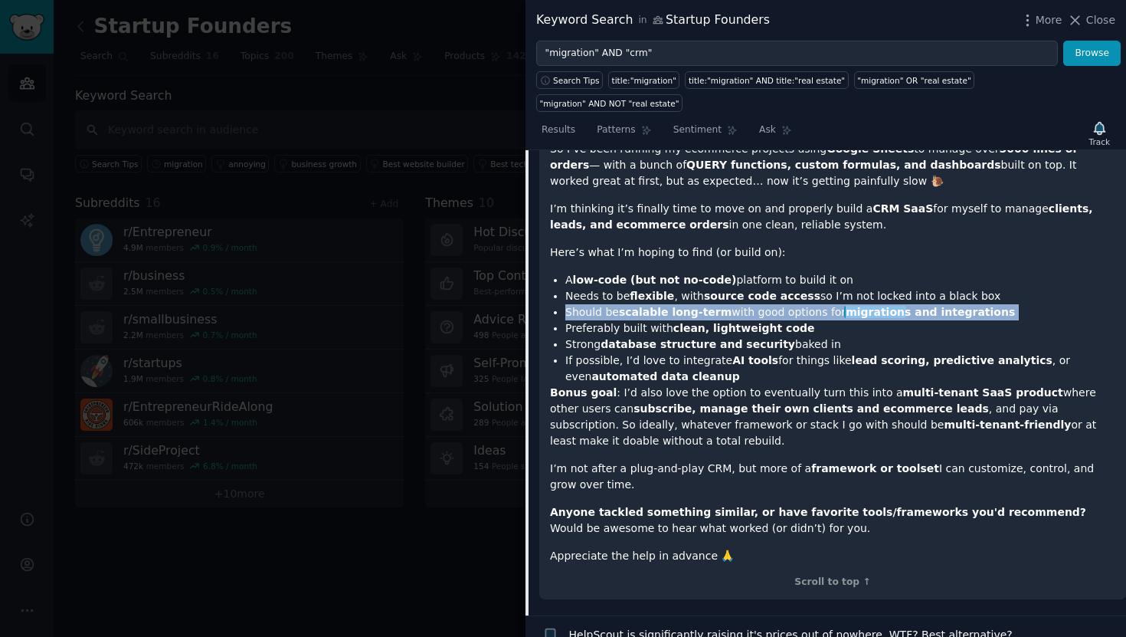
click at [881, 306] on strong "migration s and integrations" at bounding box center [930, 312] width 169 height 12
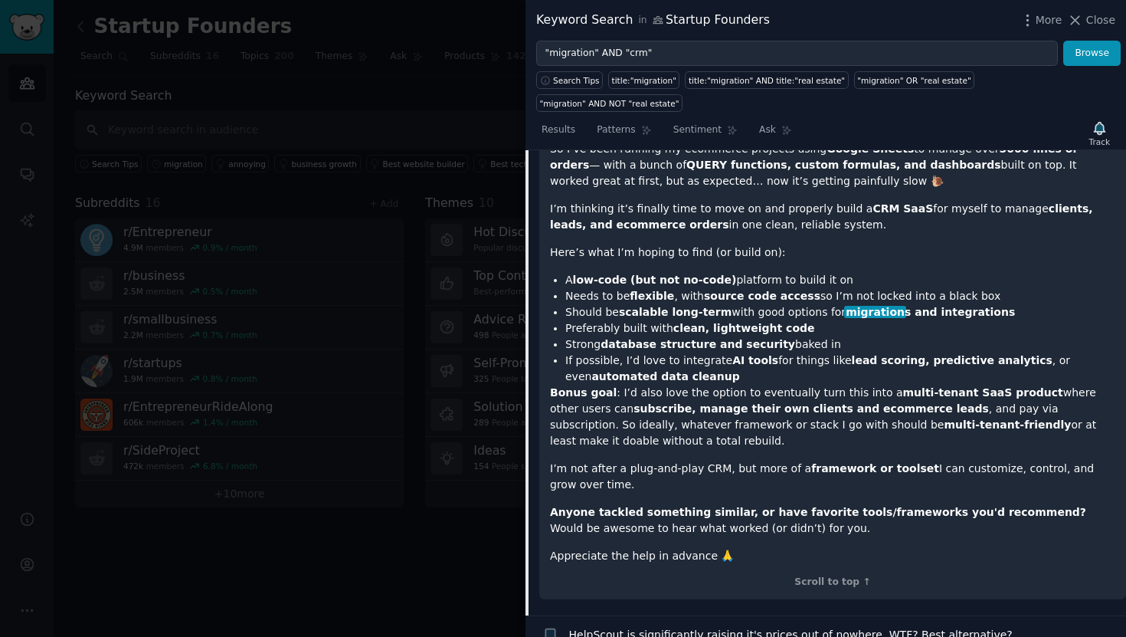
click at [710, 336] on li "Strong database structure and security baked in" at bounding box center [841, 344] width 550 height 16
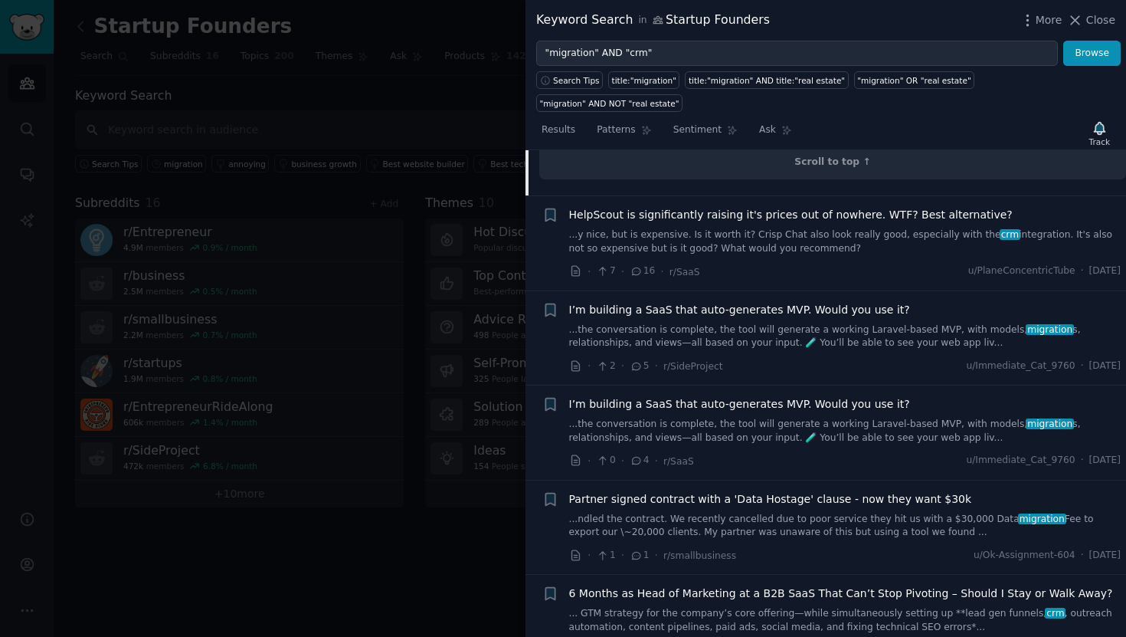
scroll to position [1379, 0]
click at [730, 207] on span "HelpScout is significantly raising it's prices out of nowhere. WTF? Best altern…" at bounding box center [791, 215] width 444 height 16
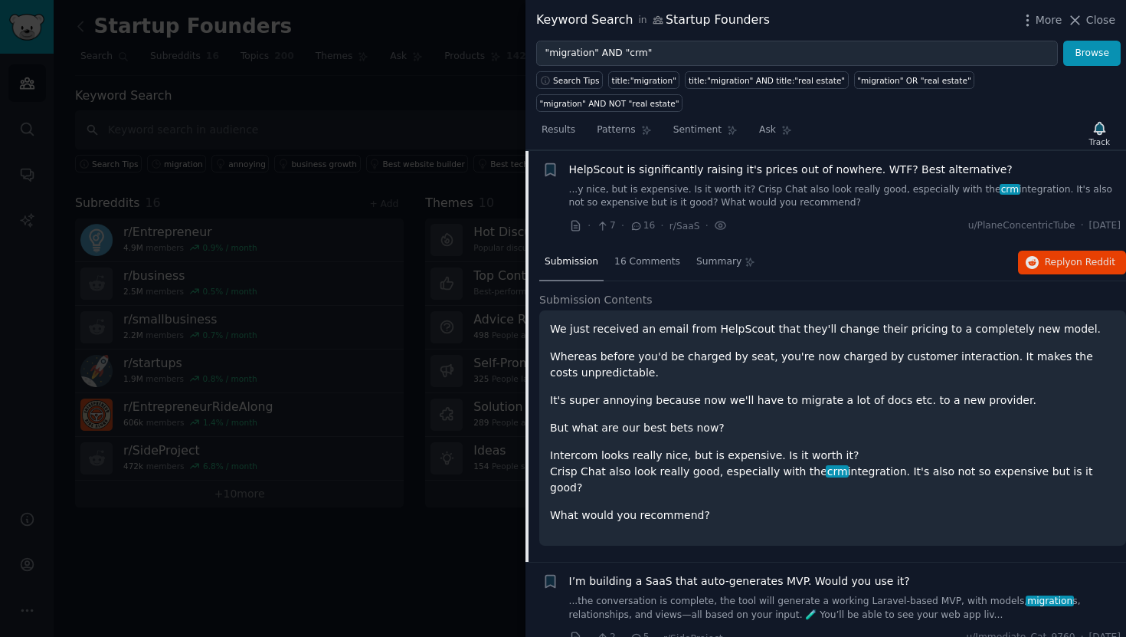
scroll to position [815, 0]
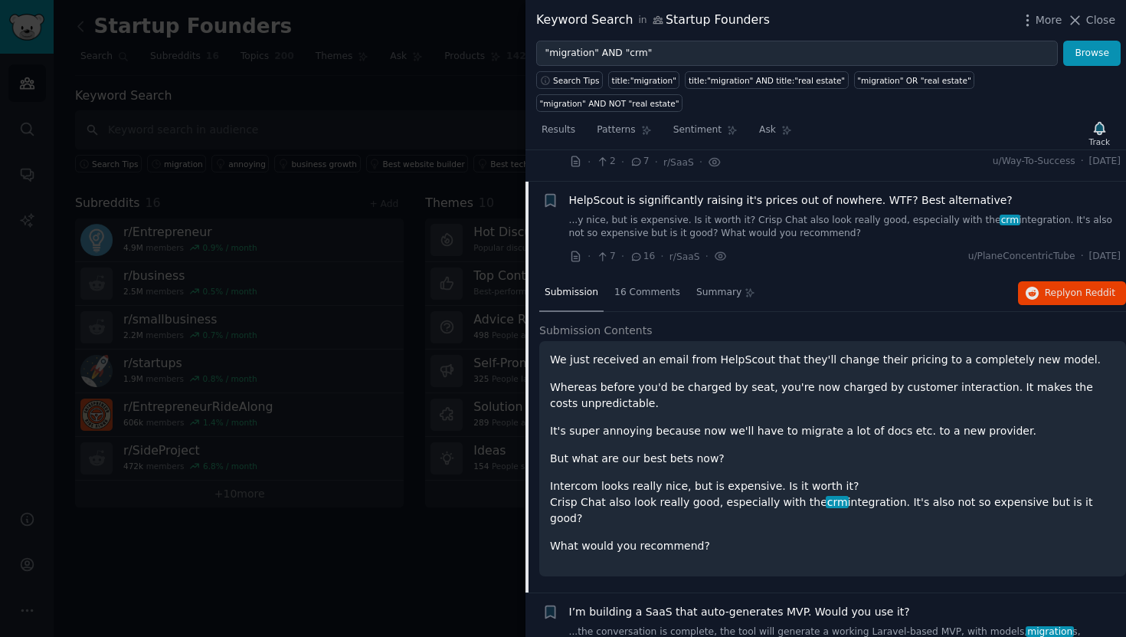
click at [610, 352] on p "We just received an email from HelpScout that they'll change their pricing to a…" at bounding box center [833, 360] width 566 height 16
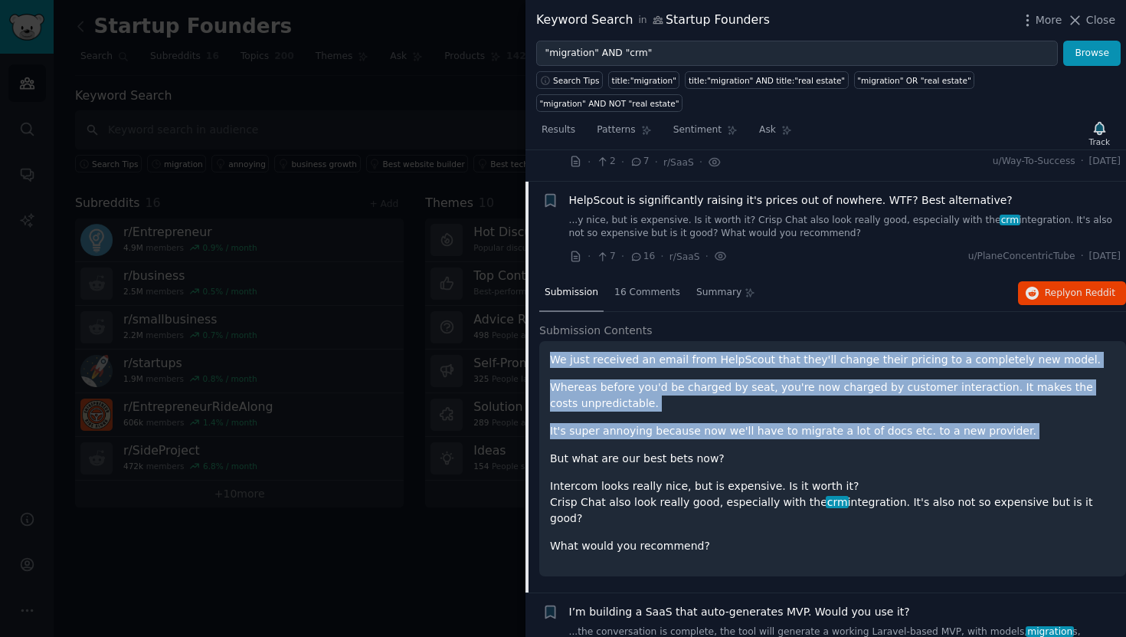
drag, startPoint x: 610, startPoint y: 342, endPoint x: 670, endPoint y: 405, distance: 86.7
click at [671, 405] on div "We just received an email from HelpScout that they'll change their pricing to a…" at bounding box center [833, 453] width 566 height 202
click at [670, 423] on p "It's super annoying because now we'll have to migrate a lot of docs etc. to a n…" at bounding box center [833, 431] width 566 height 16
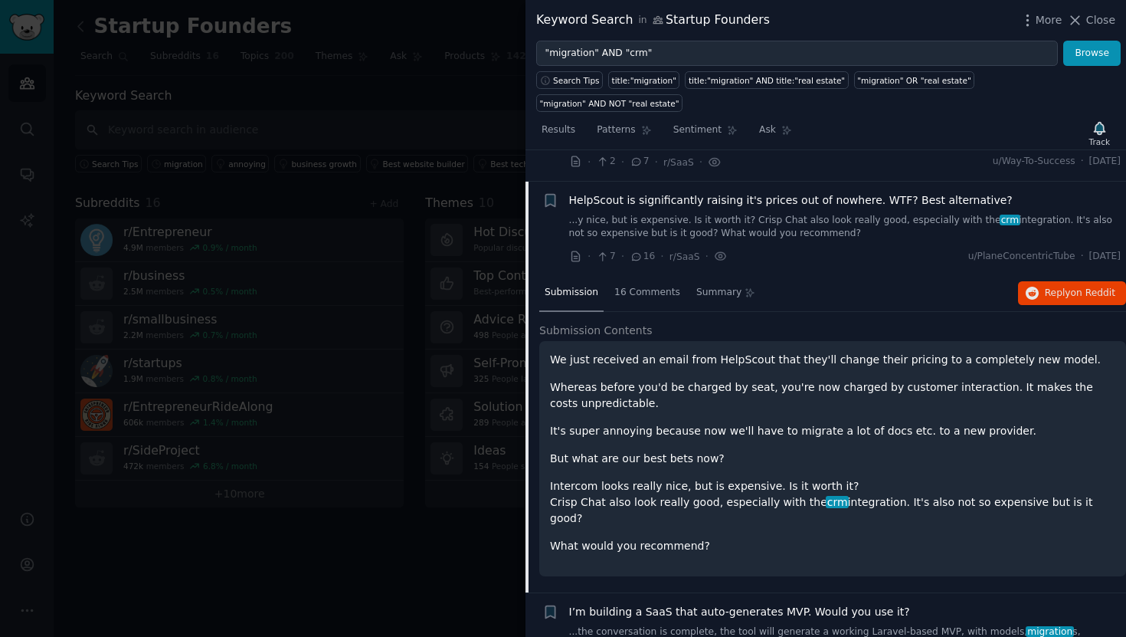
click at [890, 352] on p "We just received an email from HelpScout that they'll change their pricing to a…" at bounding box center [833, 360] width 566 height 16
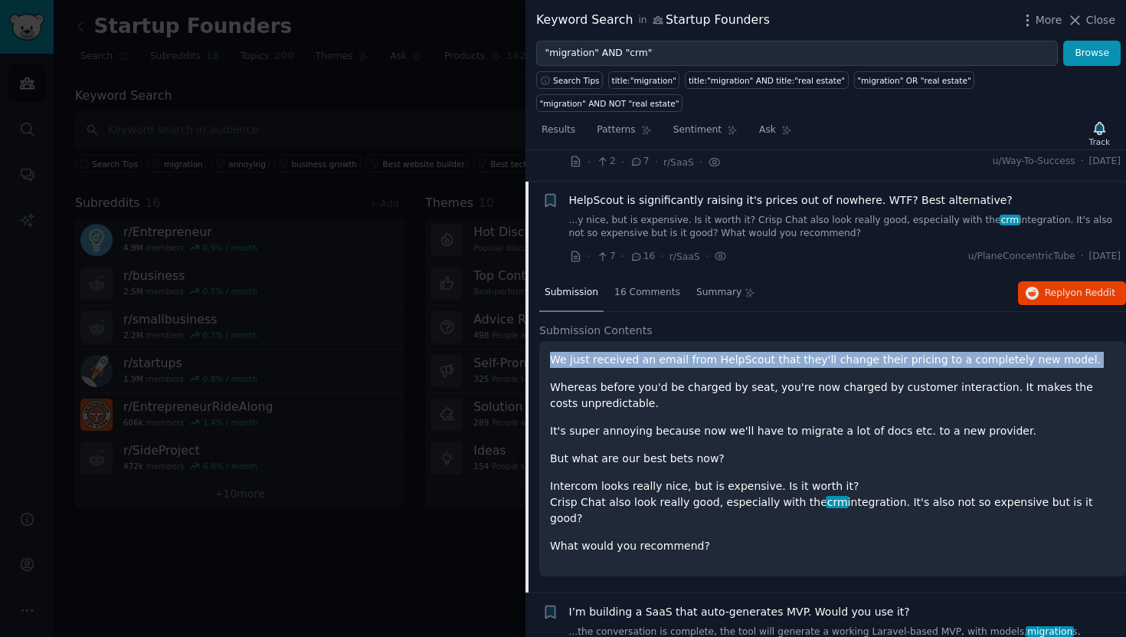
click at [890, 352] on p "We just received an email from HelpScout that they'll change their pricing to a…" at bounding box center [833, 360] width 566 height 16
click at [923, 352] on p "We just received an email from HelpScout that they'll change their pricing to a…" at bounding box center [833, 360] width 566 height 16
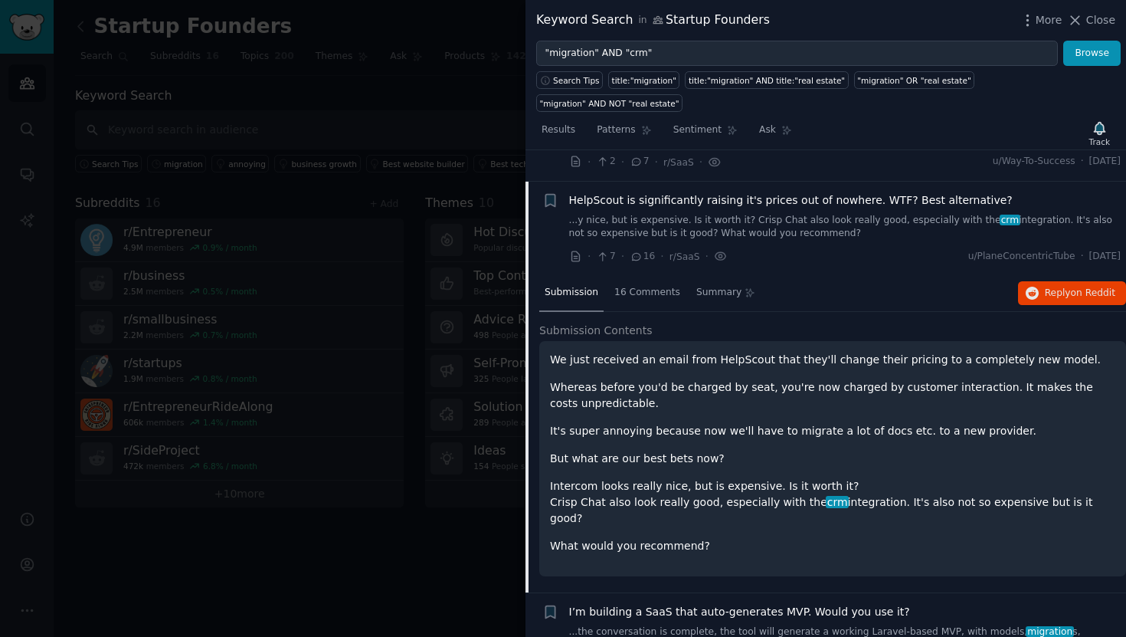
click at [605, 379] on p "Whereas before you'd be charged by seat, you're now charged by customer interac…" at bounding box center [833, 395] width 566 height 32
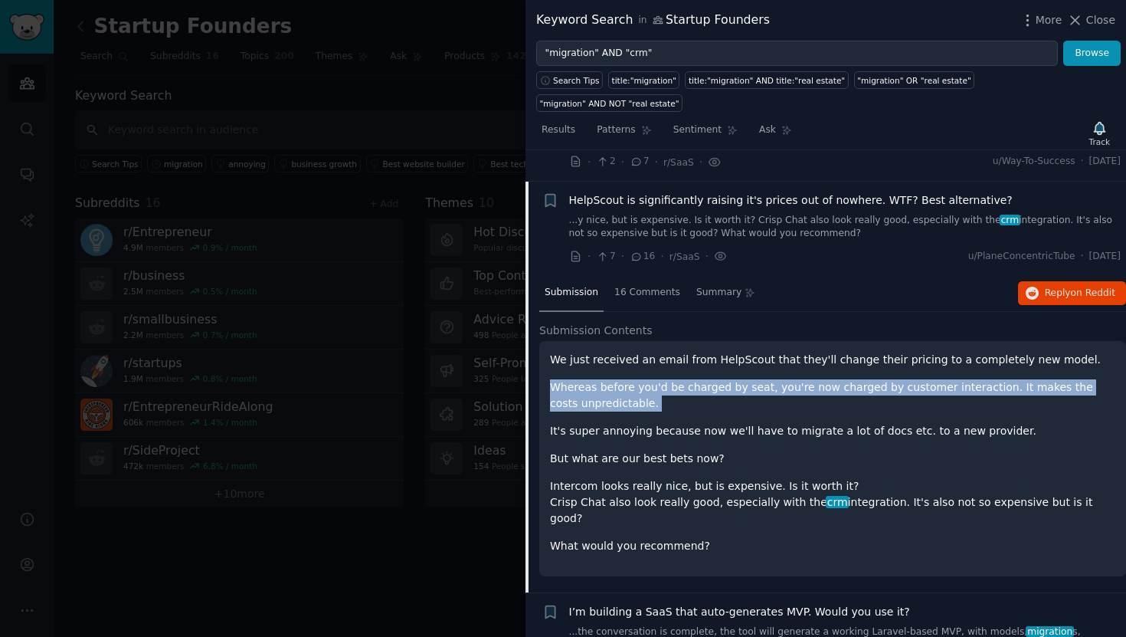
click at [605, 379] on p "Whereas before you'd be charged by seat, you're now charged by customer interac…" at bounding box center [833, 395] width 566 height 32
click at [784, 379] on p "Whereas before you'd be charged by seat, you're now charged by customer interac…" at bounding box center [833, 395] width 566 height 32
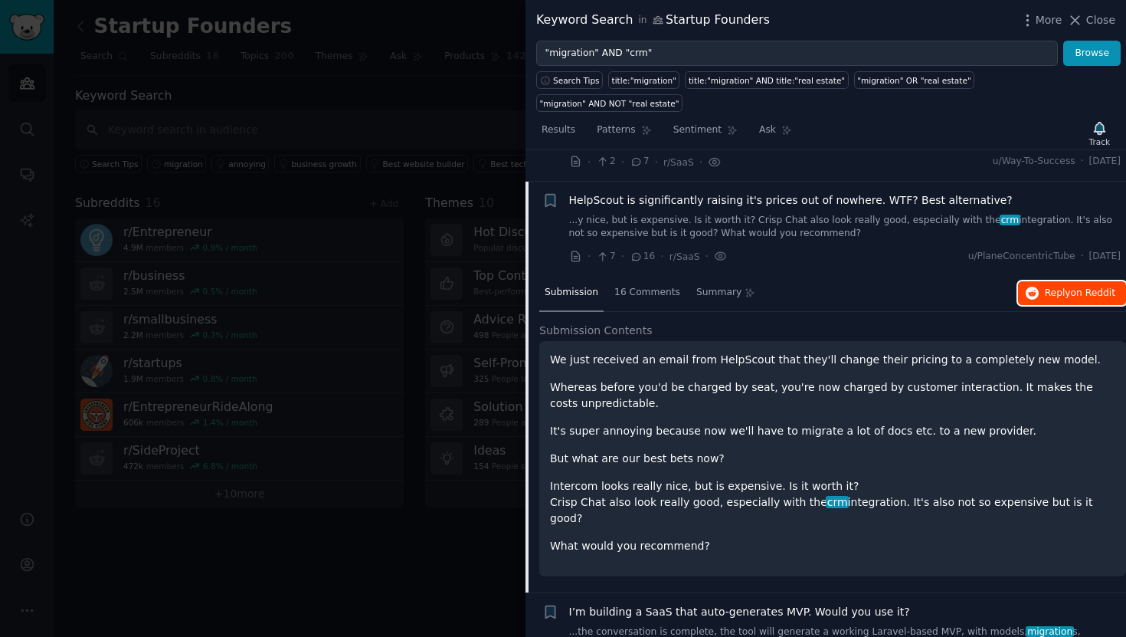
click at [1045, 287] on span "Reply on Reddit" at bounding box center [1080, 294] width 71 height 14
click at [831, 379] on p "Whereas before you'd be charged by seat, you're now charged by customer interac…" at bounding box center [833, 395] width 566 height 32
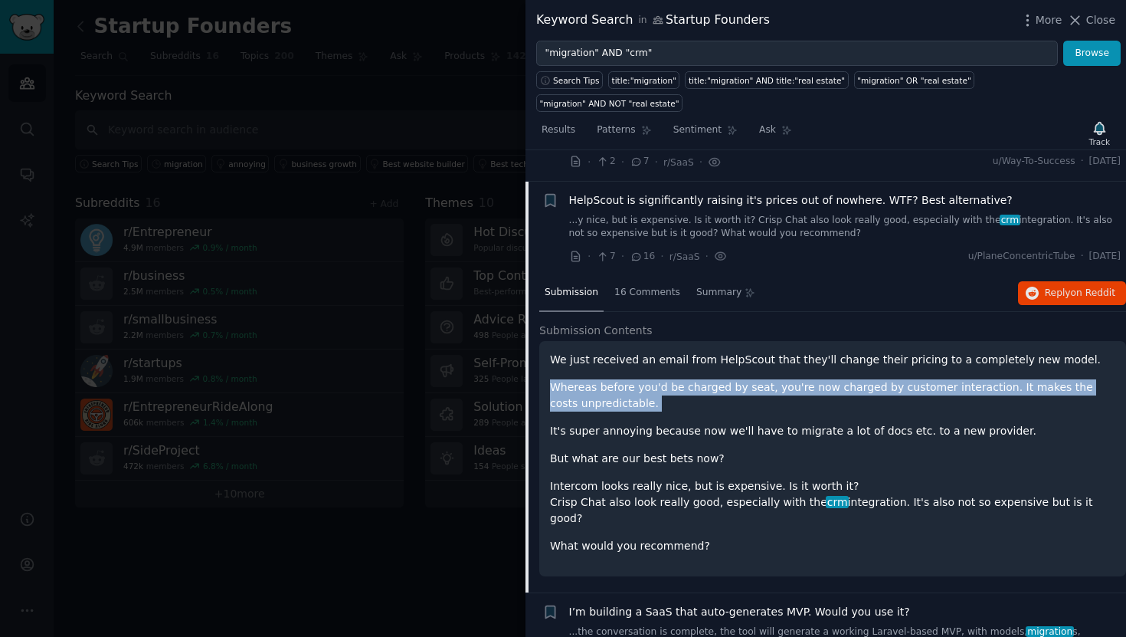
click at [831, 379] on p "Whereas before you'd be charged by seat, you're now charged by customer interac…" at bounding box center [833, 395] width 566 height 32
click at [907, 379] on p "Whereas before you'd be charged by seat, you're now charged by customer interac…" at bounding box center [833, 395] width 566 height 32
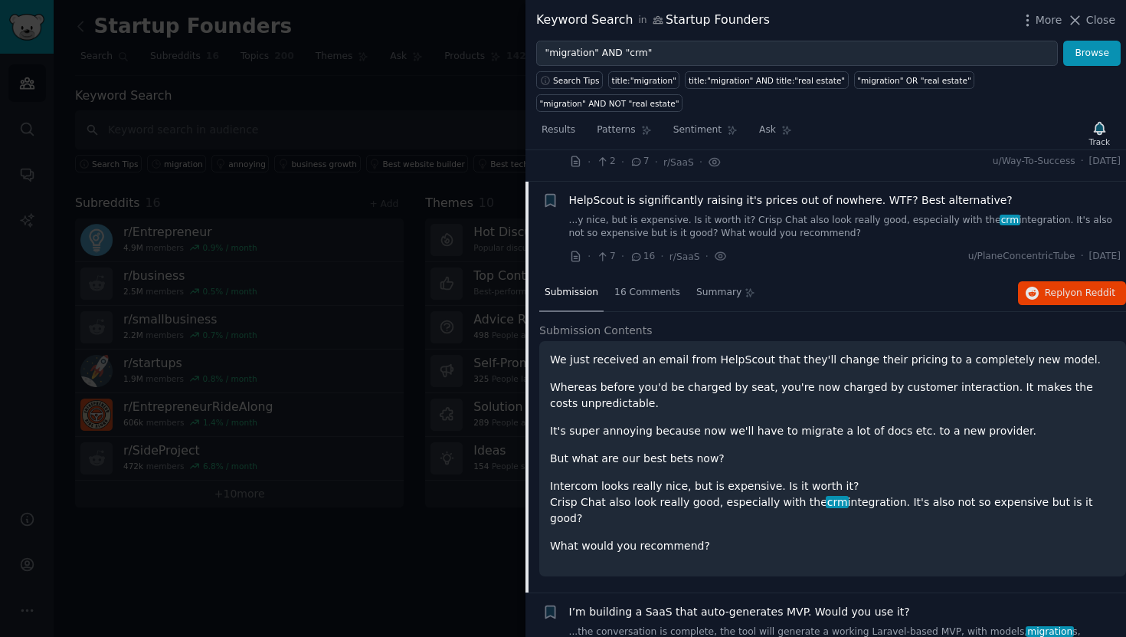
click at [598, 423] on p "It's super annoying because now we'll have to migrate a lot of docs etc. to a n…" at bounding box center [833, 431] width 566 height 16
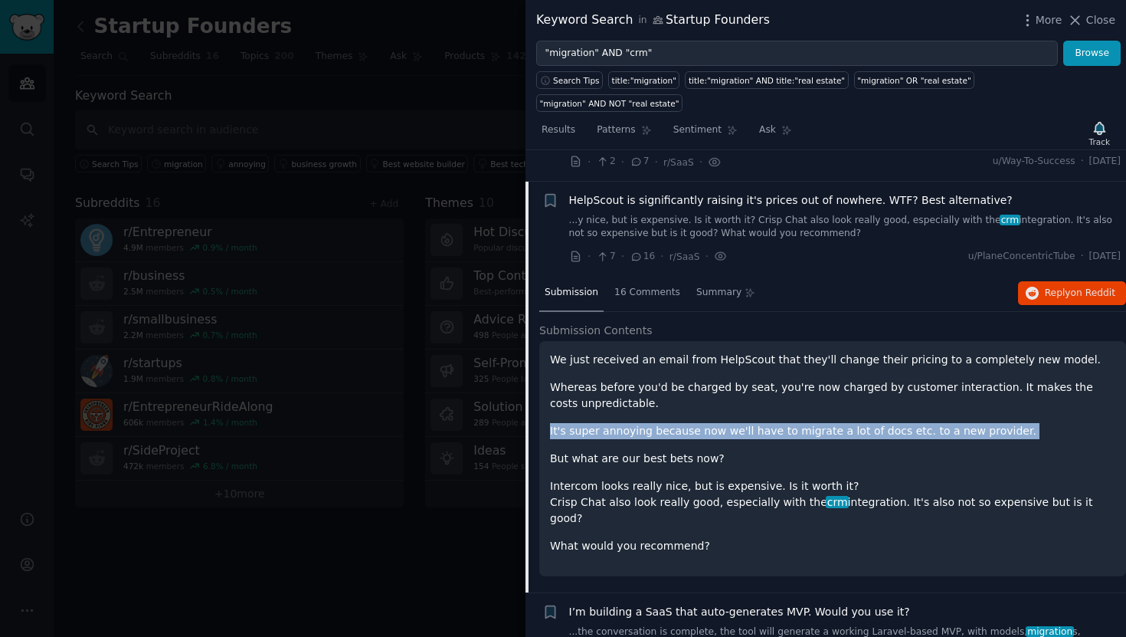
click at [598, 423] on p "It's super annoying because now we'll have to migrate a lot of docs etc. to a n…" at bounding box center [833, 431] width 566 height 16
click at [680, 423] on p "It's super annoying because now we'll have to migrate a lot of docs etc. to a n…" at bounding box center [833, 431] width 566 height 16
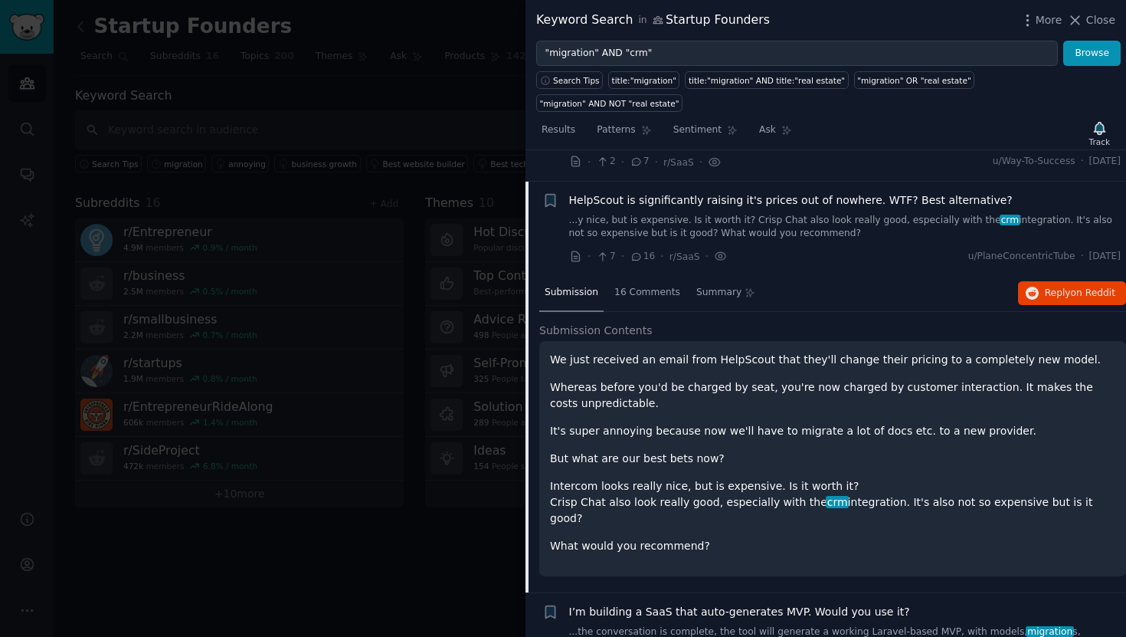
click at [605, 478] on p "Intercom looks really nice, but is expensive. Is it worth it? Crisp Chat also l…" at bounding box center [833, 502] width 566 height 48
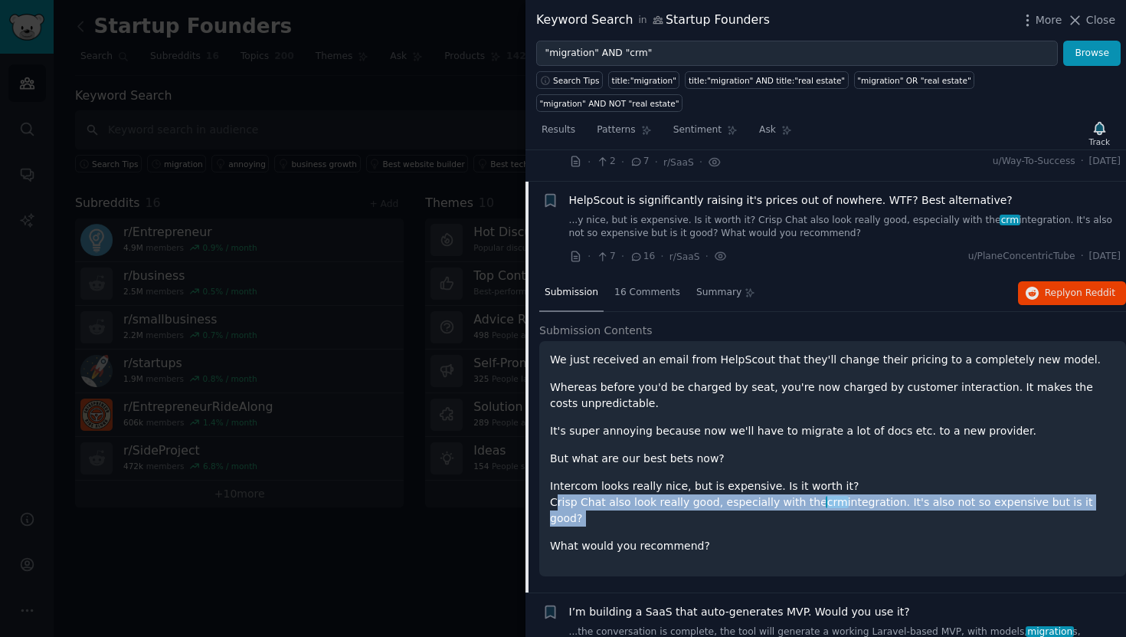
click at [605, 478] on p "Intercom looks really nice, but is expensive. Is it worth it? Crisp Chat also l…" at bounding box center [833, 502] width 566 height 48
click at [679, 478] on p "Intercom looks really nice, but is expensive. Is it worth it? Crisp Chat also l…" at bounding box center [833, 502] width 566 height 48
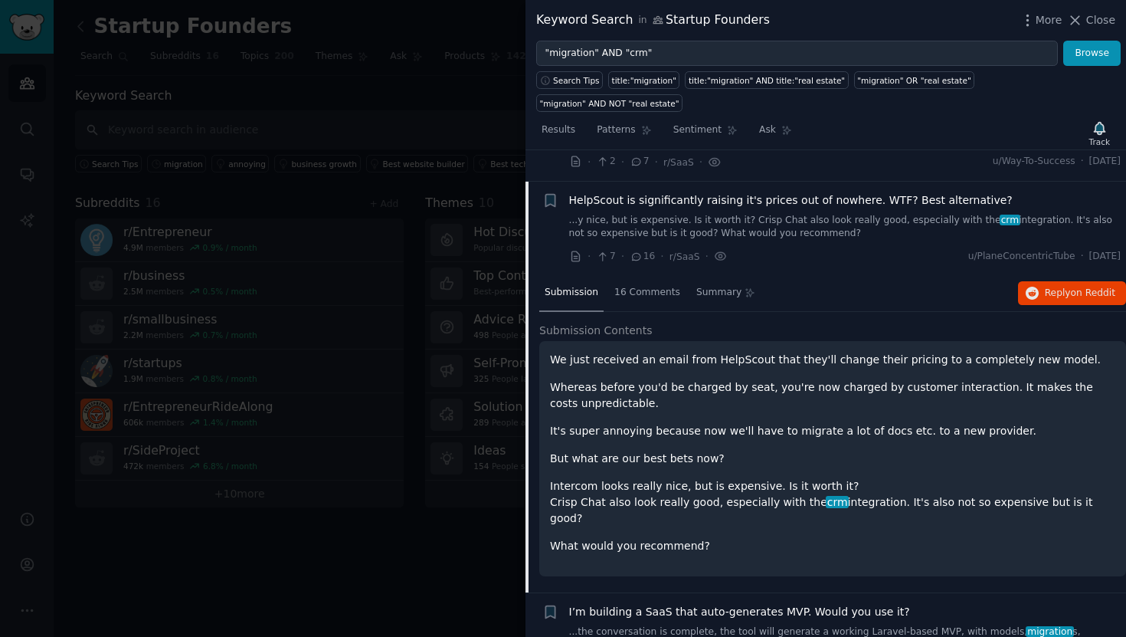
click at [665, 483] on p "Intercom looks really nice, but is expensive. Is it worth it? Crisp Chat also l…" at bounding box center [833, 502] width 566 height 48
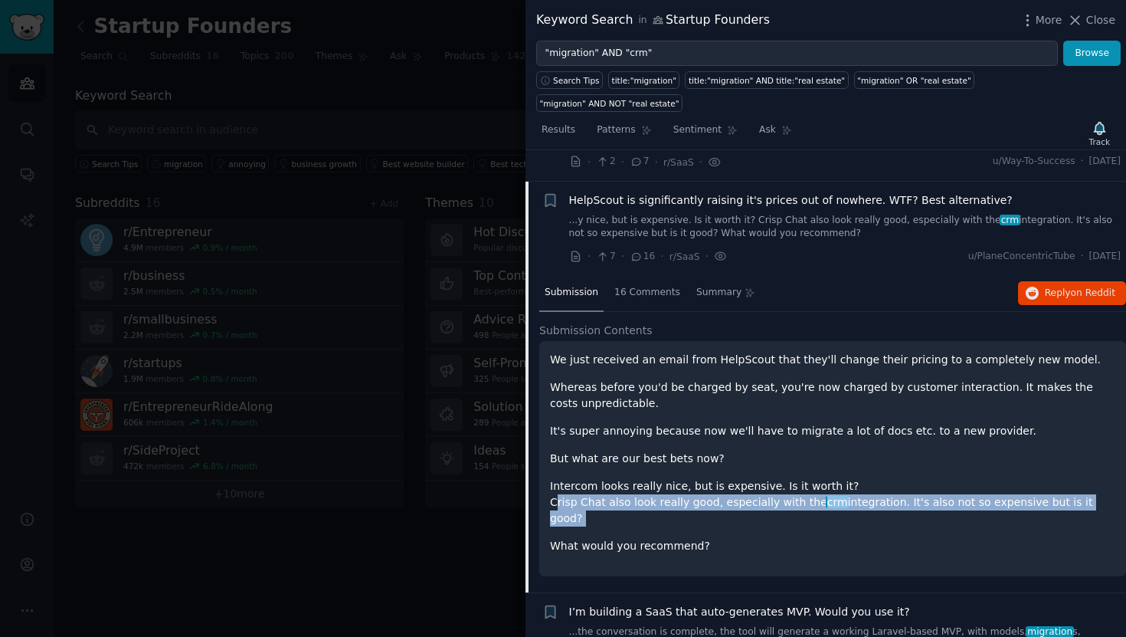
click at [665, 483] on p "Intercom looks really nice, but is expensive. Is it worth it? Crisp Chat also l…" at bounding box center [833, 502] width 566 height 48
click at [707, 483] on p "Intercom looks really nice, but is expensive. Is it worth it? Crisp Chat also l…" at bounding box center [833, 502] width 566 height 48
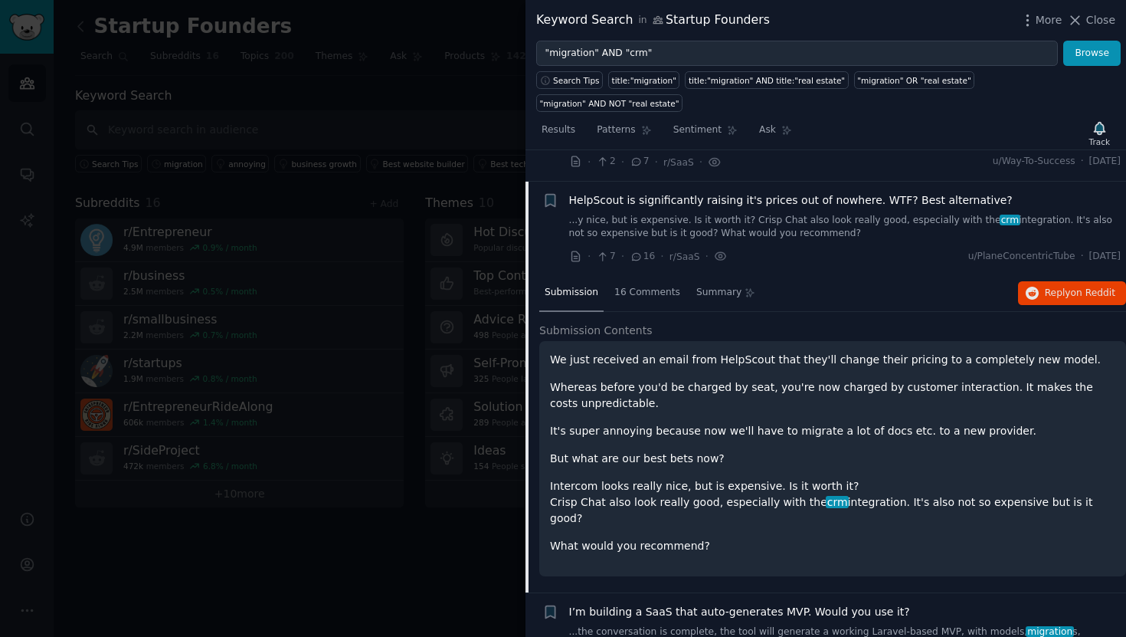
click at [677, 478] on p "Intercom looks really nice, but is expensive. Is it worth it? Crisp Chat also l…" at bounding box center [833, 502] width 566 height 48
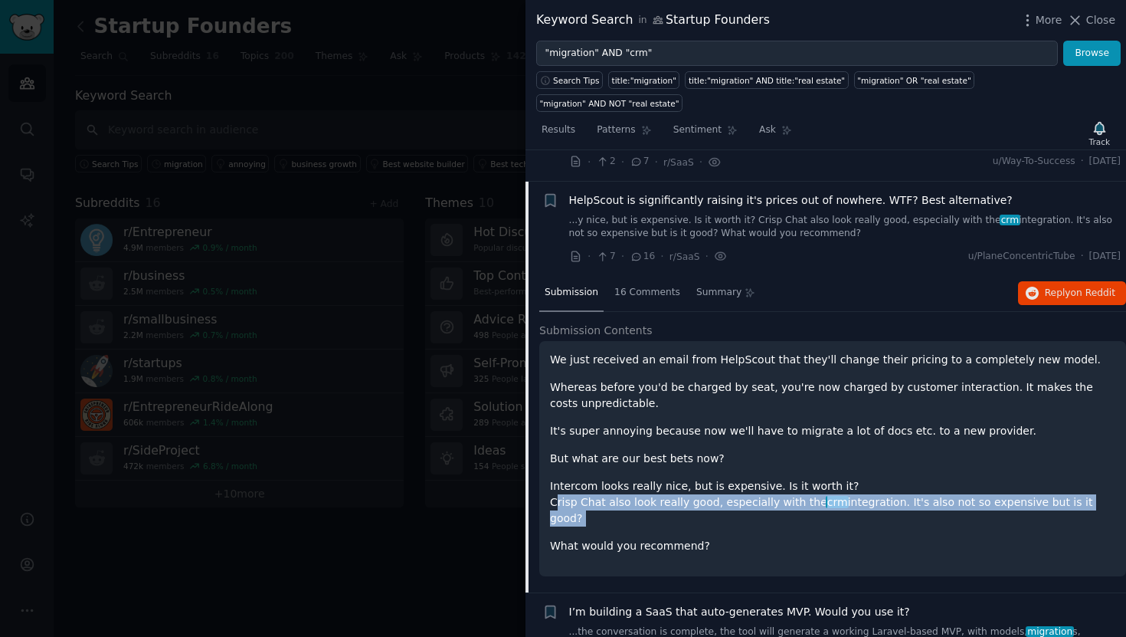
click at [677, 478] on p "Intercom looks really nice, but is expensive. Is it worth it? Crisp Chat also l…" at bounding box center [833, 502] width 566 height 48
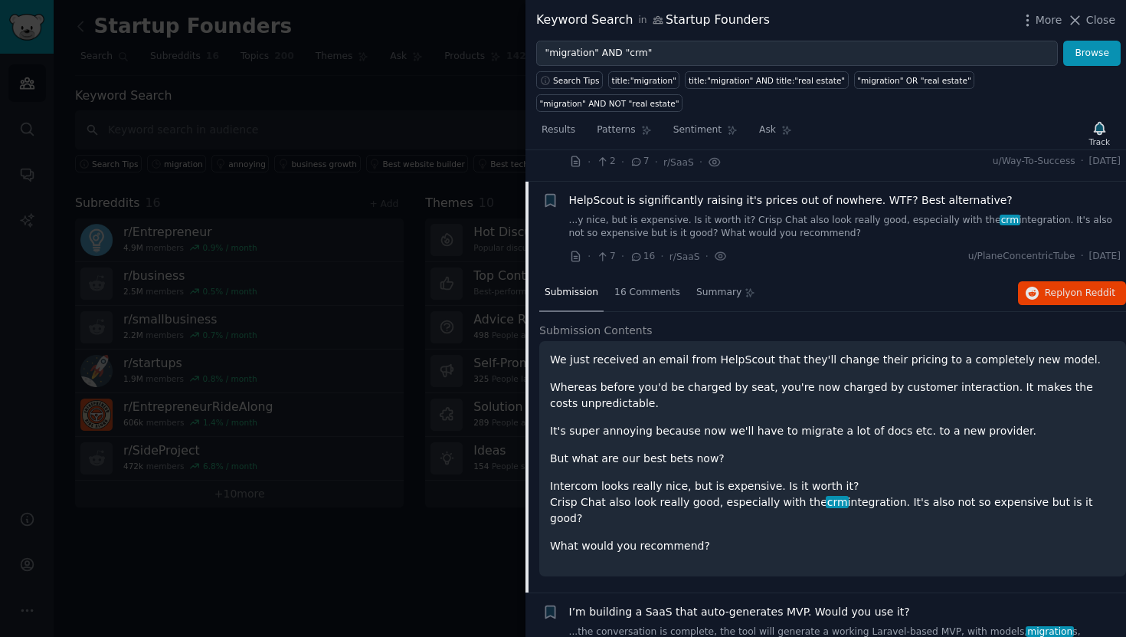
click at [697, 478] on p "Intercom looks really nice, but is expensive. Is it worth it? Crisp Chat also l…" at bounding box center [833, 502] width 566 height 48
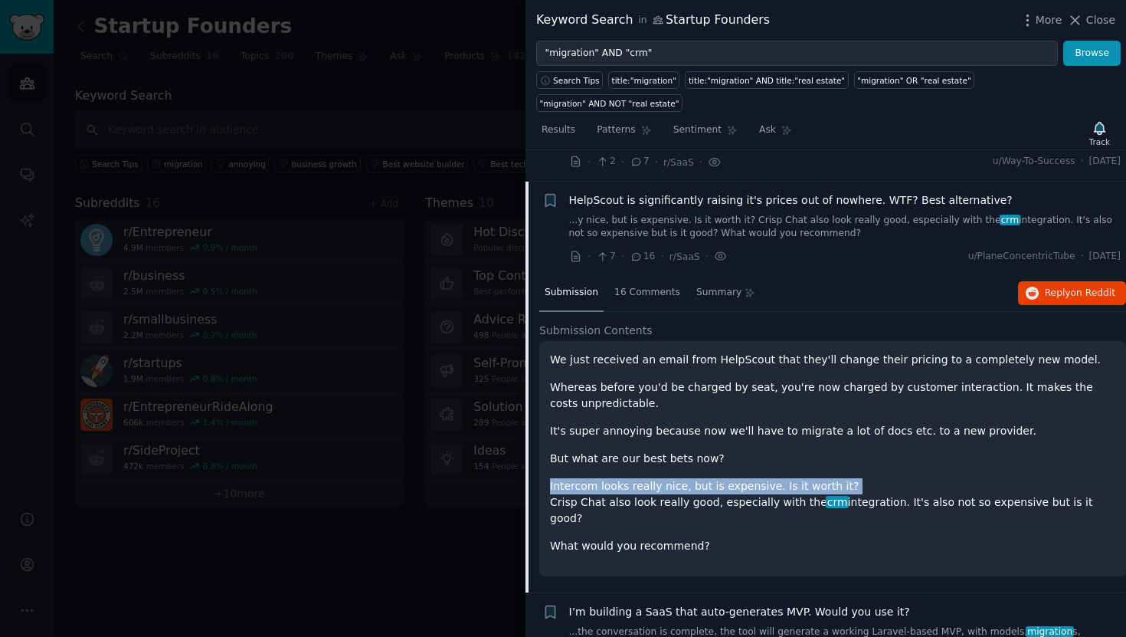
click at [697, 478] on p "Intercom looks really nice, but is expensive. Is it worth it? Crisp Chat also l…" at bounding box center [833, 502] width 566 height 48
click at [750, 478] on p "Intercom looks really nice, but is expensive. Is it worth it? Crisp Chat also l…" at bounding box center [833, 502] width 566 height 48
